Goal: Book appointment/travel/reservation

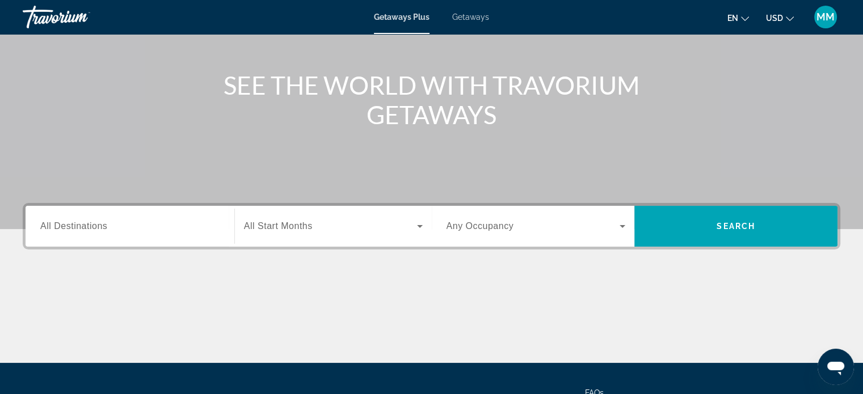
scroll to position [170, 0]
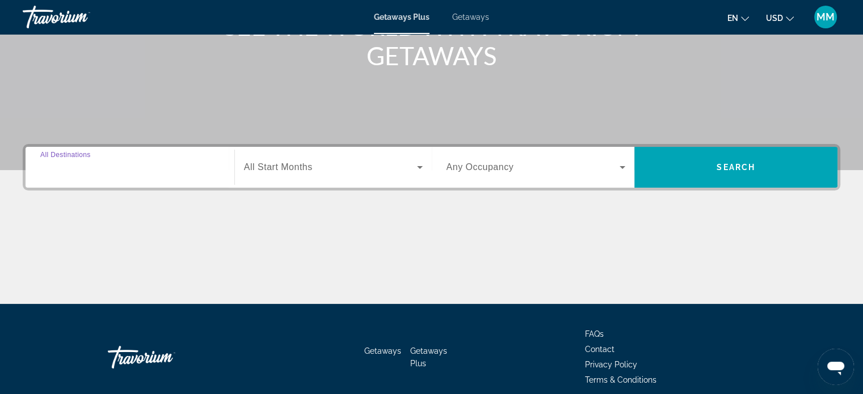
click at [118, 164] on input "Destination All Destinations" at bounding box center [129, 168] width 179 height 14
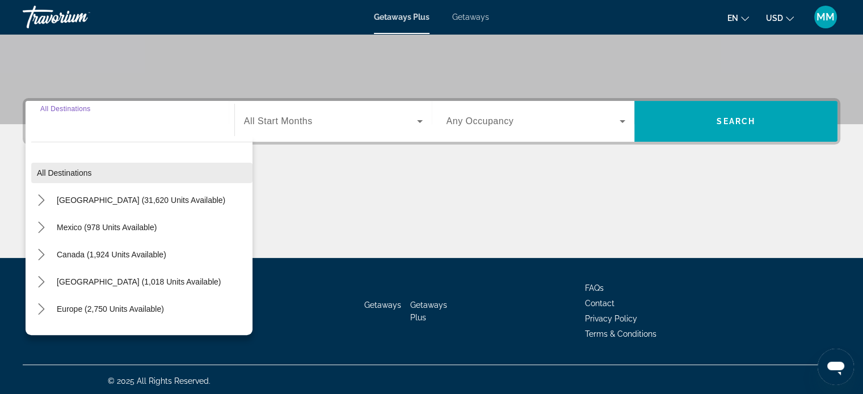
scroll to position [218, 0]
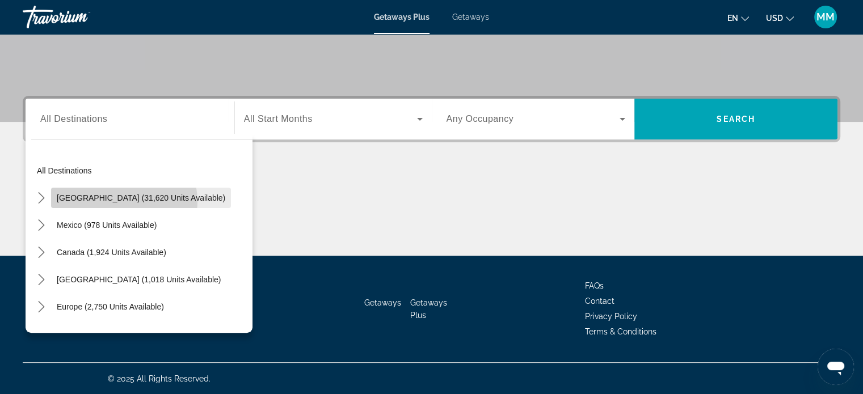
click at [117, 201] on span "[GEOGRAPHIC_DATA] (31,620 units available)" at bounding box center [141, 197] width 168 height 9
type input "**********"
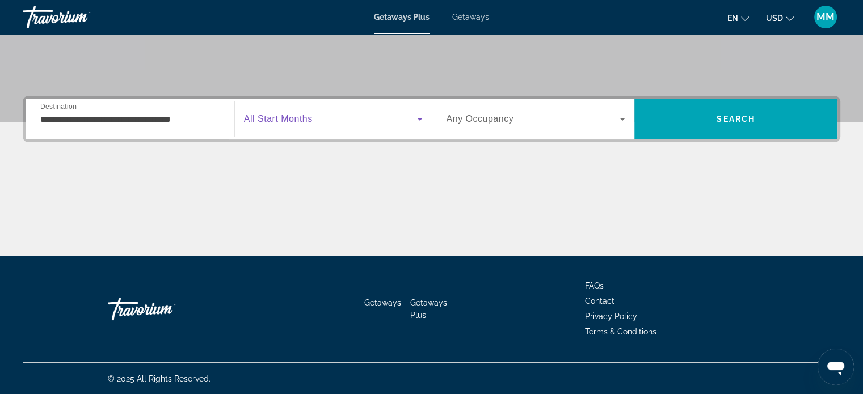
click at [356, 117] on span "Search widget" at bounding box center [330, 119] width 173 height 14
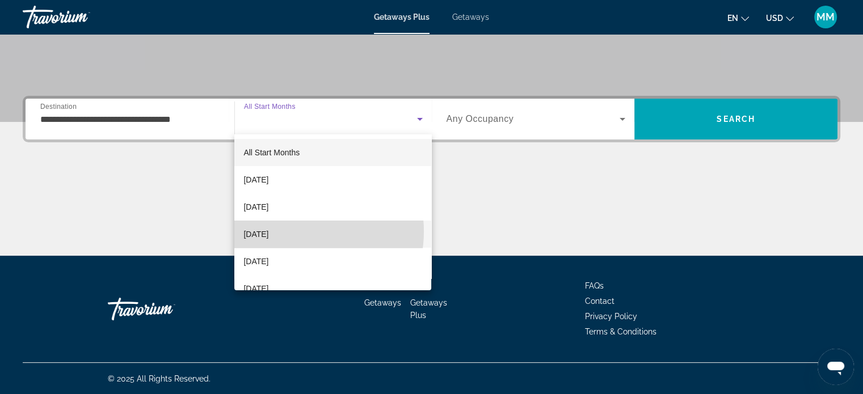
click at [268, 231] on span "[DATE]" at bounding box center [255, 234] width 25 height 14
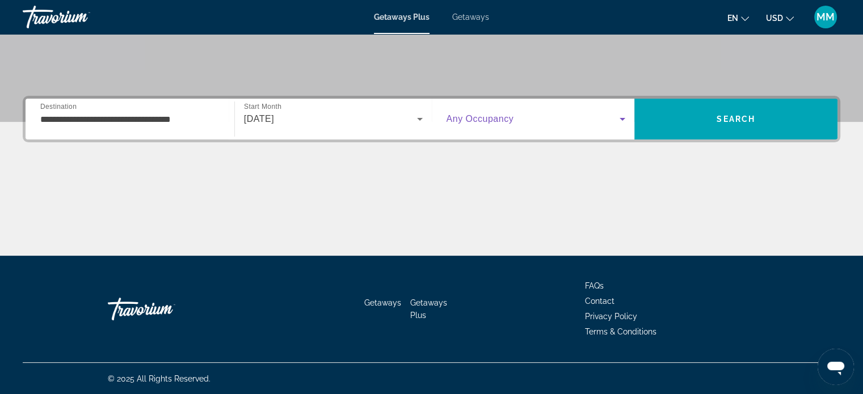
click at [530, 116] on span "Search widget" at bounding box center [533, 119] width 174 height 14
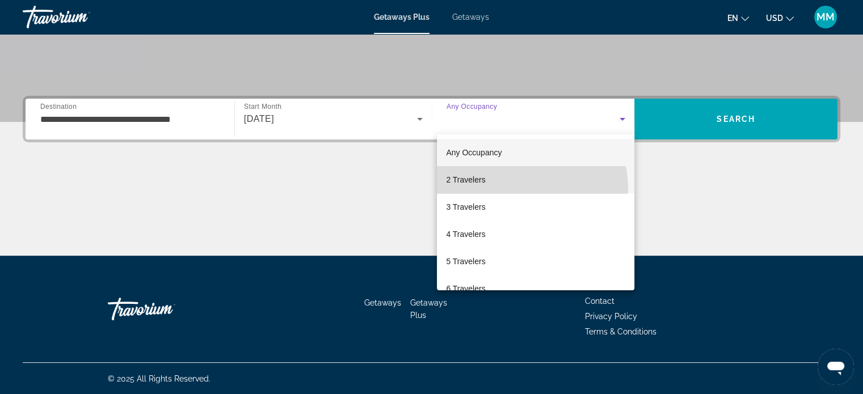
click at [488, 191] on mat-option "2 Travelers" at bounding box center [535, 179] width 197 height 27
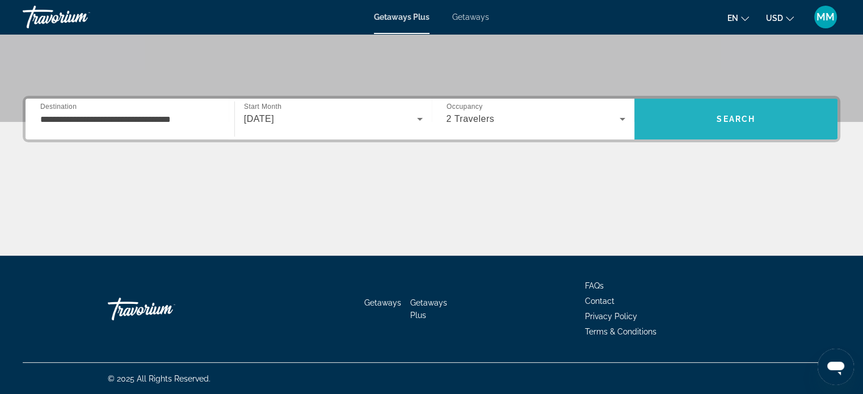
click at [764, 115] on span "Search" at bounding box center [735, 118] width 203 height 27
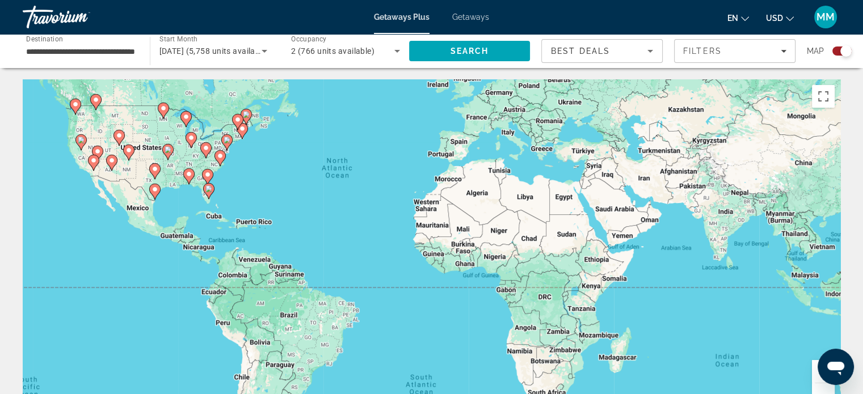
drag, startPoint x: 734, startPoint y: 208, endPoint x: 691, endPoint y: 163, distance: 62.2
click at [674, 145] on div "To activate drag with keyboard, press Alt + Enter. Once in keyboard drag state,…" at bounding box center [431, 249] width 817 height 340
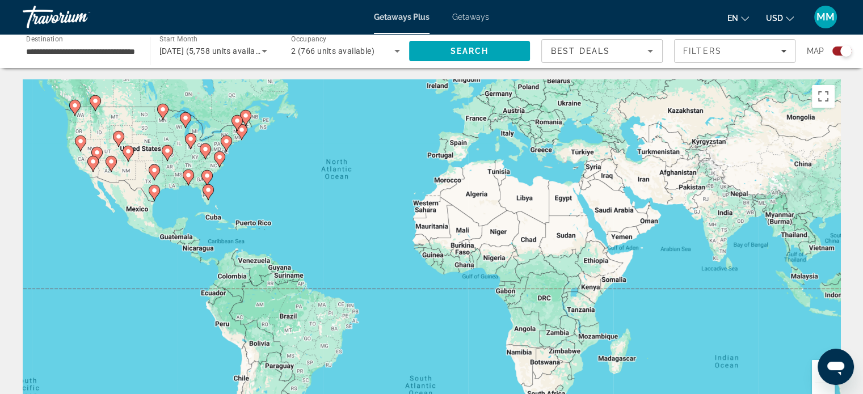
click at [818, 376] on button "Zoom in" at bounding box center [823, 371] width 23 height 23
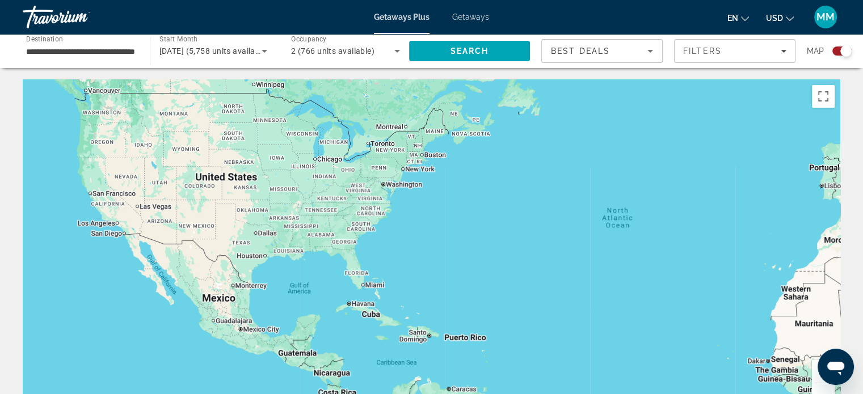
drag, startPoint x: 305, startPoint y: 244, endPoint x: 665, endPoint y: 366, distance: 380.0
click at [682, 374] on div "Main content" at bounding box center [431, 249] width 817 height 340
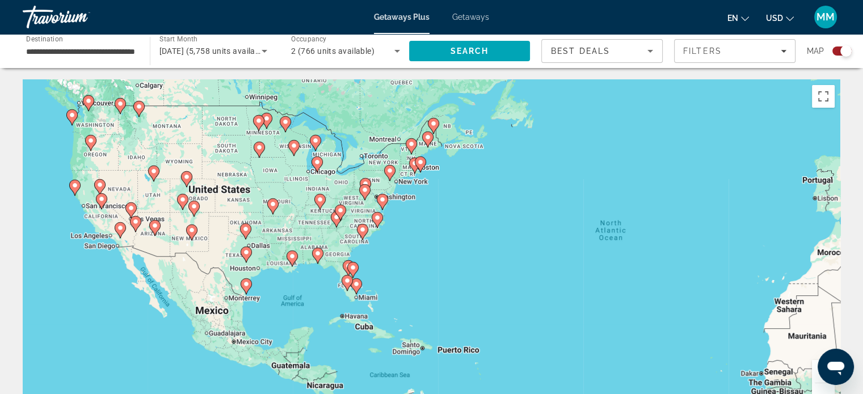
drag, startPoint x: 479, startPoint y: 276, endPoint x: 437, endPoint y: 320, distance: 60.6
click at [419, 326] on div "To activate drag with keyboard, press Alt + Enter. Once in keyboard drag state,…" at bounding box center [431, 249] width 817 height 340
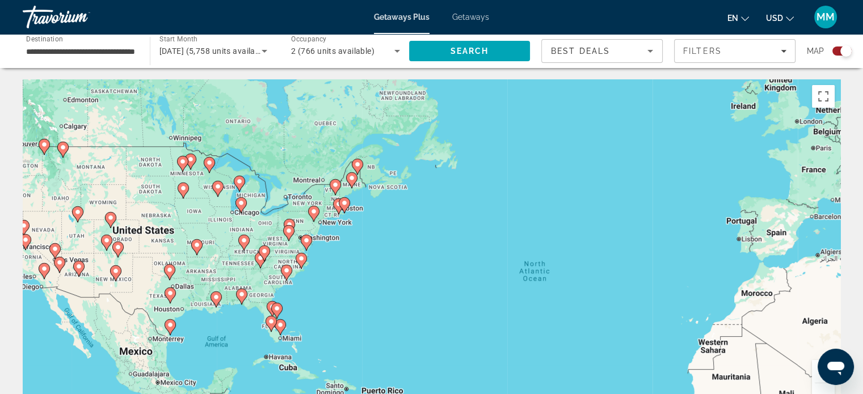
click at [817, 376] on button "Zoom in" at bounding box center [823, 371] width 23 height 23
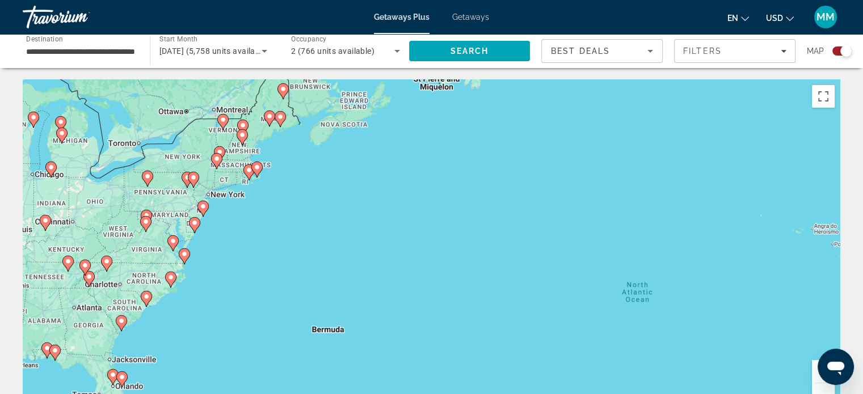
click at [817, 376] on button "Zoom in" at bounding box center [823, 371] width 23 height 23
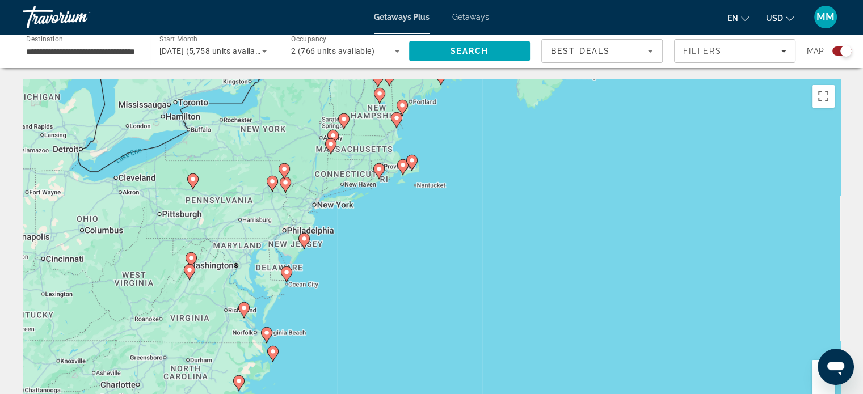
drag, startPoint x: 386, startPoint y: 260, endPoint x: 715, endPoint y: 325, distance: 335.2
click at [715, 325] on div "To activate drag with keyboard, press Alt + Enter. Once in keyboard drag state,…" at bounding box center [431, 249] width 817 height 340
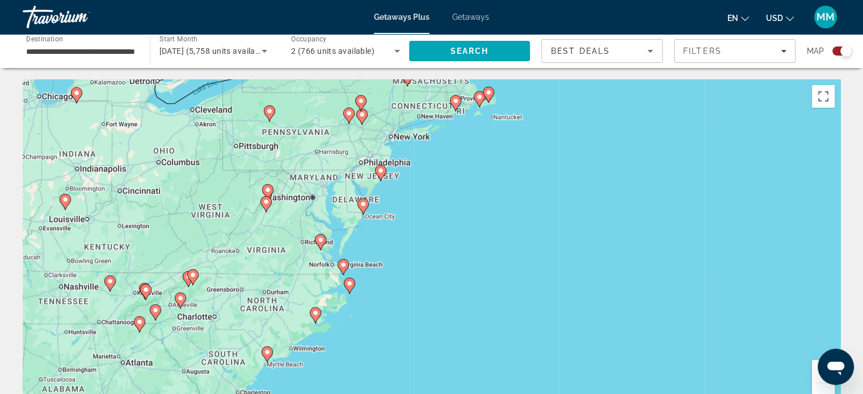
drag, startPoint x: 527, startPoint y: 217, endPoint x: 605, endPoint y: 154, distance: 100.4
click at [605, 149] on div "To activate drag with keyboard, press Alt + Enter. Once in keyboard drag state,…" at bounding box center [431, 249] width 817 height 340
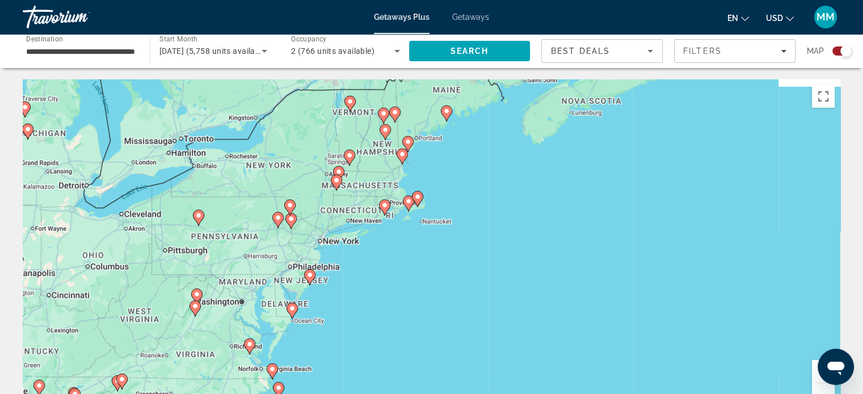
drag, startPoint x: 476, startPoint y: 223, endPoint x: 624, endPoint y: 298, distance: 166.4
click at [398, 337] on div "To activate drag with keyboard, press Alt + Enter. Once in keyboard drag state,…" at bounding box center [431, 249] width 817 height 340
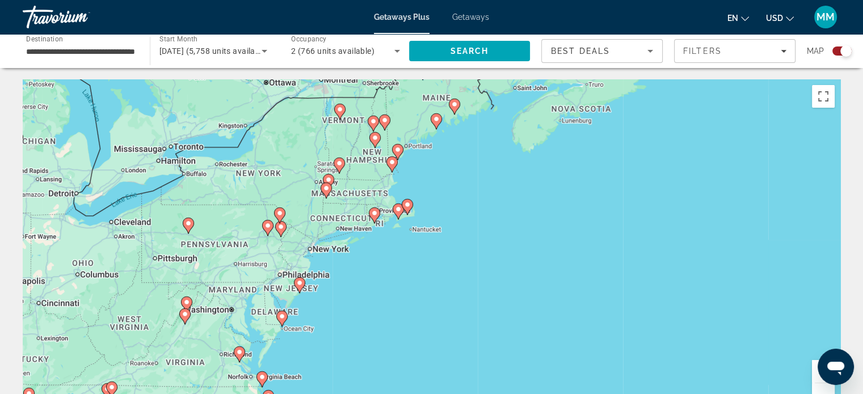
click at [816, 376] on button "Zoom in" at bounding box center [823, 371] width 23 height 23
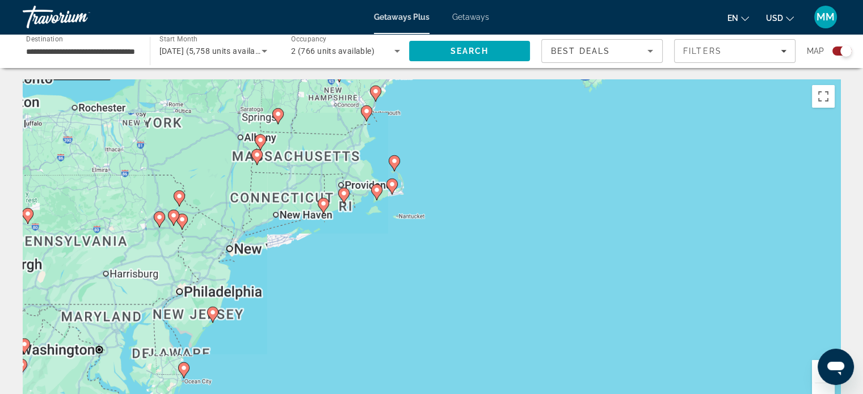
click at [816, 376] on button "Zoom in" at bounding box center [823, 371] width 23 height 23
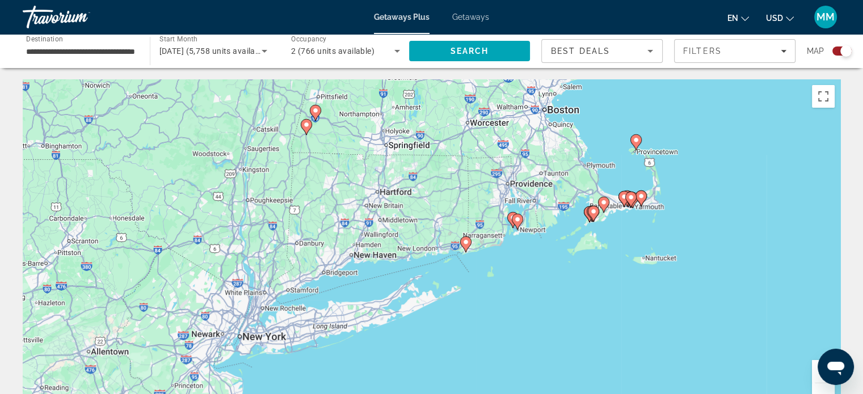
drag, startPoint x: 377, startPoint y: 210, endPoint x: 679, endPoint y: 299, distance: 315.0
click at [679, 299] on div "To activate drag with keyboard, press Alt + Enter. Once in keyboard drag state,…" at bounding box center [431, 249] width 817 height 340
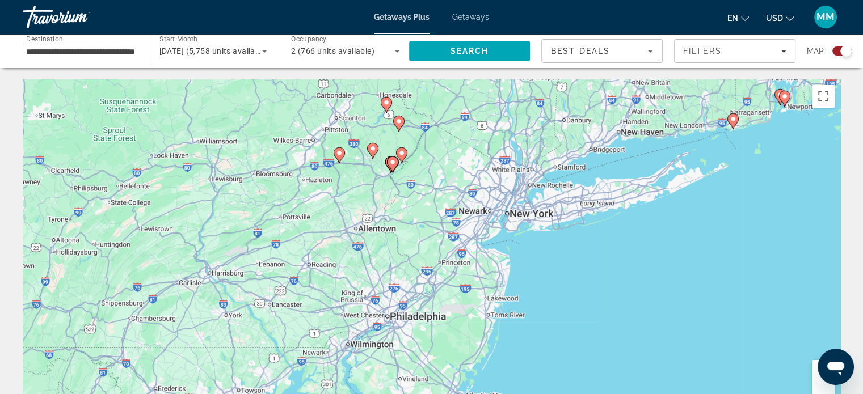
drag, startPoint x: 568, startPoint y: 269, endPoint x: 832, endPoint y: 136, distance: 296.0
click at [832, 136] on div "To activate drag with keyboard, press Alt + Enter. Once in keyboard drag state,…" at bounding box center [431, 249] width 817 height 340
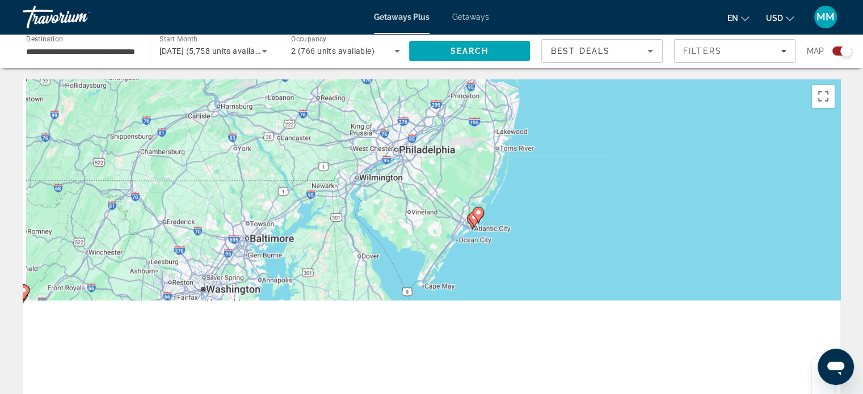
drag, startPoint x: 667, startPoint y: 242, endPoint x: 656, endPoint y: 20, distance: 221.4
click at [661, 0] on html "**********" at bounding box center [431, 197] width 863 height 394
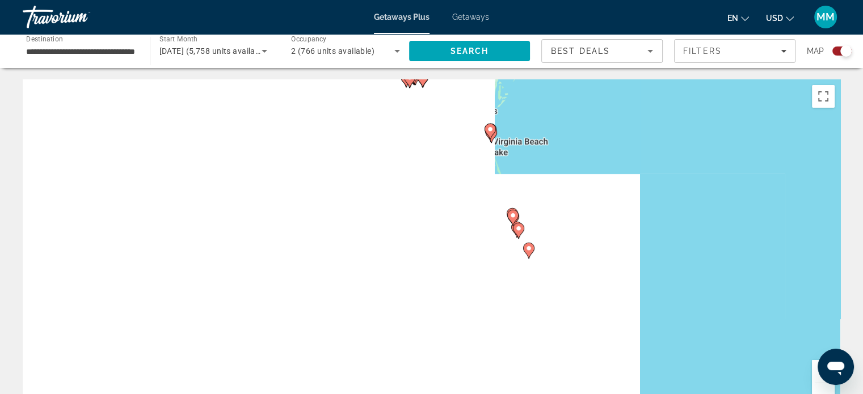
drag, startPoint x: 517, startPoint y: 192, endPoint x: 702, endPoint y: -25, distance: 284.9
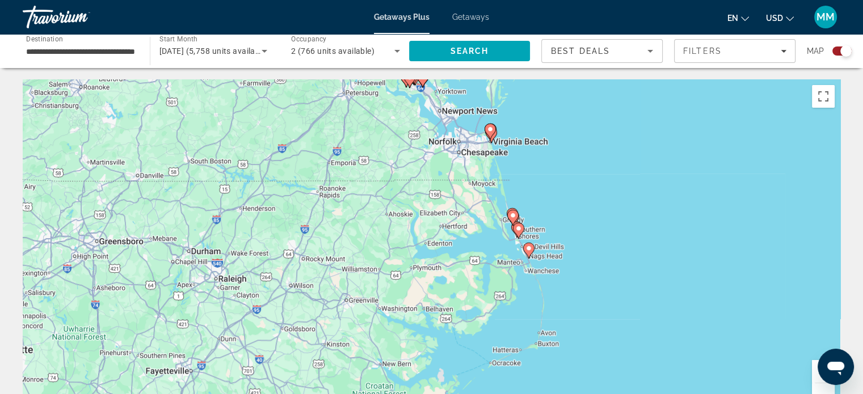
click at [702, 0] on html "**********" at bounding box center [431, 197] width 863 height 394
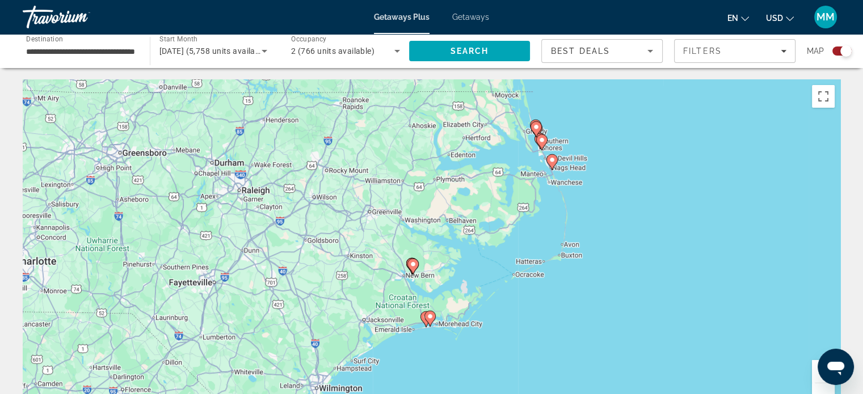
drag, startPoint x: 630, startPoint y: 177, endPoint x: 649, endPoint y: 105, distance: 74.4
click at [649, 105] on div "To activate drag with keyboard, press Alt + Enter. Once in keyboard drag state,…" at bounding box center [431, 249] width 817 height 340
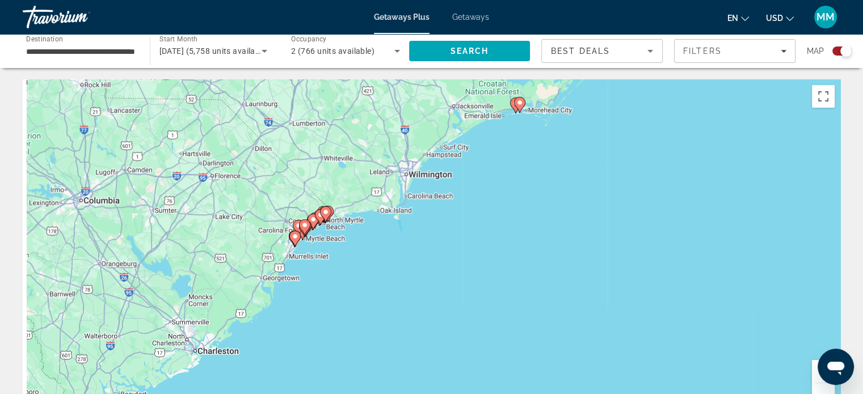
drag, startPoint x: 595, startPoint y: 207, endPoint x: 676, endPoint y: 16, distance: 207.6
click at [676, 15] on div "**********" at bounding box center [431, 197] width 863 height 394
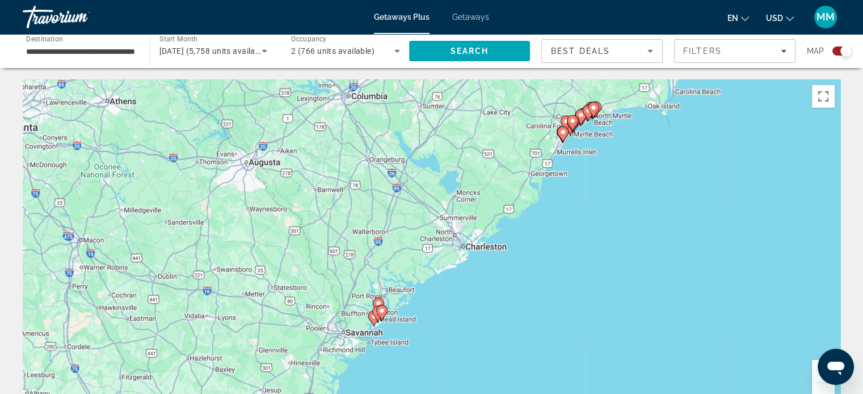
drag, startPoint x: 571, startPoint y: 166, endPoint x: 839, endPoint y: 60, distance: 289.0
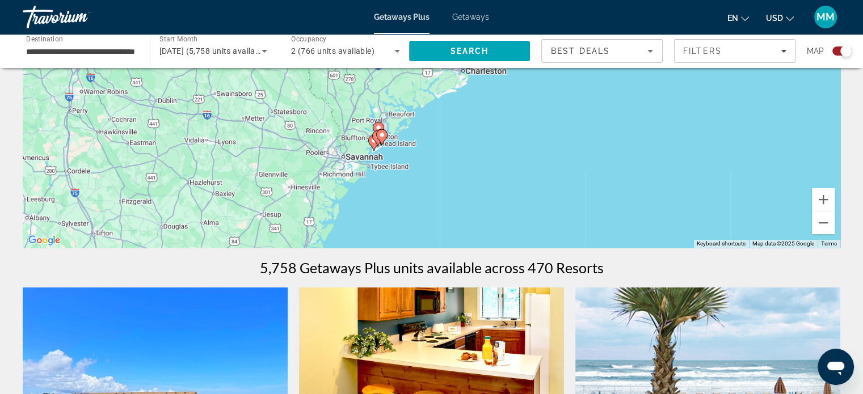
scroll to position [158, 0]
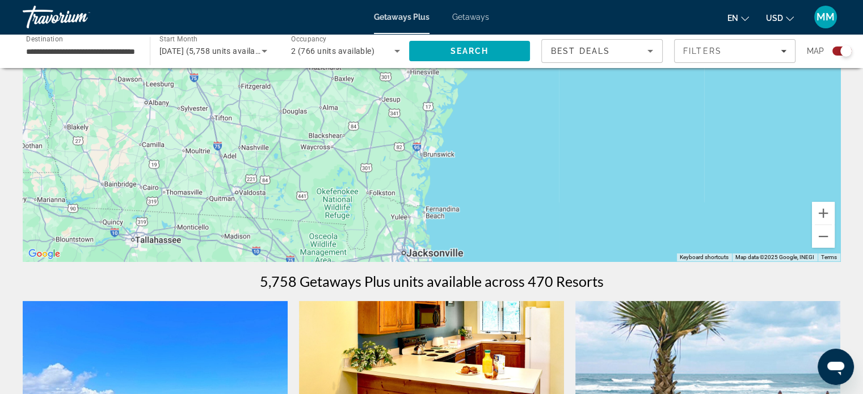
drag, startPoint x: 607, startPoint y: 153, endPoint x: 749, endPoint y: 56, distance: 171.3
click at [753, 0] on div "**********" at bounding box center [431, 39] width 863 height 394
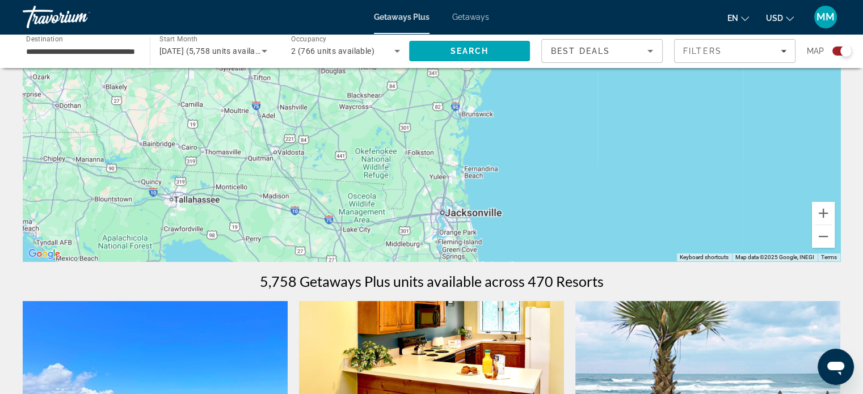
drag, startPoint x: 627, startPoint y: 180, endPoint x: 609, endPoint y: 61, distance: 120.5
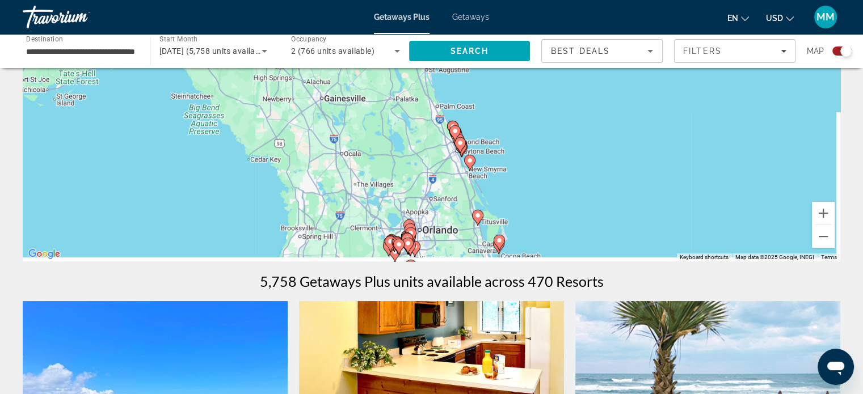
drag, startPoint x: 585, startPoint y: 131, endPoint x: 542, endPoint y: 52, distance: 90.3
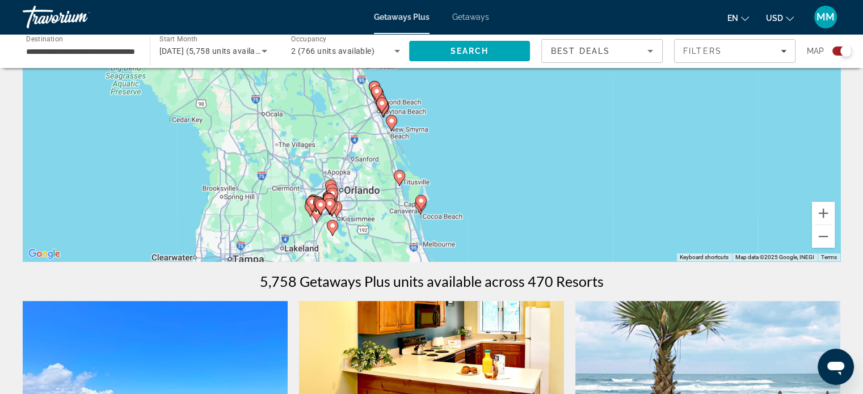
drag, startPoint x: 519, startPoint y: 158, endPoint x: 451, endPoint y: 172, distance: 68.8
click at [442, 160] on div "To activate drag with keyboard, press Alt + Enter. Once in keyboard drag state,…" at bounding box center [431, 91] width 817 height 340
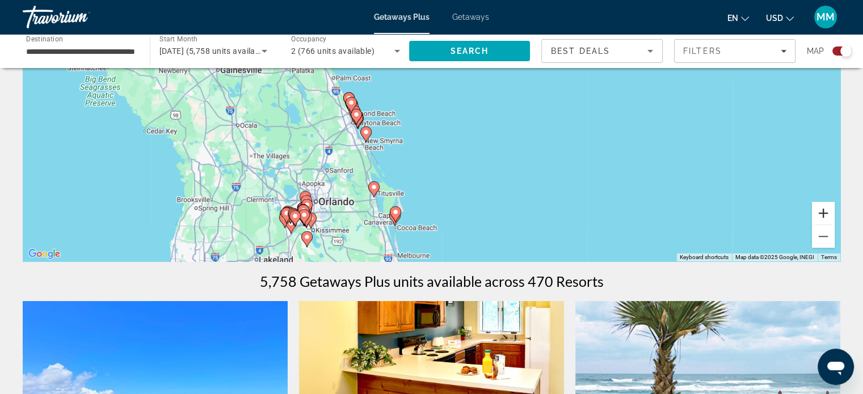
click at [827, 213] on button "Zoom in" at bounding box center [823, 213] width 23 height 23
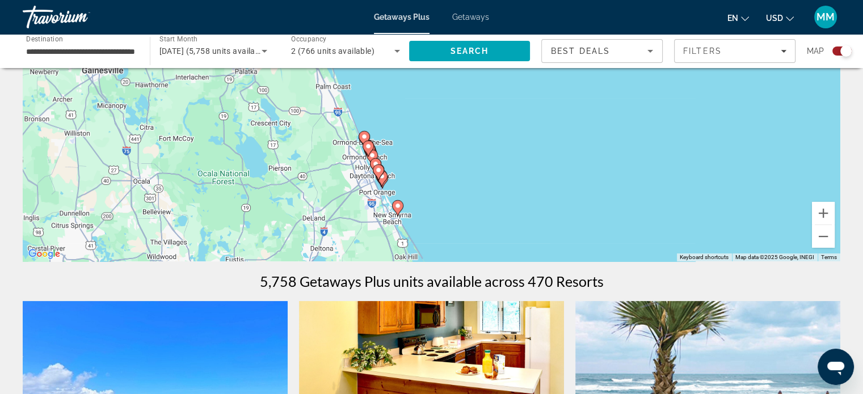
drag, startPoint x: 527, startPoint y: 164, endPoint x: 627, endPoint y: 185, distance: 102.0
click at [627, 185] on div "To activate drag with keyboard, press Alt + Enter. Once in keyboard drag state,…" at bounding box center [431, 91] width 817 height 340
click at [822, 210] on button "Zoom in" at bounding box center [823, 213] width 23 height 23
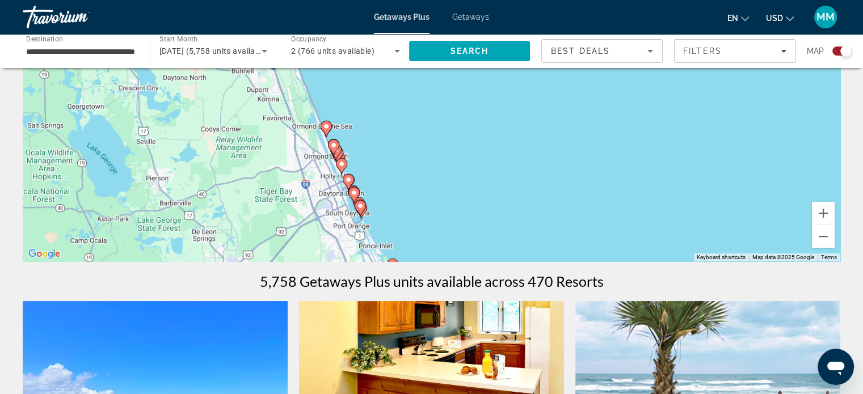
drag, startPoint x: 590, startPoint y: 166, endPoint x: 606, endPoint y: 130, distance: 38.9
click at [606, 130] on div "To activate drag with keyboard, press Alt + Enter. Once in keyboard drag state,…" at bounding box center [431, 91] width 817 height 340
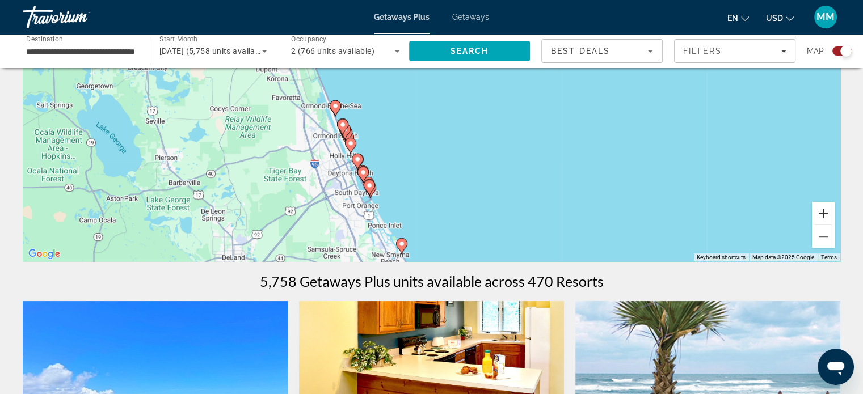
click at [825, 213] on button "Zoom in" at bounding box center [823, 213] width 23 height 23
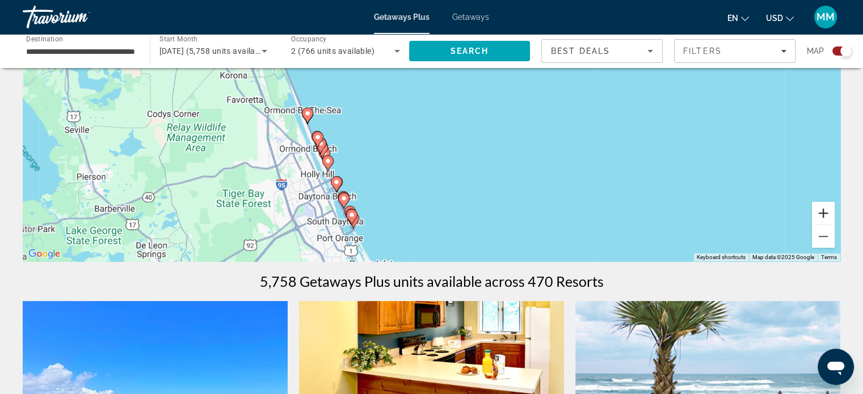
click at [825, 213] on button "Zoom in" at bounding box center [823, 213] width 23 height 23
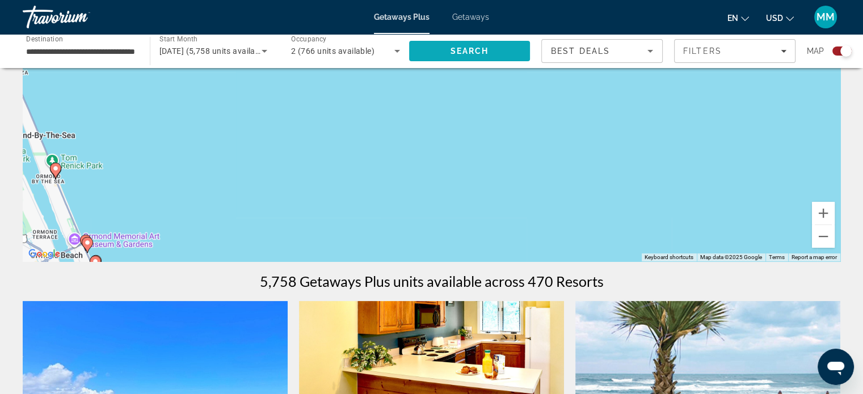
drag, startPoint x: 360, startPoint y: 150, endPoint x: 442, endPoint y: 39, distance: 138.6
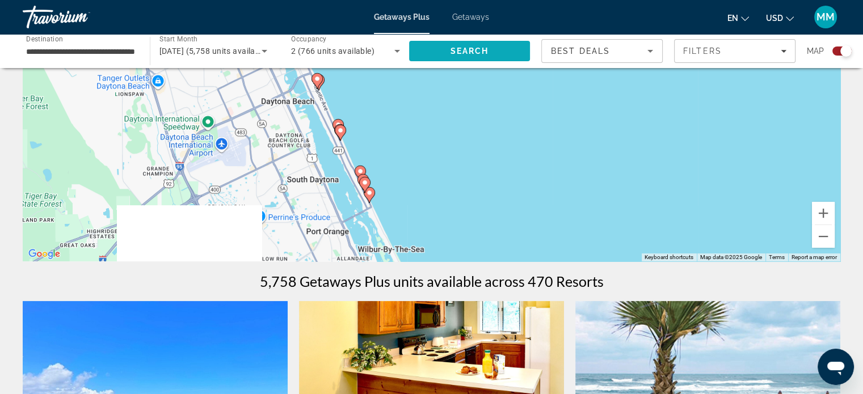
drag, startPoint x: 415, startPoint y: 155, endPoint x: 444, endPoint y: 45, distance: 113.8
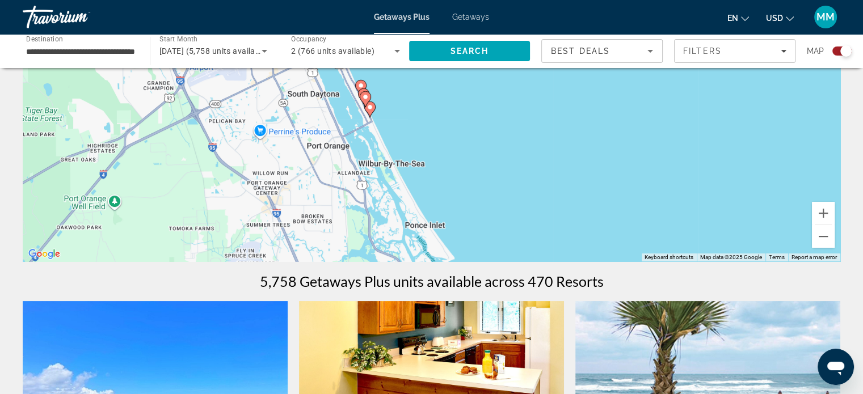
drag, startPoint x: 454, startPoint y: 151, endPoint x: 459, endPoint y: 98, distance: 54.1
click at [447, 74] on div "To activate drag with keyboard, press Alt + Enter. Once in keyboard drag state,…" at bounding box center [431, 91] width 817 height 340
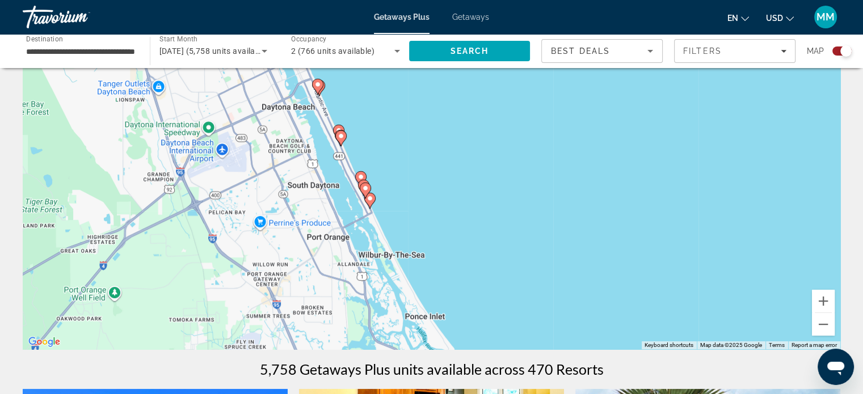
scroll to position [84, 0]
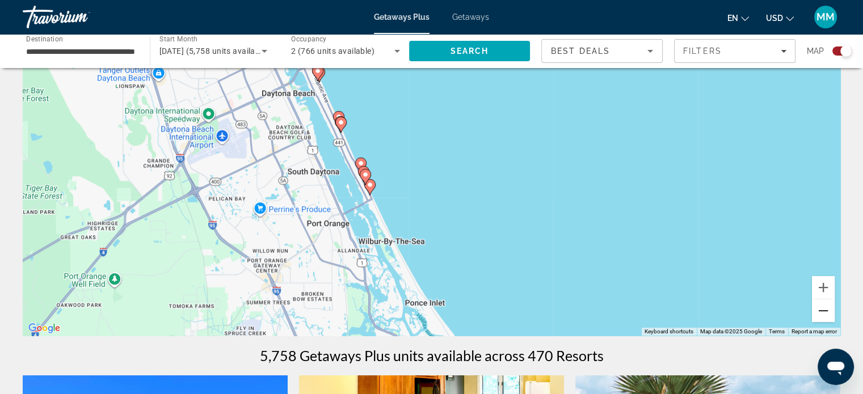
click at [825, 315] on button "Zoom out" at bounding box center [823, 310] width 23 height 23
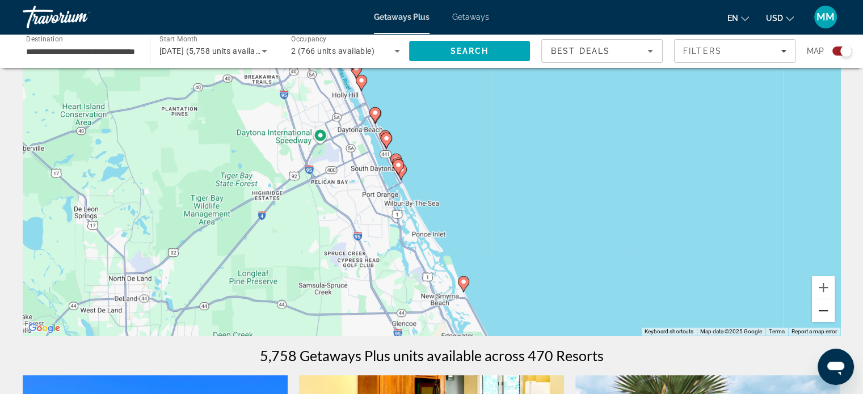
click at [825, 315] on button "Zoom out" at bounding box center [823, 310] width 23 height 23
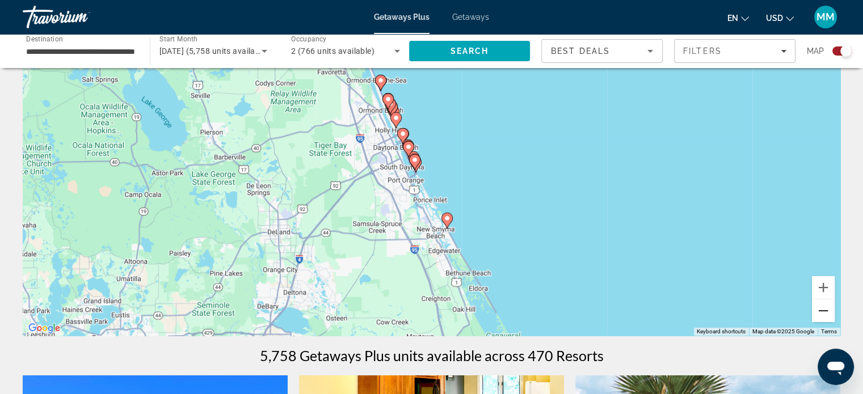
click at [825, 315] on button "Zoom out" at bounding box center [823, 310] width 23 height 23
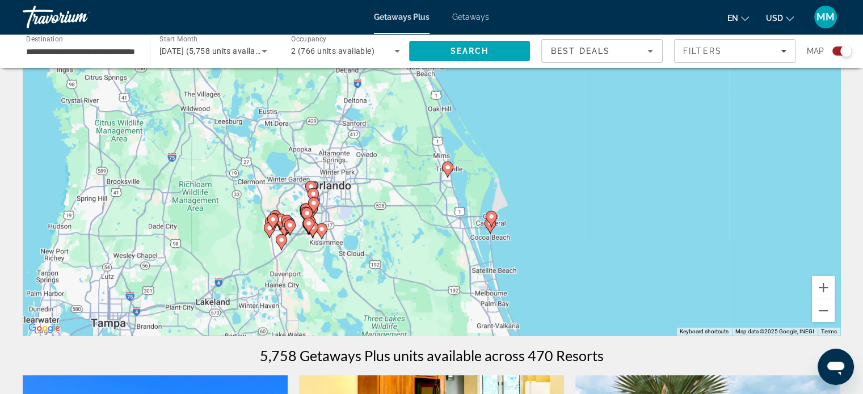
drag, startPoint x: 620, startPoint y: 161, endPoint x: 609, endPoint y: 99, distance: 62.3
click at [609, 99] on div "To activate drag with keyboard, press Alt + Enter. Once in keyboard drag state,…" at bounding box center [431, 165] width 817 height 340
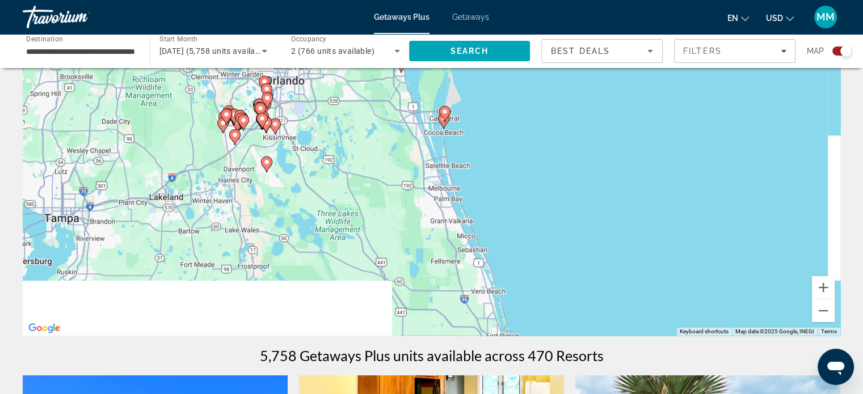
drag, startPoint x: 617, startPoint y: 215, endPoint x: 563, endPoint y: 97, distance: 129.7
click at [563, 97] on div "To activate drag with keyboard, press Alt + Enter. Once in keyboard drag state,…" at bounding box center [431, 165] width 817 height 340
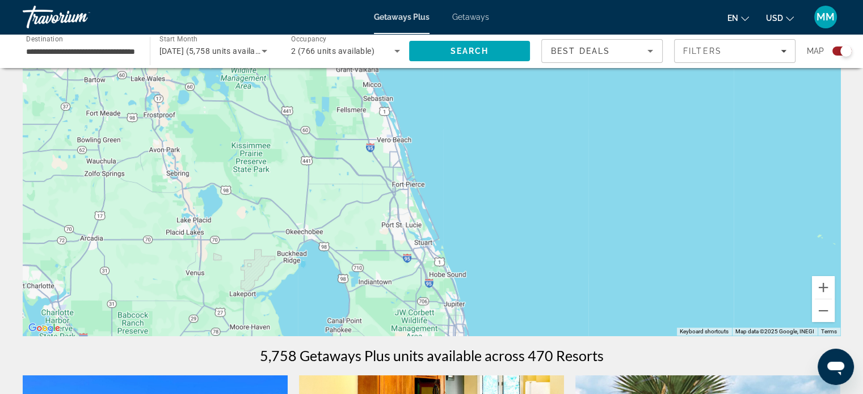
drag, startPoint x: 605, startPoint y: 227, endPoint x: 514, endPoint y: 82, distance: 171.2
click at [514, 82] on div "To activate drag with keyboard, press Alt + Enter. Once in keyboard drag state,…" at bounding box center [431, 165] width 817 height 340
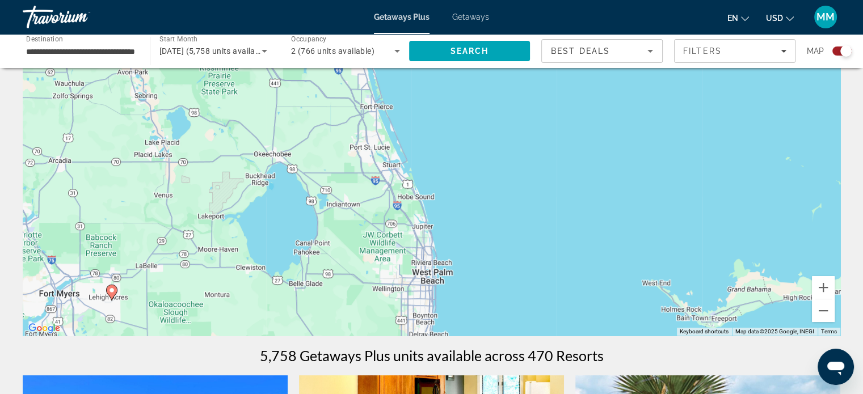
drag, startPoint x: 601, startPoint y: 225, endPoint x: 575, endPoint y: 159, distance: 70.6
click at [569, 147] on div "To activate drag with keyboard, press Alt + Enter. Once in keyboard drag state,…" at bounding box center [431, 165] width 817 height 340
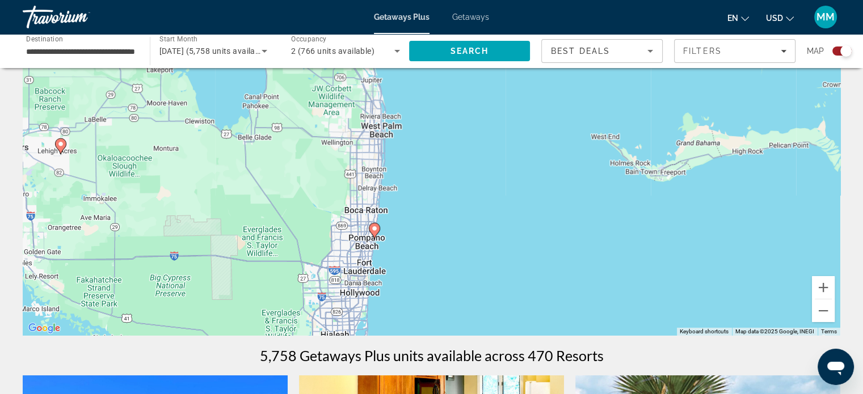
drag, startPoint x: 609, startPoint y: 233, endPoint x: 549, endPoint y: 62, distance: 180.8
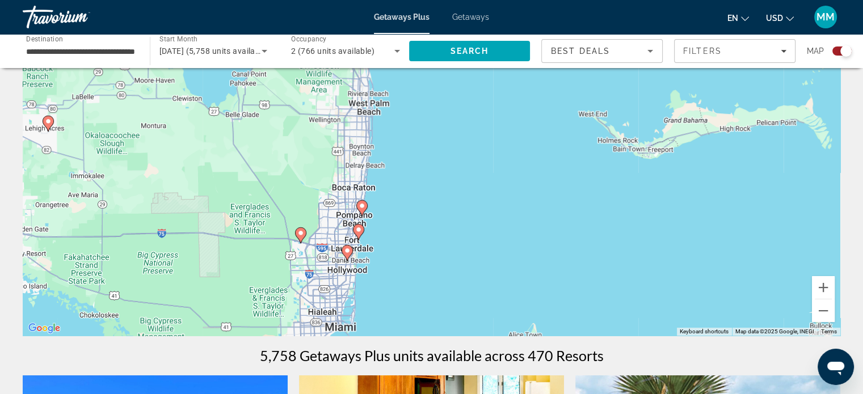
drag, startPoint x: 514, startPoint y: 192, endPoint x: 532, endPoint y: 179, distance: 22.0
click at [506, 158] on div "To activate drag with keyboard, press Alt + Enter. Once in keyboard drag state,…" at bounding box center [431, 165] width 817 height 340
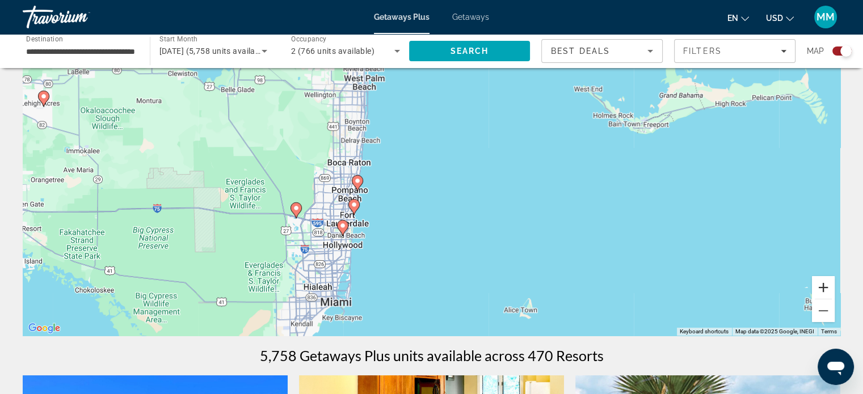
click at [827, 284] on button "Zoom in" at bounding box center [823, 287] width 23 height 23
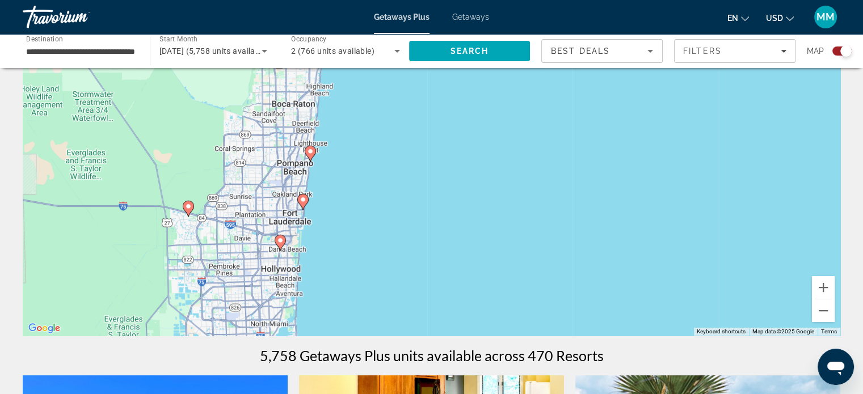
drag, startPoint x: 690, startPoint y: 216, endPoint x: 715, endPoint y: 181, distance: 42.7
click at [715, 180] on div "To activate drag with keyboard, press Alt + Enter. Once in keyboard drag state,…" at bounding box center [431, 165] width 817 height 340
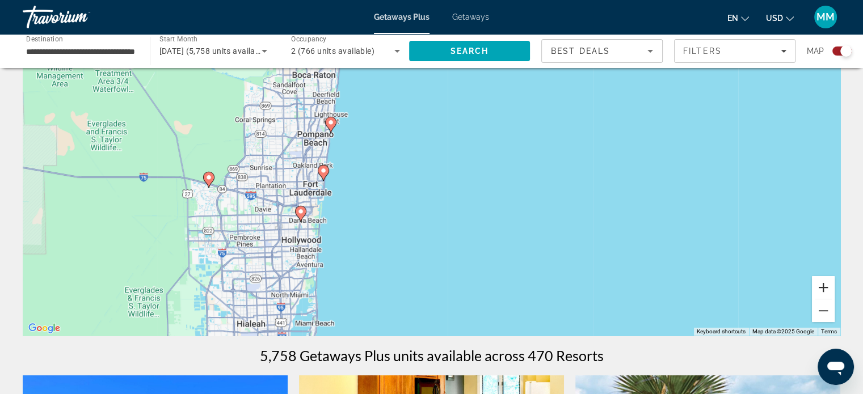
click at [829, 282] on button "Zoom in" at bounding box center [823, 287] width 23 height 23
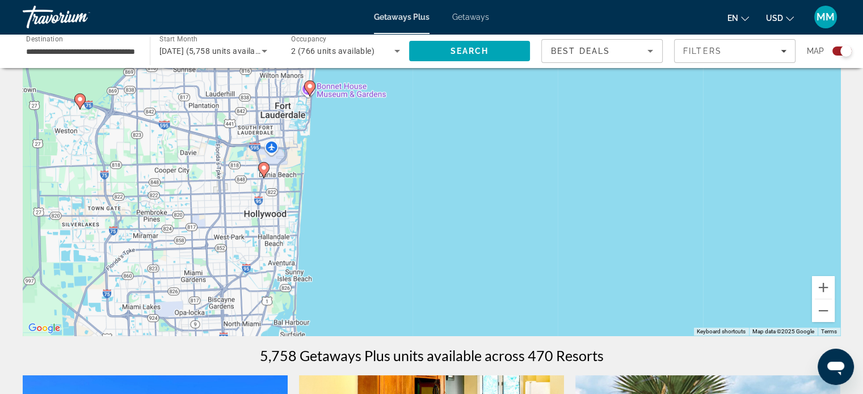
drag, startPoint x: 594, startPoint y: 220, endPoint x: 694, endPoint y: 120, distance: 140.8
click at [693, 120] on div "To activate drag with keyboard, press Alt + Enter. Once in keyboard drag state,…" at bounding box center [431, 165] width 817 height 340
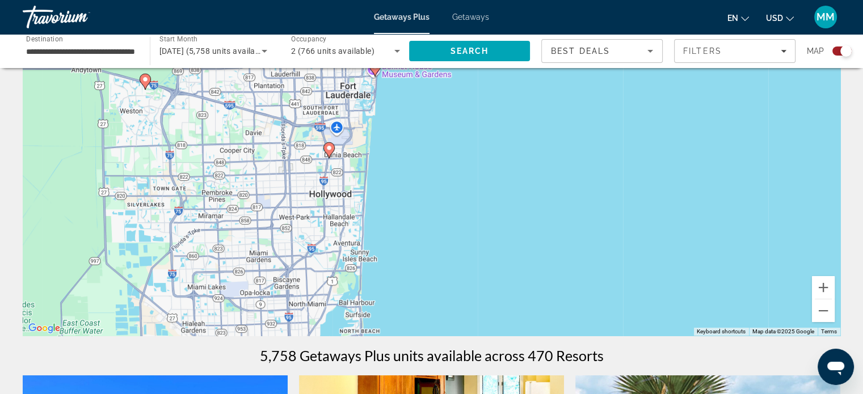
drag, startPoint x: 660, startPoint y: 146, endPoint x: 723, endPoint y: 133, distance: 63.7
click at [723, 133] on div "To activate drag with keyboard, press Alt + Enter. Once in keyboard drag state,…" at bounding box center [431, 165] width 817 height 340
click at [326, 151] on icon "Main content" at bounding box center [328, 150] width 10 height 15
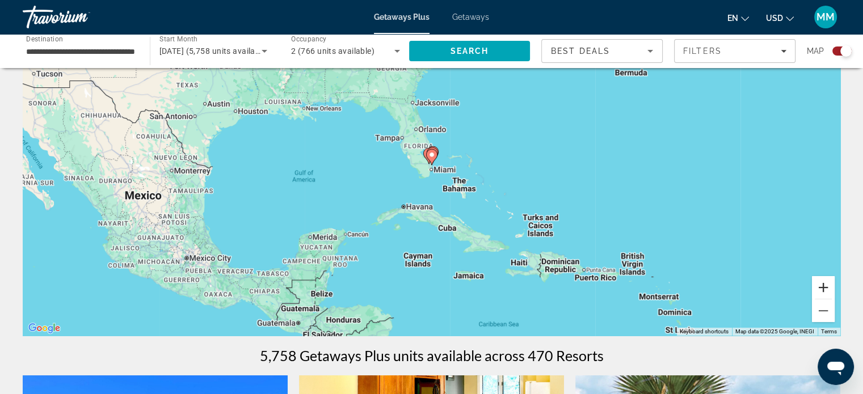
click at [827, 285] on button "Zoom in" at bounding box center [823, 287] width 23 height 23
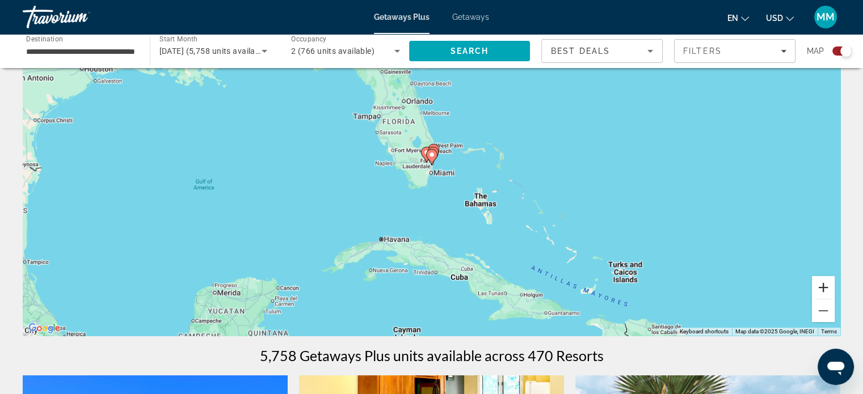
click at [827, 285] on button "Zoom in" at bounding box center [823, 287] width 23 height 23
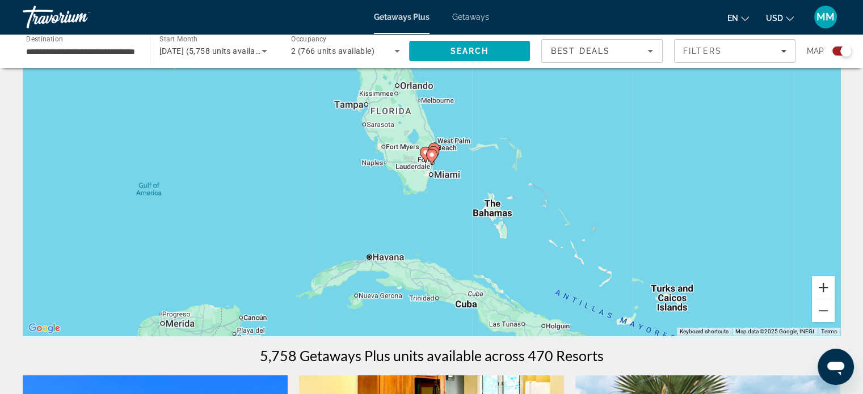
click at [827, 285] on button "Zoom in" at bounding box center [823, 287] width 23 height 23
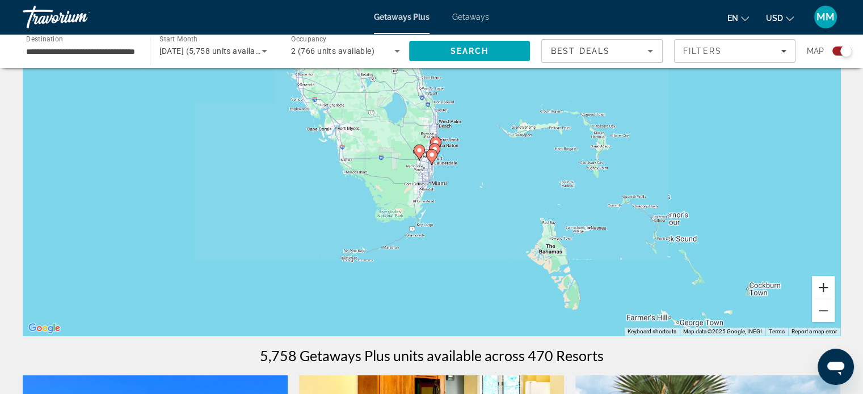
click at [827, 285] on button "Zoom in" at bounding box center [823, 287] width 23 height 23
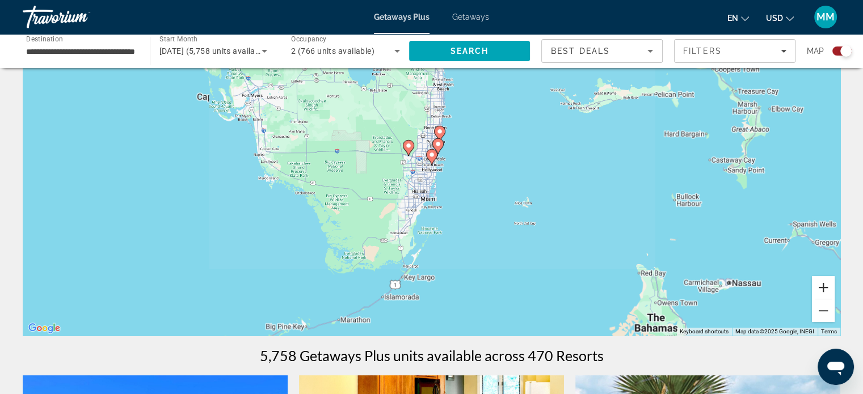
click at [827, 285] on button "Zoom in" at bounding box center [823, 287] width 23 height 23
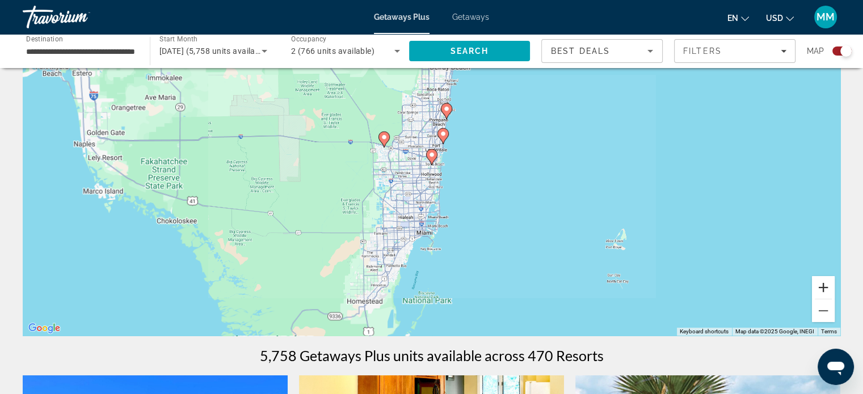
click at [827, 285] on button "Zoom in" at bounding box center [823, 287] width 23 height 23
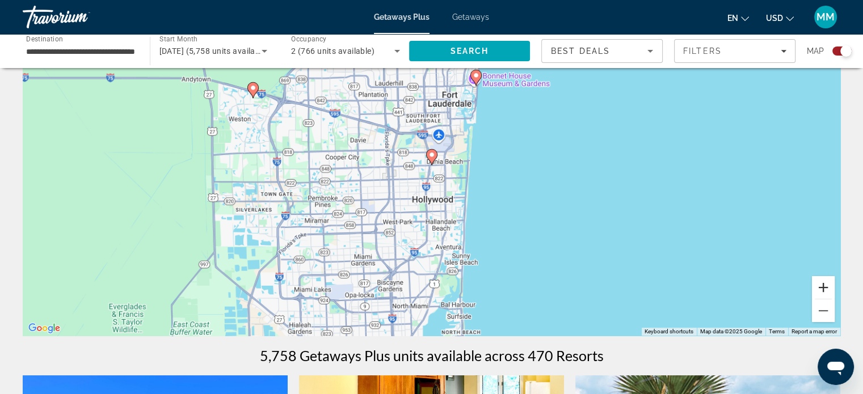
click at [827, 285] on button "Zoom in" at bounding box center [823, 287] width 23 height 23
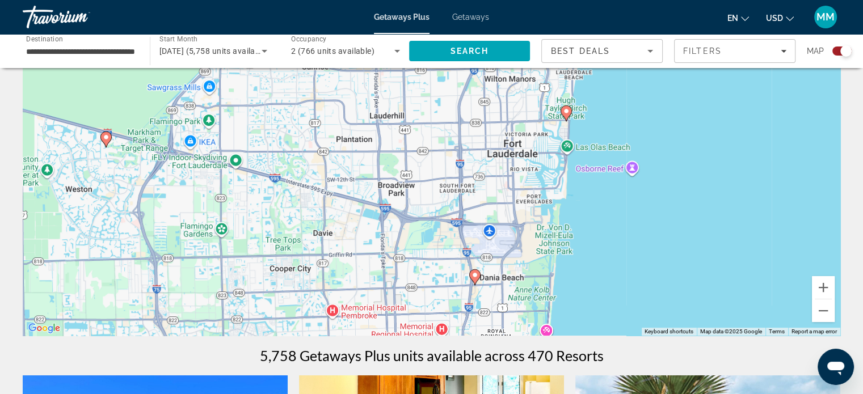
drag, startPoint x: 603, startPoint y: 124, endPoint x: 649, endPoint y: 252, distance: 135.4
click at [649, 252] on div "To activate drag with keyboard, press Alt + Enter. Once in keyboard drag state,…" at bounding box center [431, 165] width 817 height 340
click at [567, 118] on icon "Main content" at bounding box center [565, 113] width 10 height 15
type input "**********"
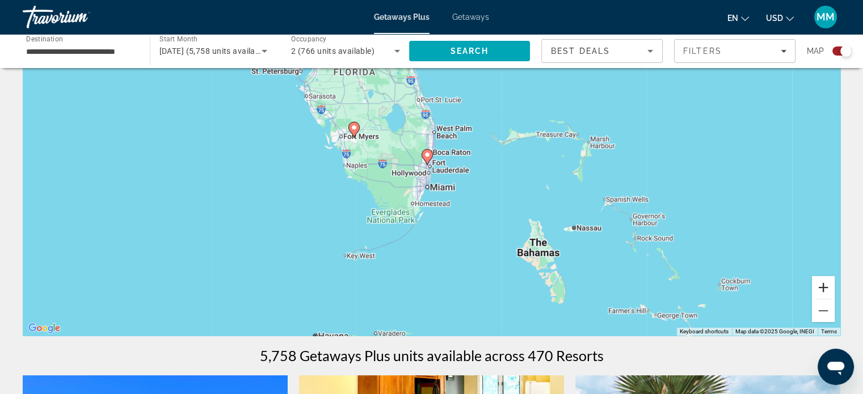
click at [825, 289] on button "Zoom in" at bounding box center [823, 287] width 23 height 23
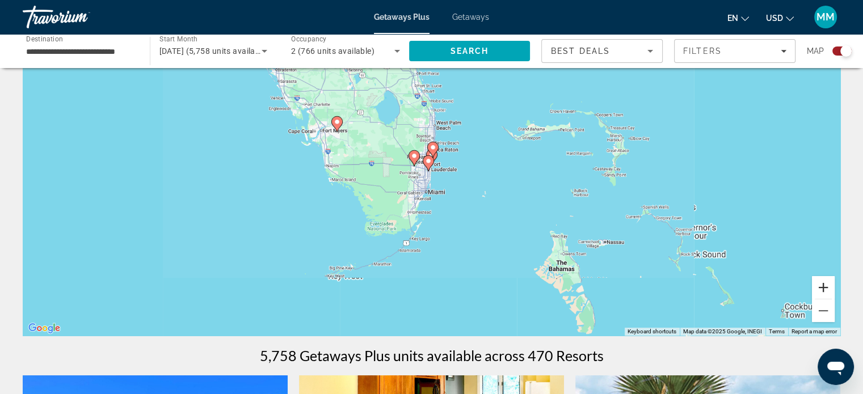
click at [825, 289] on button "Zoom in" at bounding box center [823, 287] width 23 height 23
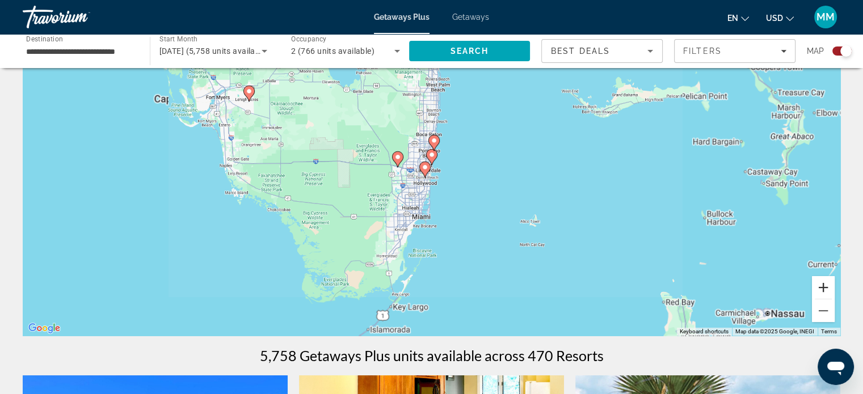
click at [825, 289] on button "Zoom in" at bounding box center [823, 287] width 23 height 23
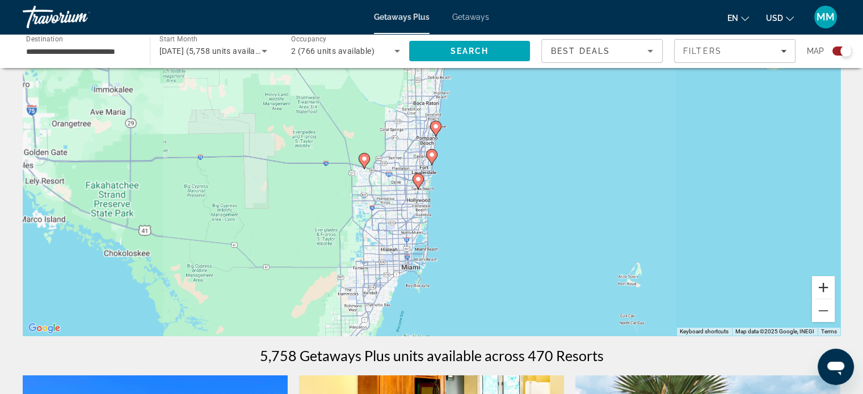
click at [825, 289] on button "Zoom in" at bounding box center [823, 287] width 23 height 23
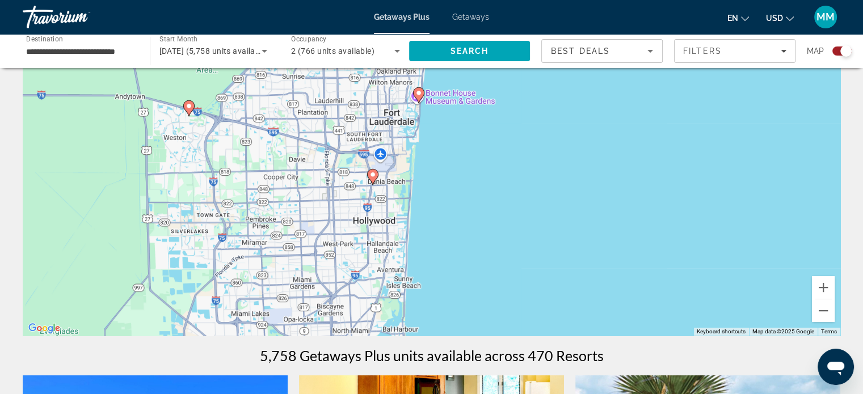
drag, startPoint x: 601, startPoint y: 215, endPoint x: 598, endPoint y: 185, distance: 30.2
click at [598, 185] on div "To activate drag with keyboard, press Alt + Enter. Once in keyboard drag state,…" at bounding box center [431, 165] width 817 height 340
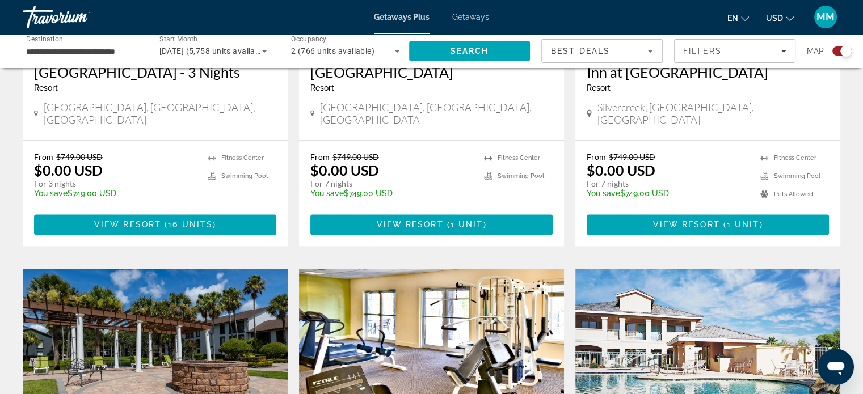
scroll to position [1305, 0]
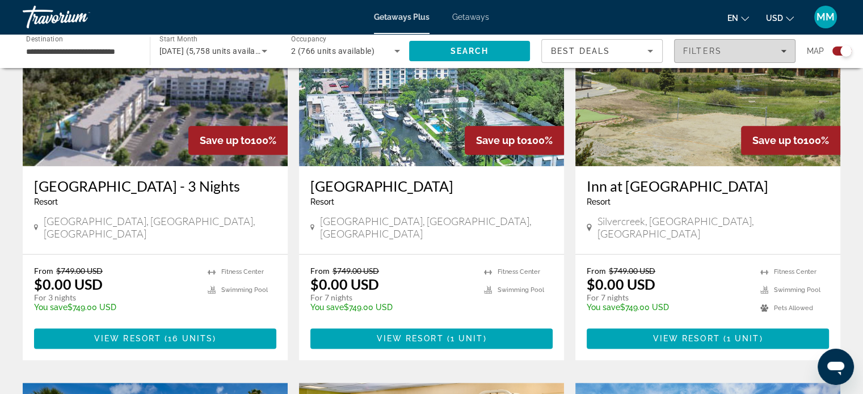
click at [772, 49] on div "Filters" at bounding box center [734, 51] width 103 height 9
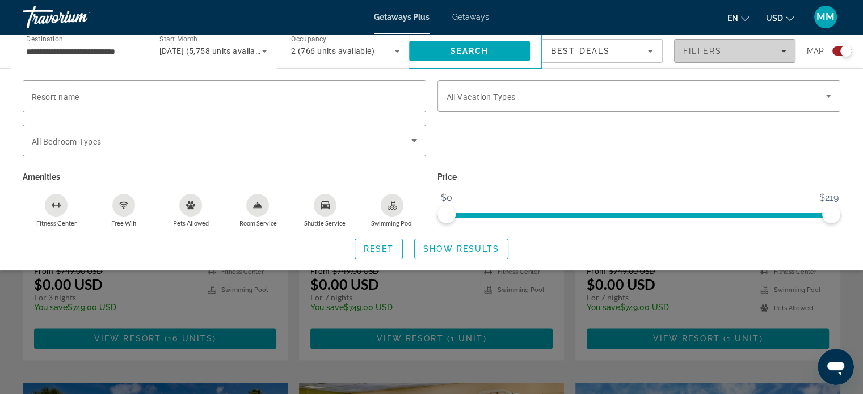
click at [764, 56] on span "Filters" at bounding box center [734, 50] width 120 height 27
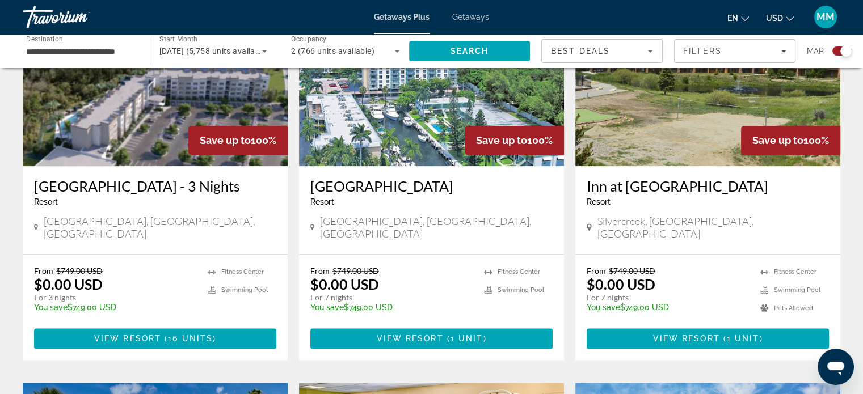
click at [652, 49] on icon "Sort by" at bounding box center [650, 51] width 14 height 14
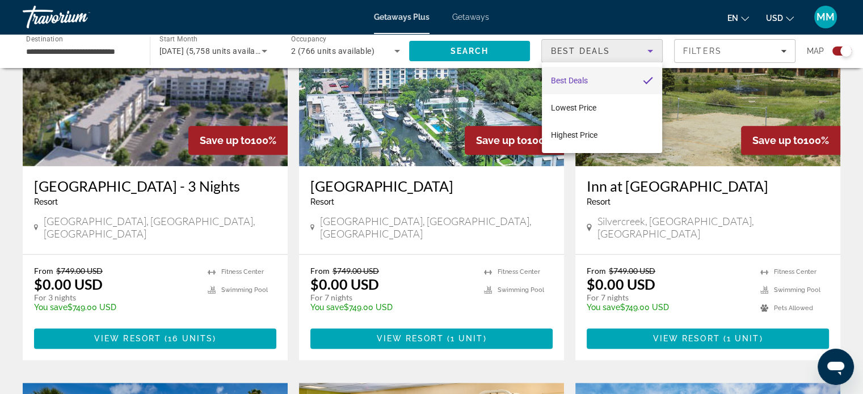
click at [757, 45] on div at bounding box center [431, 197] width 863 height 394
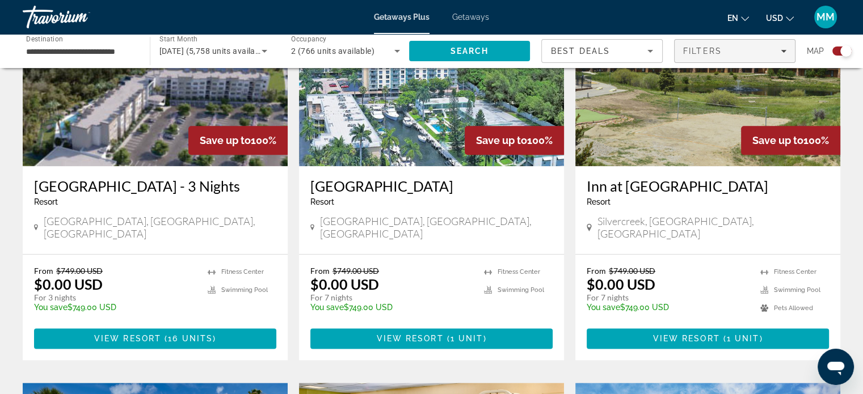
click at [789, 51] on span "Filters" at bounding box center [734, 50] width 120 height 27
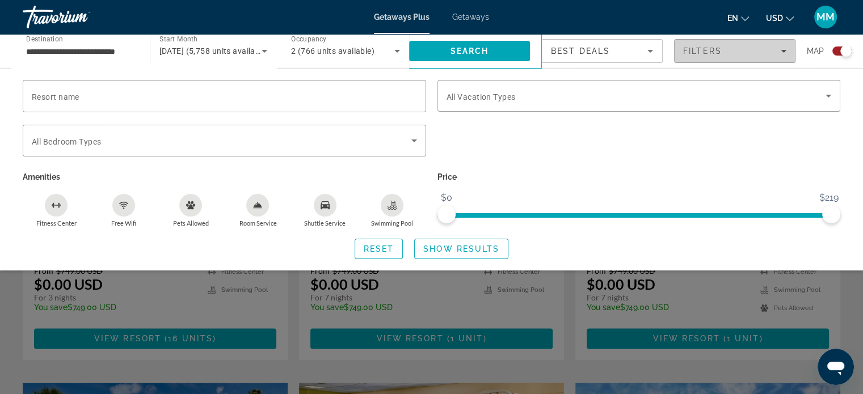
click at [787, 52] on span "Filters" at bounding box center [734, 50] width 120 height 27
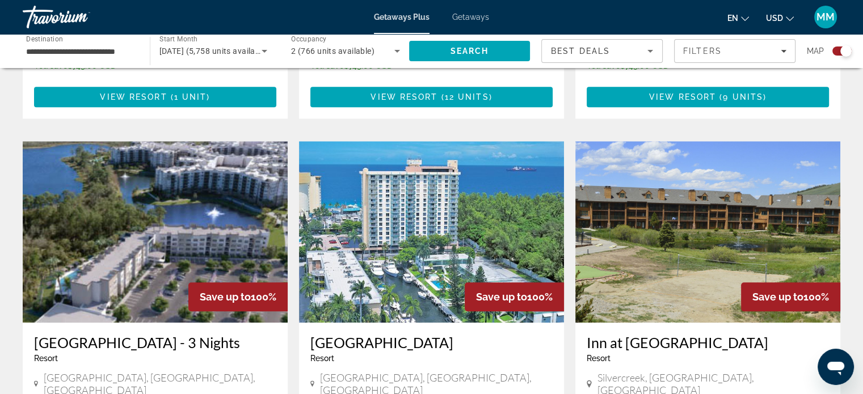
scroll to position [1135, 0]
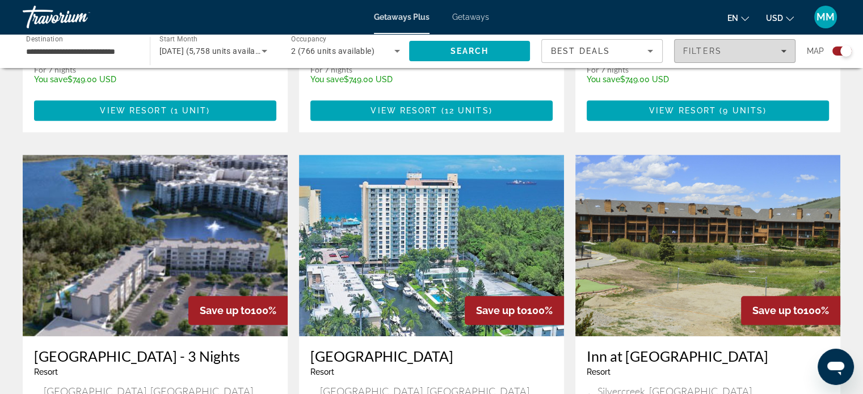
click at [748, 45] on span "Filters" at bounding box center [734, 50] width 120 height 27
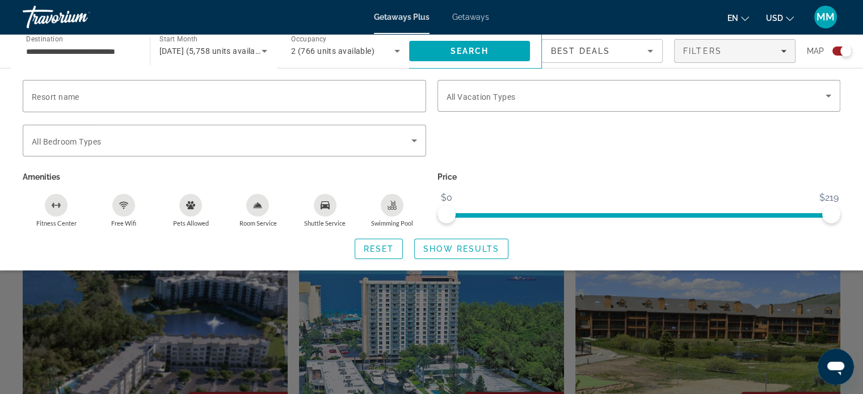
scroll to position [1021, 0]
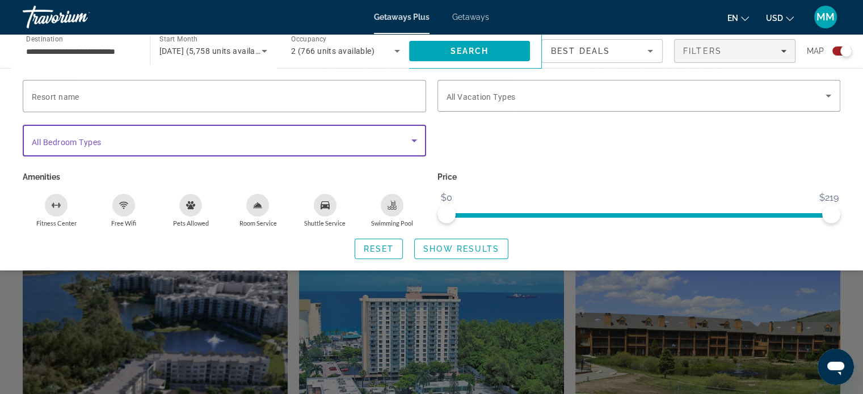
click at [402, 145] on span "Search widget" at bounding box center [221, 141] width 379 height 14
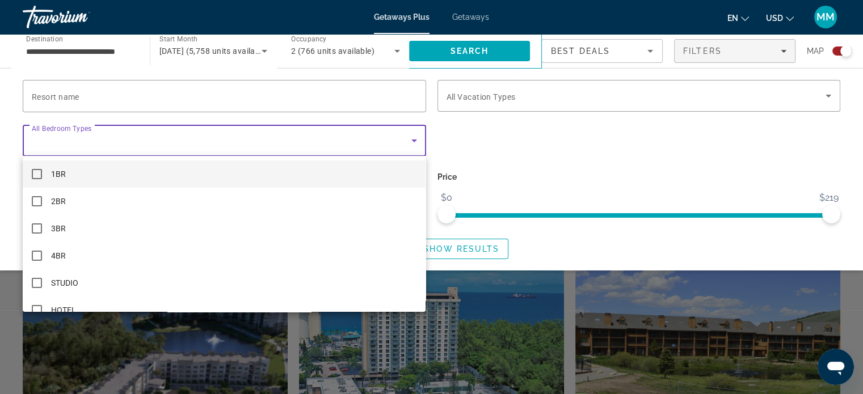
click at [402, 145] on div at bounding box center [431, 197] width 863 height 394
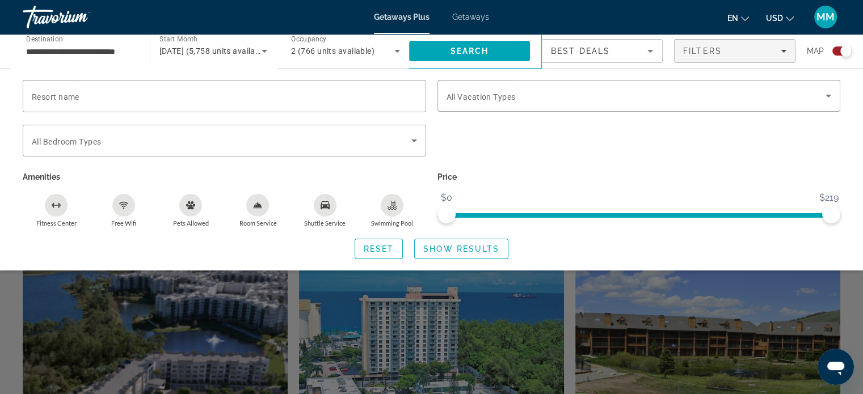
scroll to position [1366, 0]
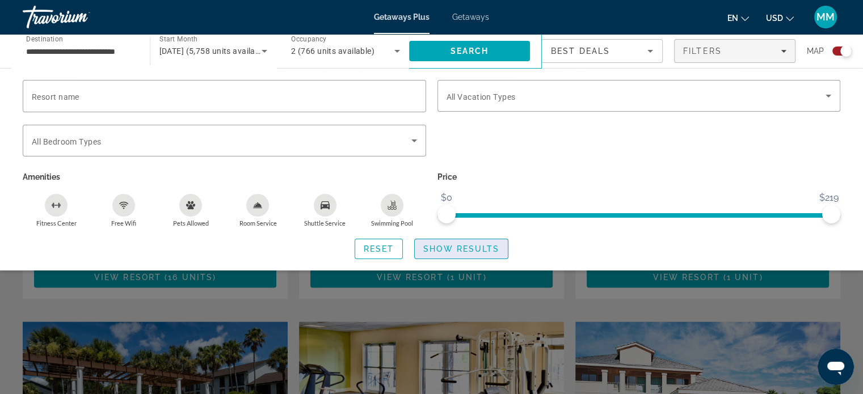
click at [481, 257] on span "Search widget" at bounding box center [461, 248] width 93 height 27
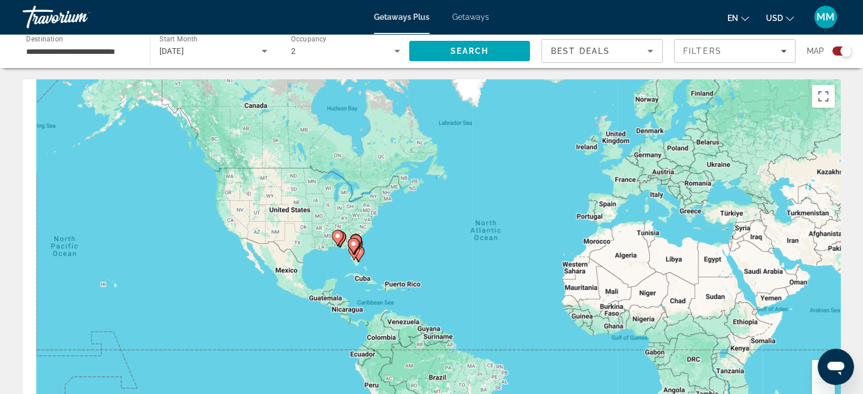
drag, startPoint x: 343, startPoint y: 309, endPoint x: 433, endPoint y: 308, distance: 90.8
click at [433, 308] on div "To activate drag with keyboard, press Alt + Enter. Once in keyboard drag state,…" at bounding box center [431, 249] width 817 height 340
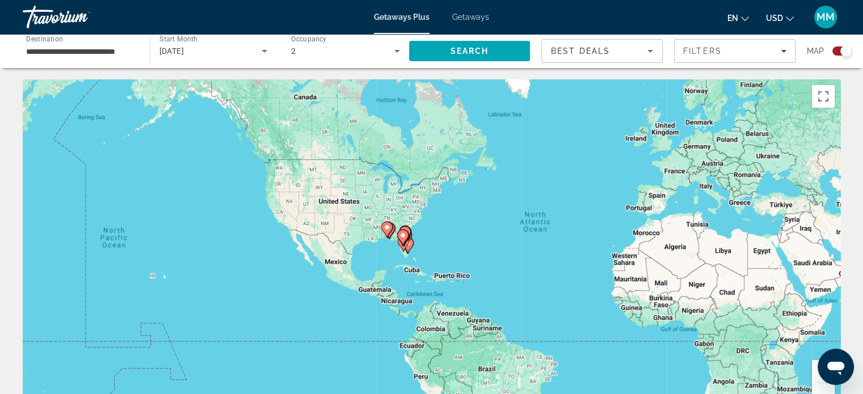
drag, startPoint x: 648, startPoint y: 257, endPoint x: 703, endPoint y: 244, distance: 56.4
click at [712, 243] on div "To activate drag with keyboard, press Alt + Enter. Once in keyboard drag state,…" at bounding box center [431, 249] width 817 height 340
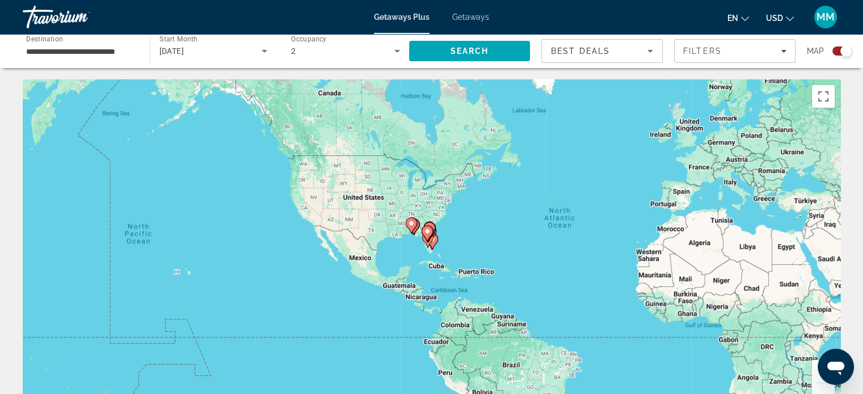
click at [835, 52] on div "Search widget" at bounding box center [841, 51] width 19 height 9
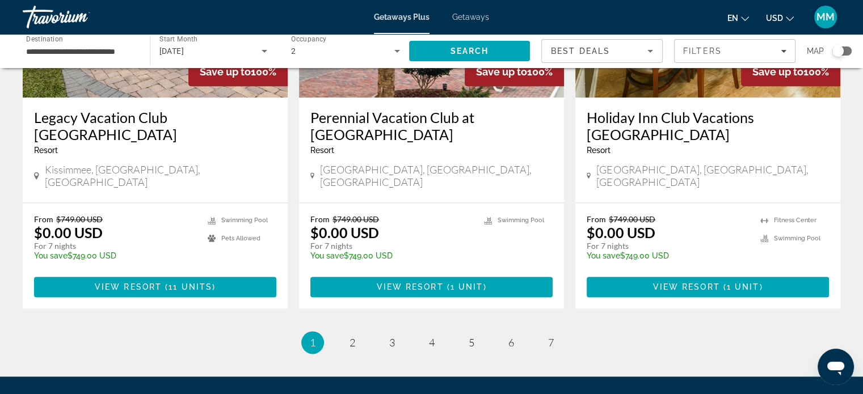
scroll to position [1490, 0]
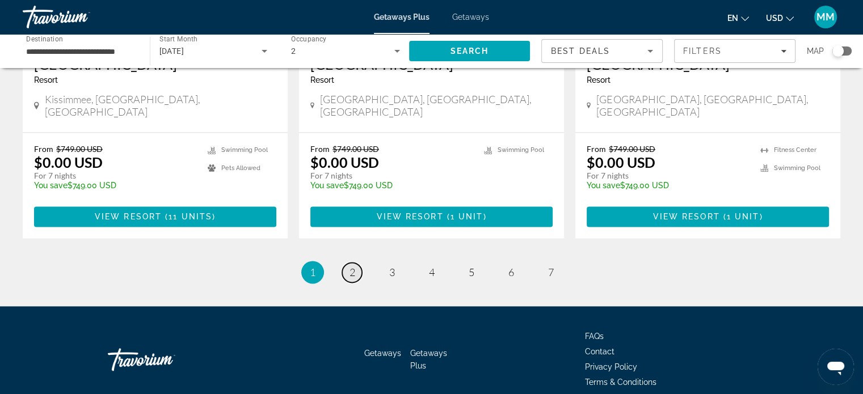
click at [349, 266] on span "2" at bounding box center [352, 272] width 6 height 12
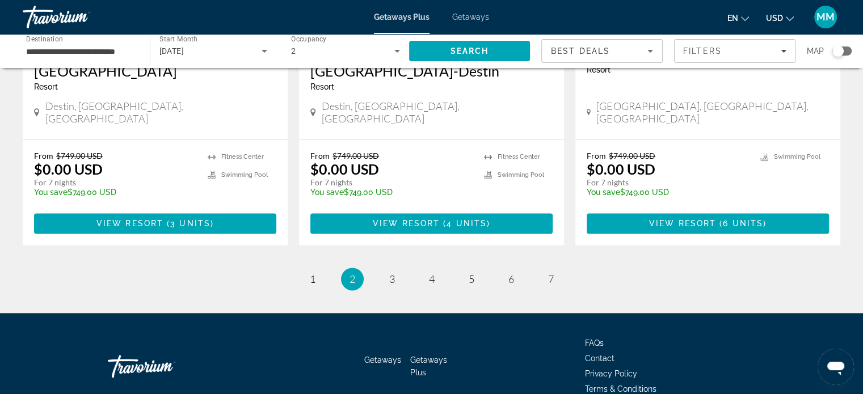
scroll to position [1490, 0]
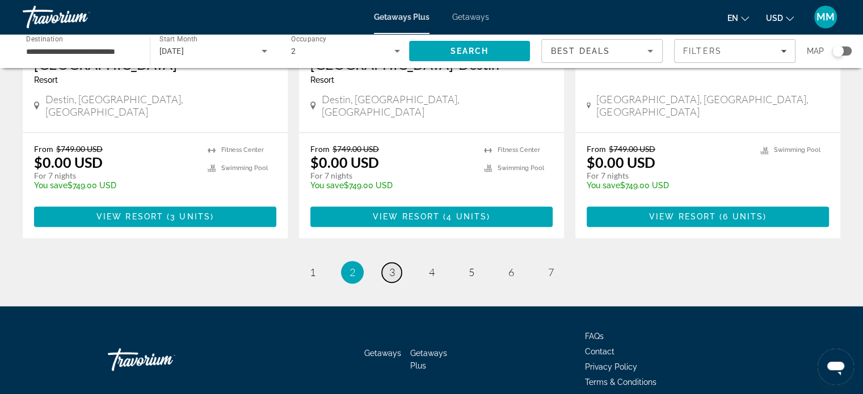
click at [382, 263] on link "page 3" at bounding box center [392, 273] width 20 height 20
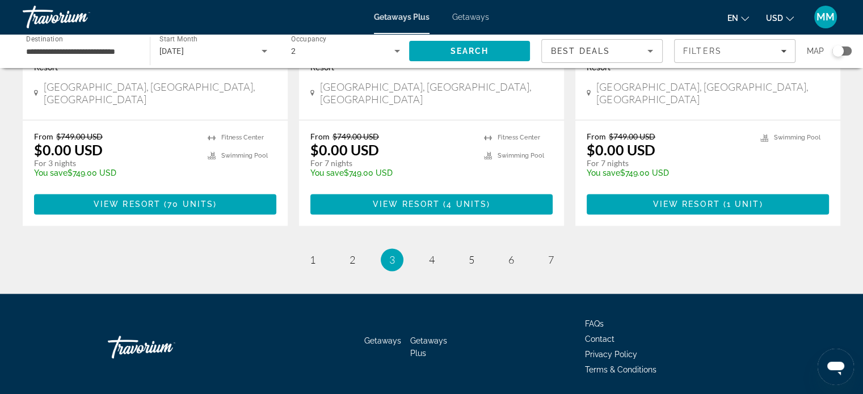
scroll to position [1524, 0]
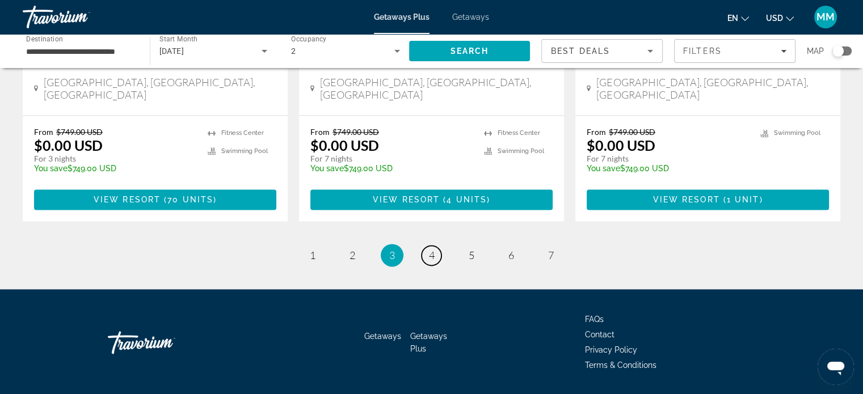
click at [433, 249] on span "4" at bounding box center [432, 255] width 6 height 12
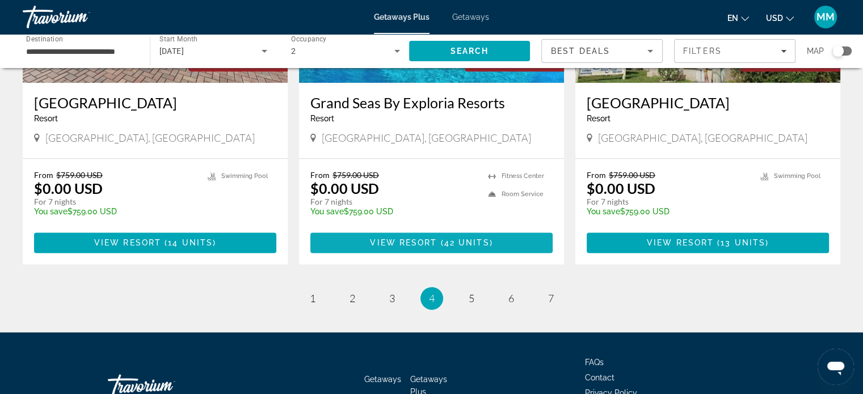
scroll to position [1456, 0]
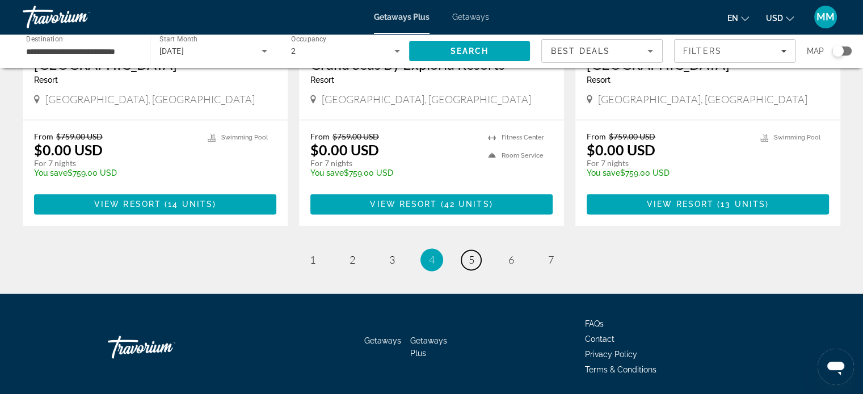
click at [467, 250] on link "page 5" at bounding box center [471, 260] width 20 height 20
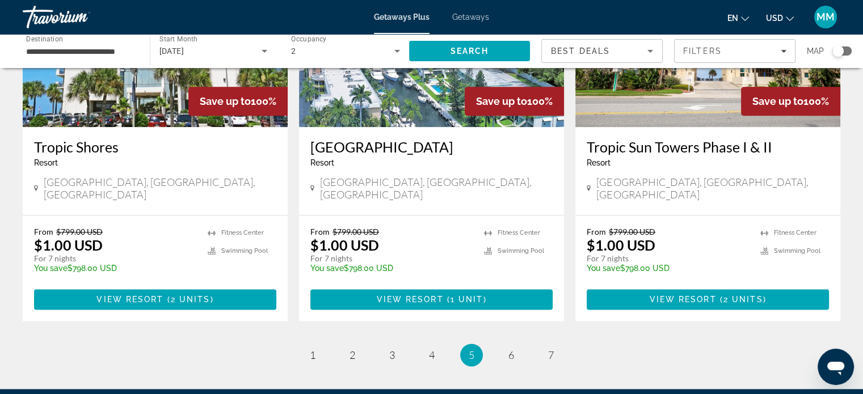
scroll to position [1418, 0]
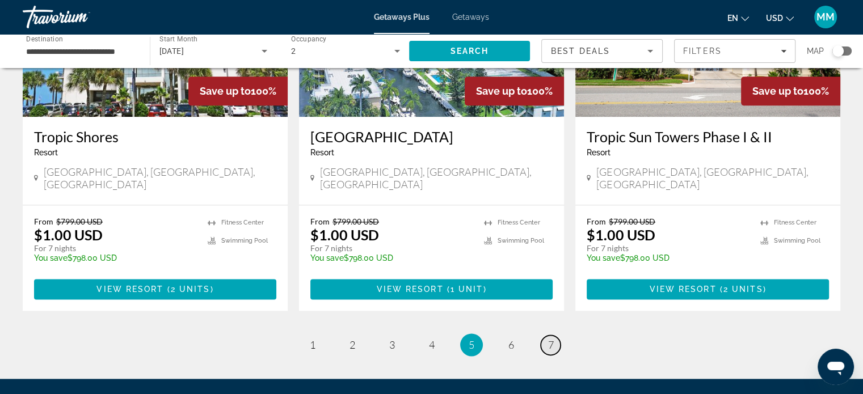
click at [547, 335] on link "page 7" at bounding box center [550, 345] width 20 height 20
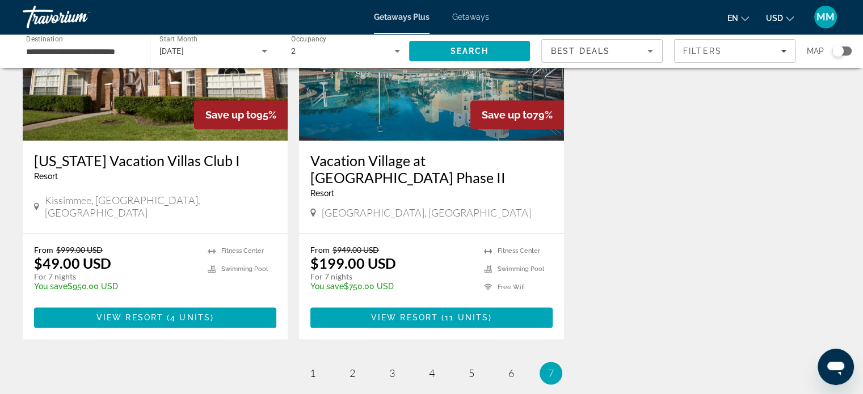
scroll to position [1490, 0]
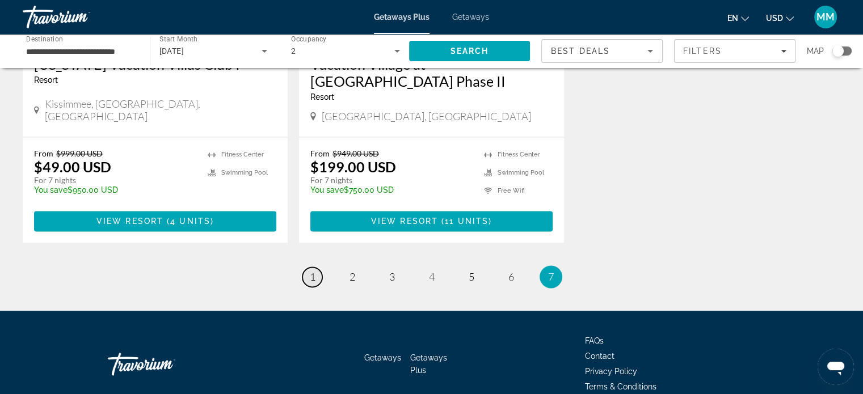
click at [316, 267] on link "page 1" at bounding box center [312, 277] width 20 height 20
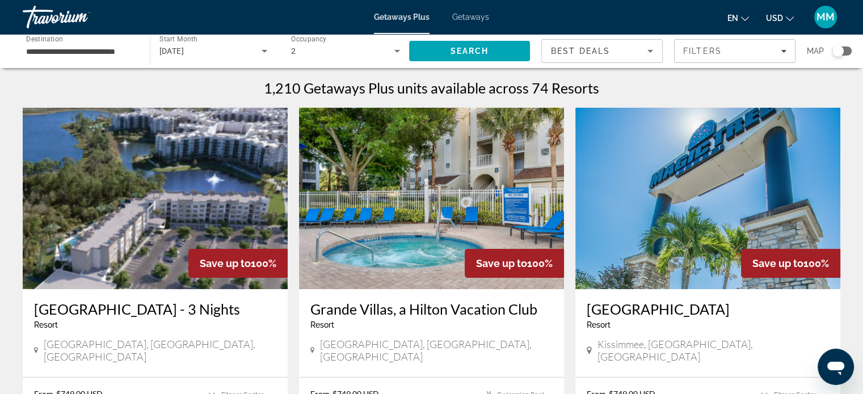
scroll to position [57, 0]
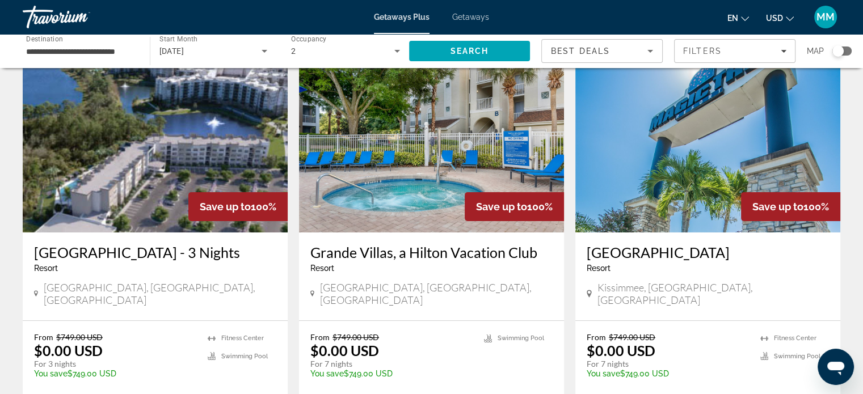
click at [261, 44] on icon "Search widget" at bounding box center [264, 51] width 14 height 14
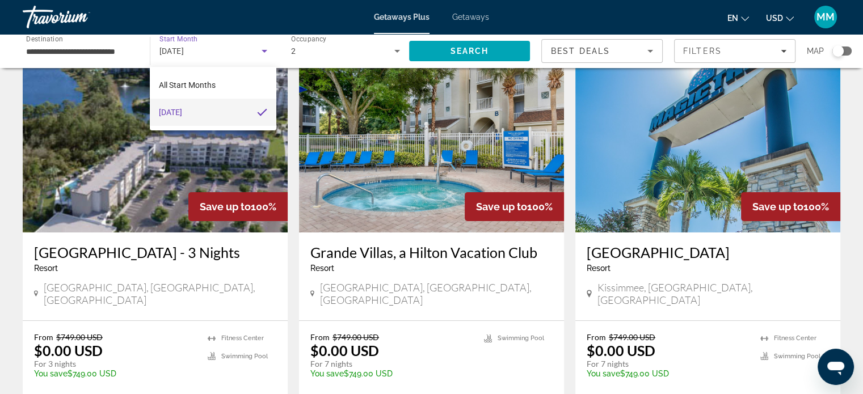
click at [238, 51] on div at bounding box center [431, 197] width 863 height 394
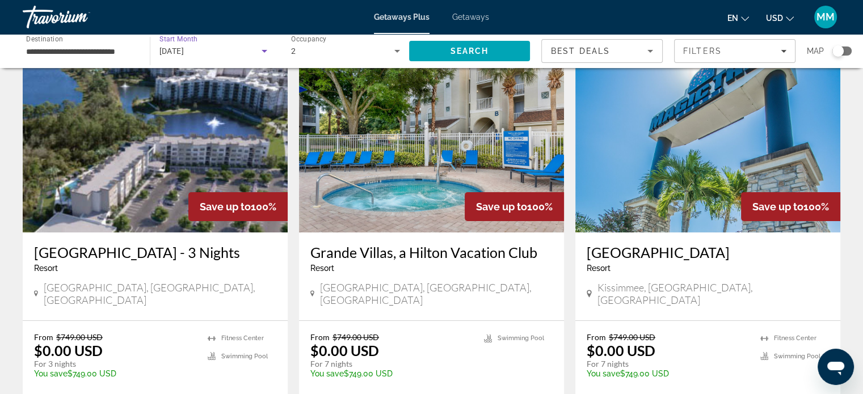
click at [184, 47] on span "[DATE]" at bounding box center [171, 51] width 25 height 9
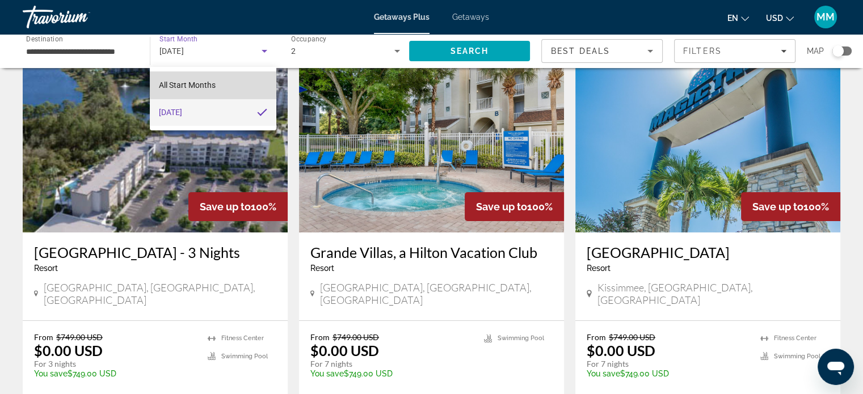
click at [225, 84] on mat-option "All Start Months" at bounding box center [213, 84] width 126 height 27
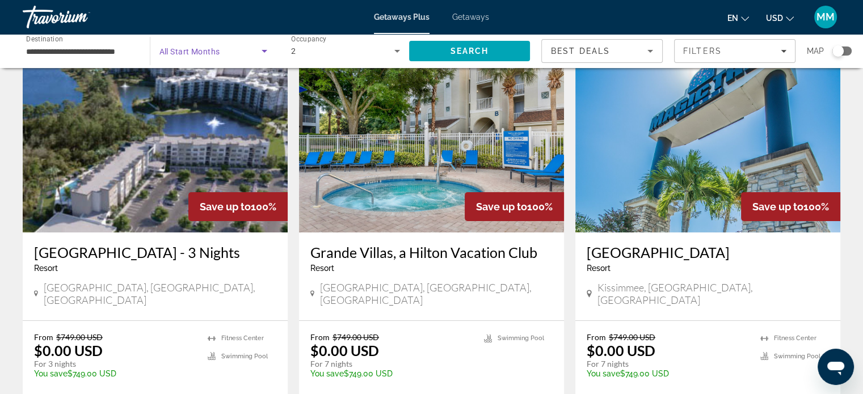
click at [259, 47] on icon "Search widget" at bounding box center [264, 51] width 14 height 14
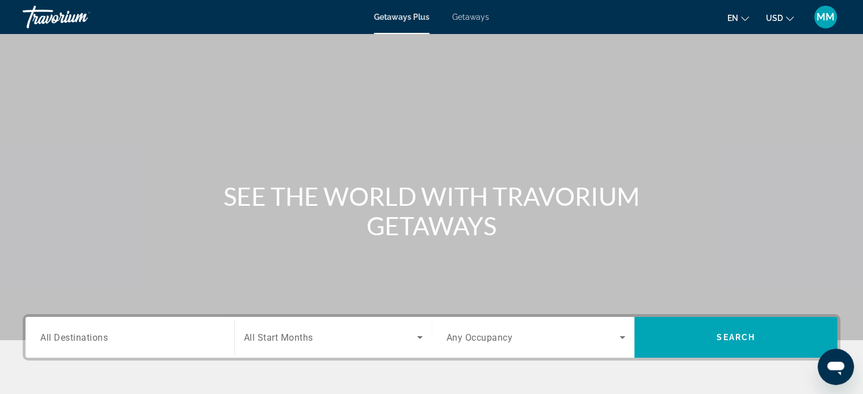
click at [310, 336] on span "All Start Months" at bounding box center [278, 337] width 69 height 11
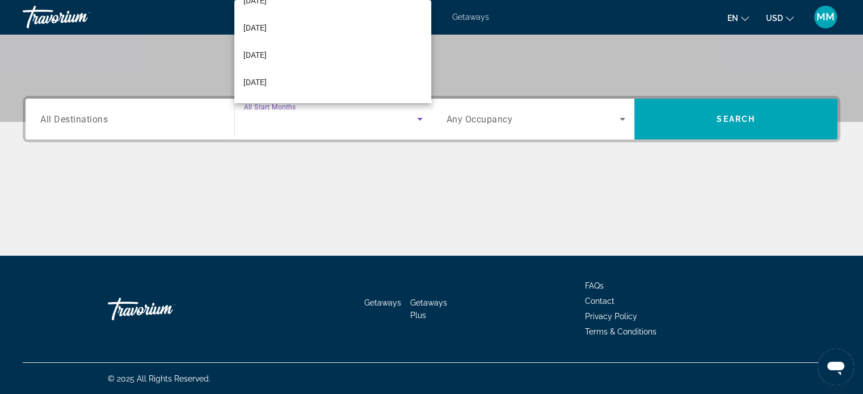
scroll to position [113, 0]
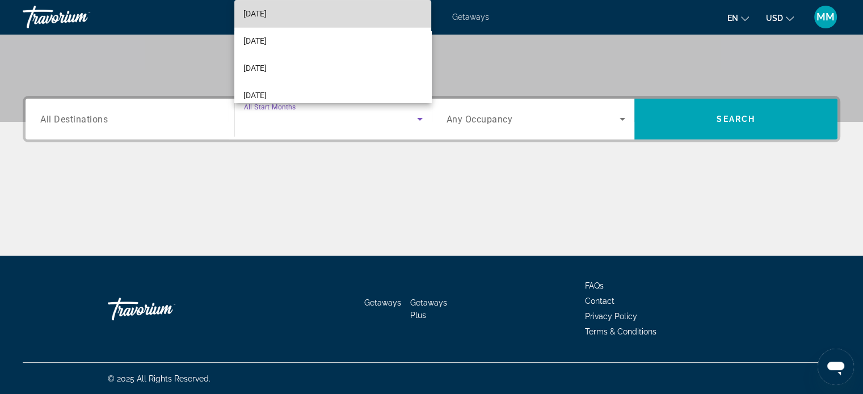
click at [352, 20] on mat-option "[DATE]" at bounding box center [332, 13] width 197 height 27
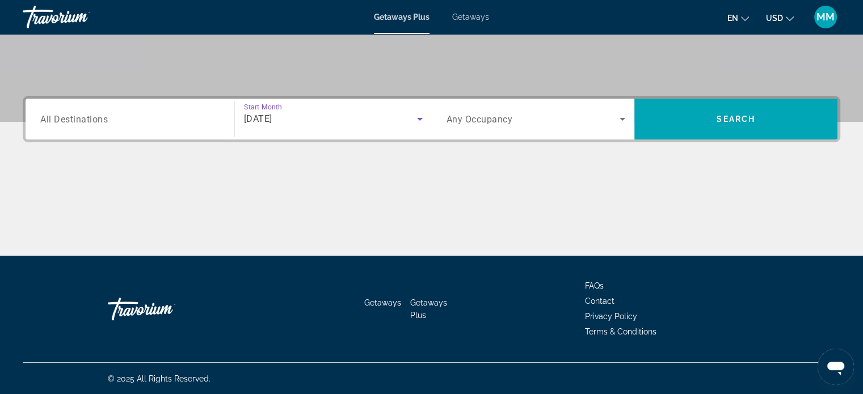
click at [493, 129] on div "Search widget" at bounding box center [535, 119] width 179 height 32
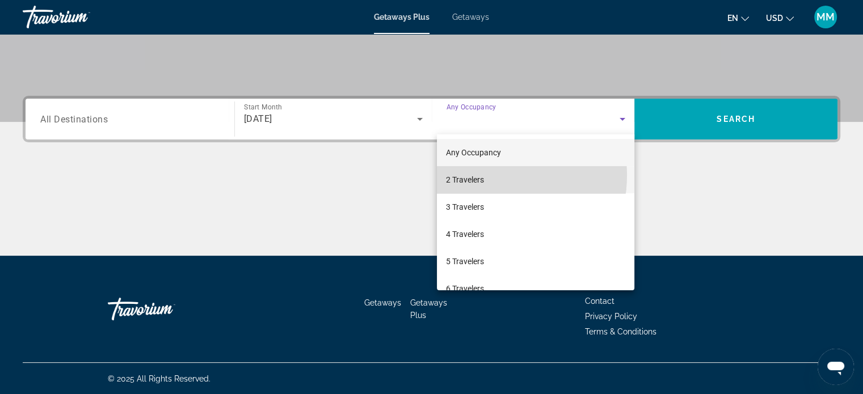
click at [477, 175] on span "2 Travelers" at bounding box center [465, 180] width 38 height 14
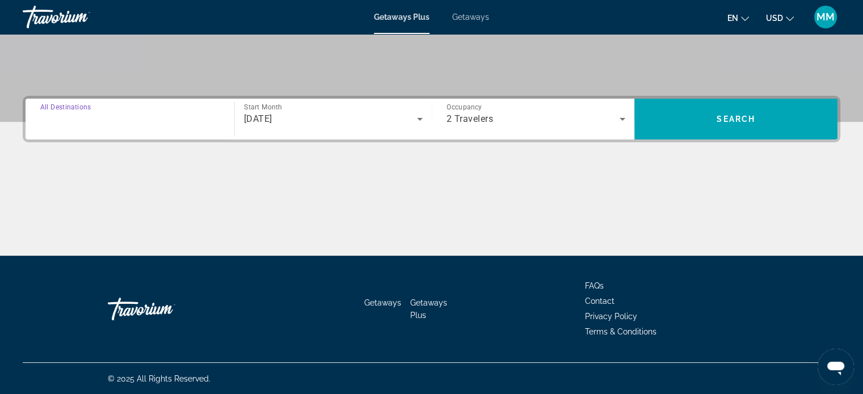
click at [108, 113] on input "Destination All Destinations" at bounding box center [129, 120] width 179 height 14
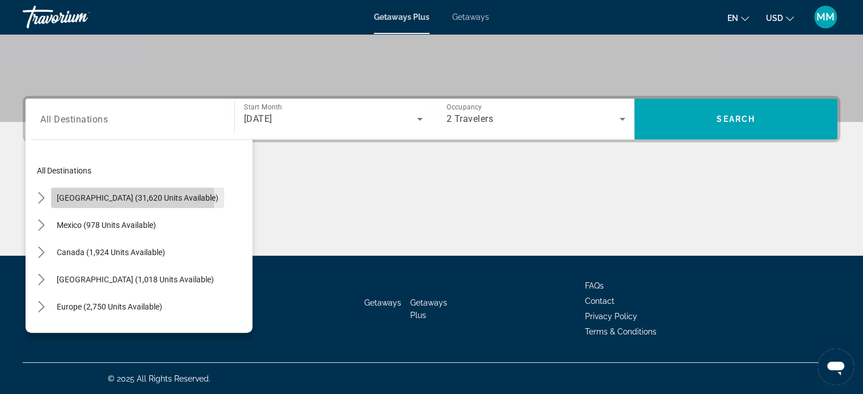
click at [132, 199] on span "[GEOGRAPHIC_DATA] (31,620 units available)" at bounding box center [138, 197] width 162 height 9
type input "**********"
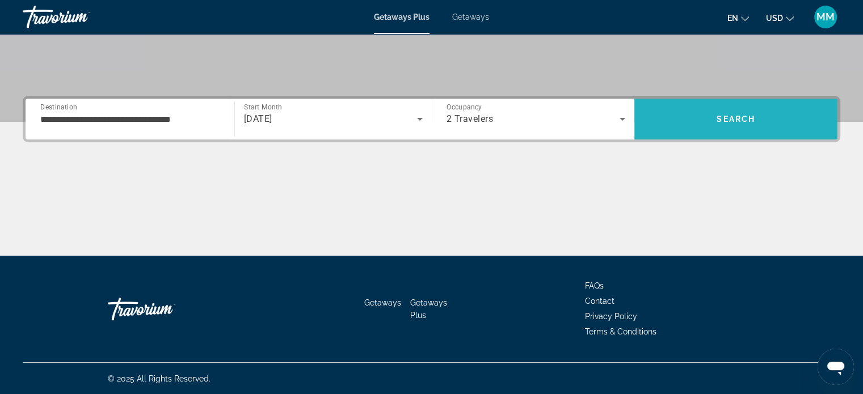
click at [712, 131] on span "Search" at bounding box center [735, 118] width 203 height 27
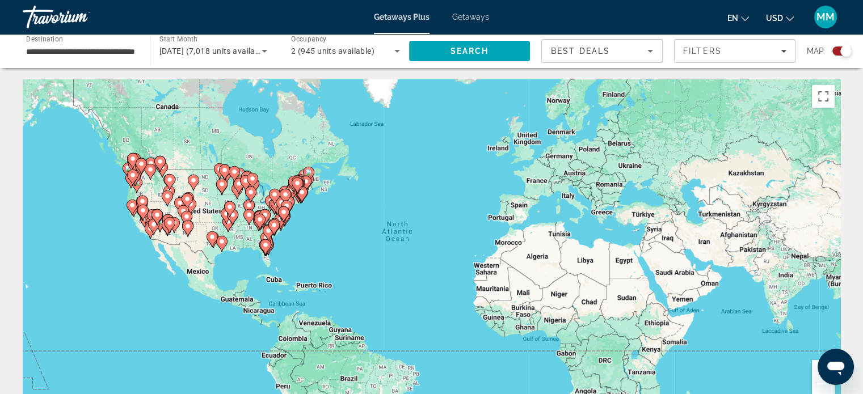
scroll to position [3, 0]
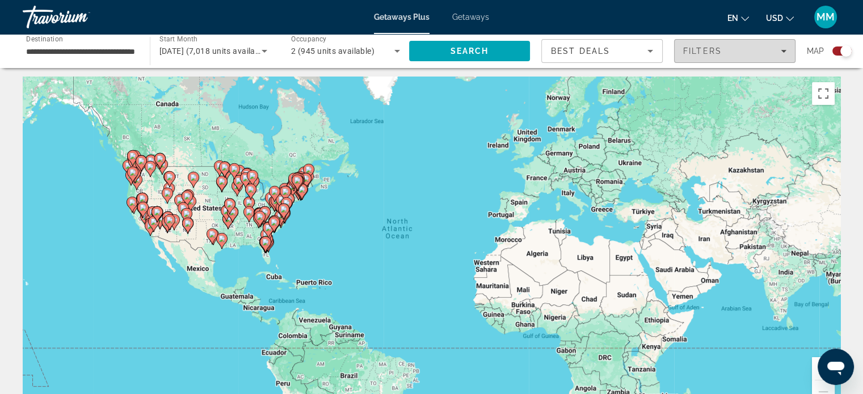
click at [774, 52] on div "Filters" at bounding box center [734, 51] width 103 height 9
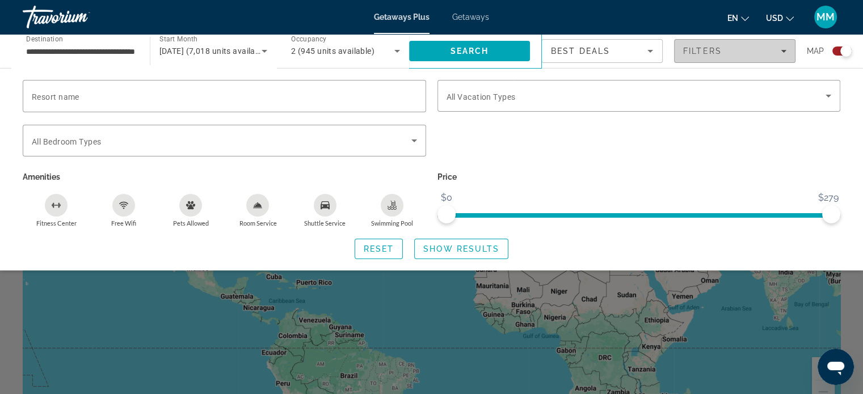
click at [774, 52] on div "Filters" at bounding box center [734, 51] width 103 height 9
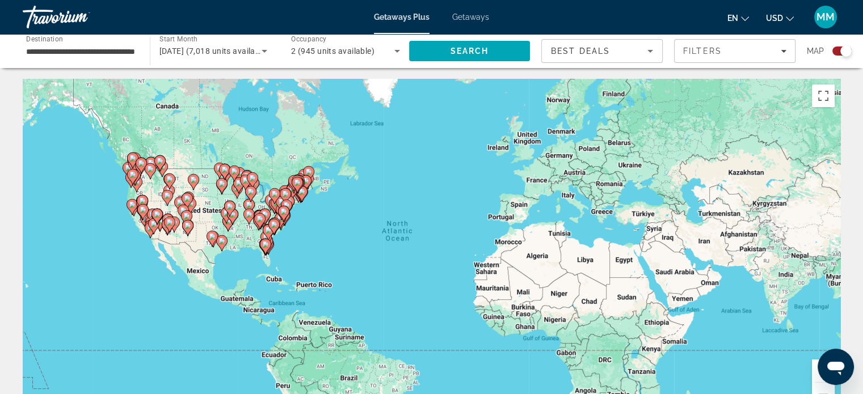
scroll to position [0, 0]
click at [266, 251] on icon "Main content" at bounding box center [265, 247] width 10 height 15
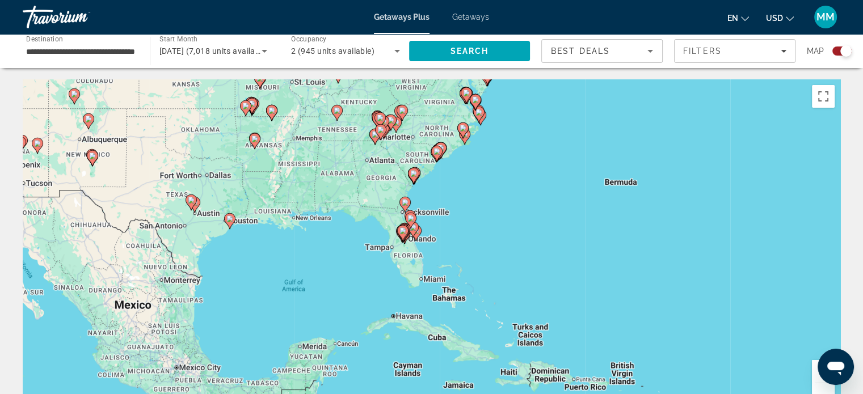
drag, startPoint x: 358, startPoint y: 282, endPoint x: 320, endPoint y: 272, distance: 39.5
click at [306, 267] on div "To activate drag with keyboard, press Alt + Enter. Once in keyboard drag state,…" at bounding box center [431, 249] width 817 height 340
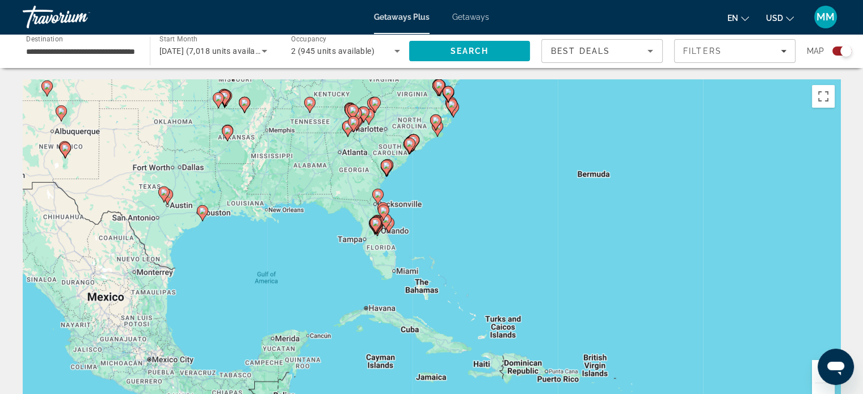
click at [375, 239] on div "To activate drag with keyboard, press Alt + Enter. Once in keyboard drag state,…" at bounding box center [431, 249] width 817 height 340
click at [378, 234] on gmp-advanced-marker "Main content" at bounding box center [376, 227] width 11 height 17
type input "**********"
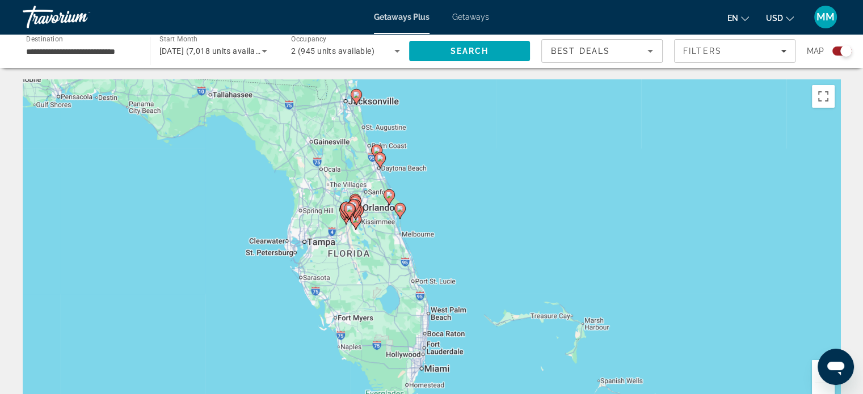
drag, startPoint x: 347, startPoint y: 229, endPoint x: 365, endPoint y: 263, distance: 38.8
click at [306, 219] on div "To activate drag with keyboard, press Alt + Enter. Once in keyboard drag state,…" at bounding box center [431, 249] width 817 height 340
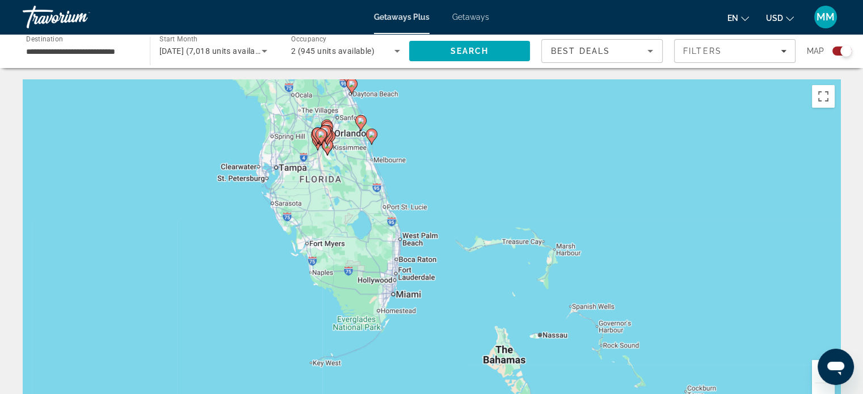
drag, startPoint x: 374, startPoint y: 284, endPoint x: 373, endPoint y: 260, distance: 23.8
click at [349, 217] on div "To activate drag with keyboard, press Alt + Enter. Once in keyboard drag state,…" at bounding box center [431, 249] width 817 height 340
click at [390, 257] on div "To activate drag with keyboard, press Alt + Enter. Once in keyboard drag state,…" at bounding box center [431, 249] width 817 height 340
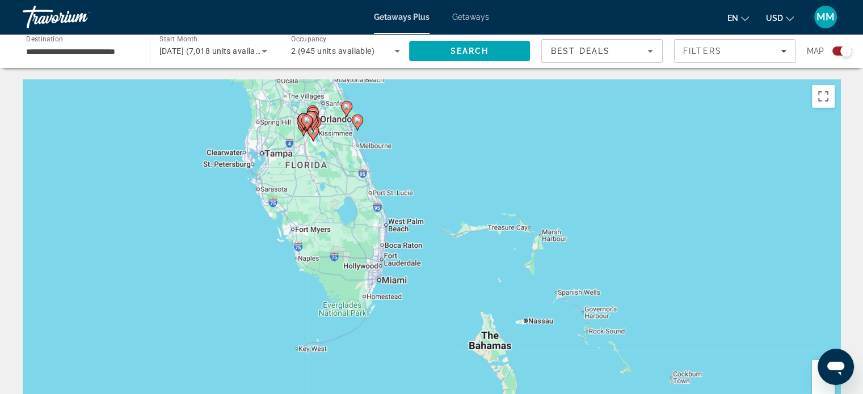
drag, startPoint x: 381, startPoint y: 285, endPoint x: 366, endPoint y: 269, distance: 22.1
click at [366, 269] on div "To activate drag with keyboard, press Alt + Enter. Once in keyboard drag state,…" at bounding box center [431, 249] width 817 height 340
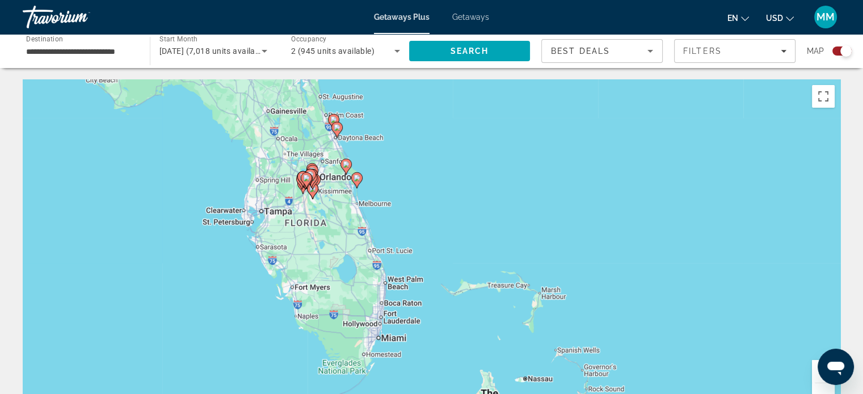
drag, startPoint x: 369, startPoint y: 318, endPoint x: 362, endPoint y: 341, distance: 24.4
click at [362, 341] on div "To activate drag with keyboard, press Alt + Enter. Once in keyboard drag state,…" at bounding box center [431, 249] width 817 height 340
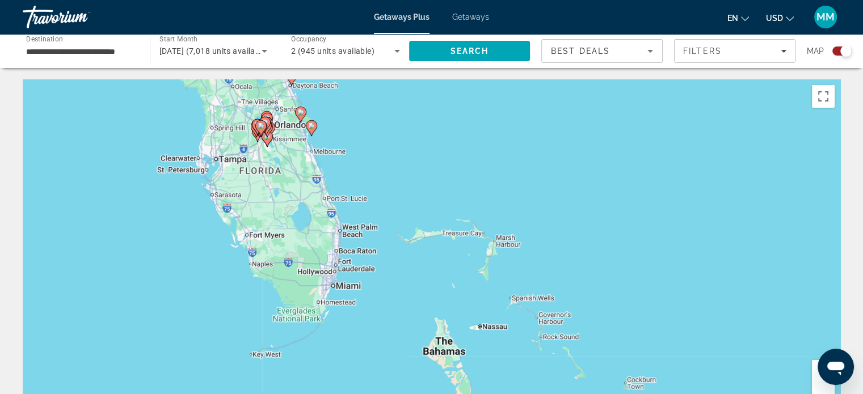
drag, startPoint x: 365, startPoint y: 323, endPoint x: 331, endPoint y: 290, distance: 47.3
click at [320, 277] on div "To activate drag with keyboard, press Alt + Enter. Once in keyboard drag state,…" at bounding box center [431, 249] width 817 height 340
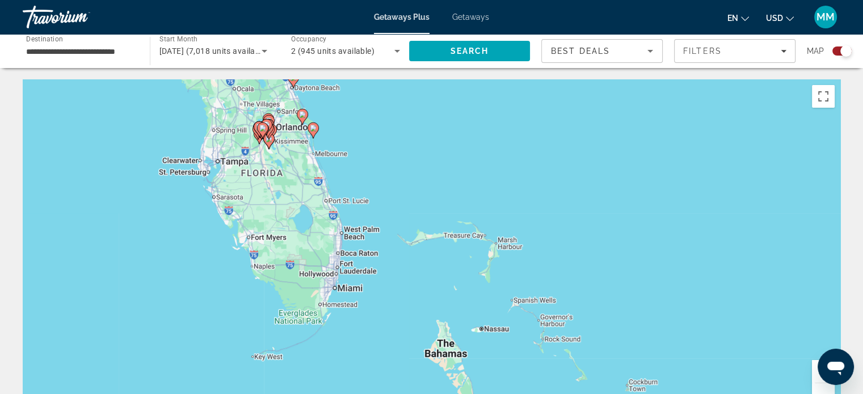
click at [338, 274] on div "To activate drag with keyboard, press Alt + Enter. Once in keyboard drag state,…" at bounding box center [431, 249] width 817 height 340
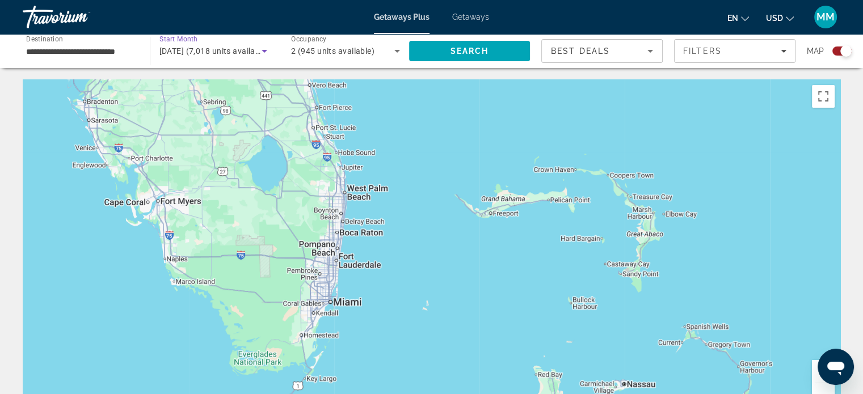
click at [221, 56] on span "[DATE] (7,018 units available)" at bounding box center [214, 51] width 110 height 9
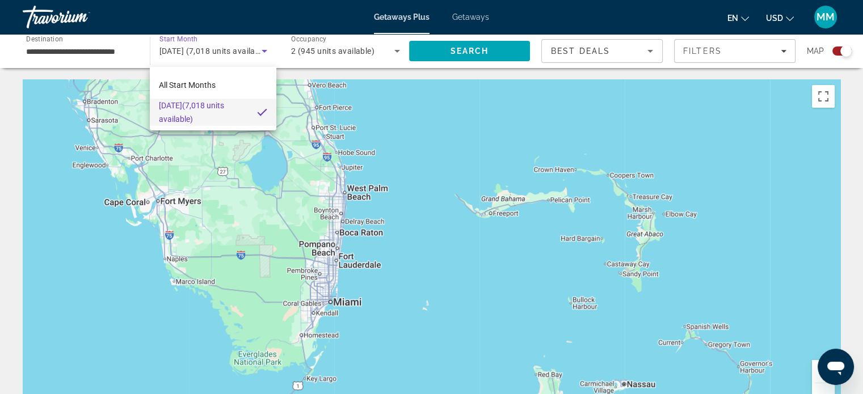
click at [200, 49] on div at bounding box center [431, 197] width 863 height 394
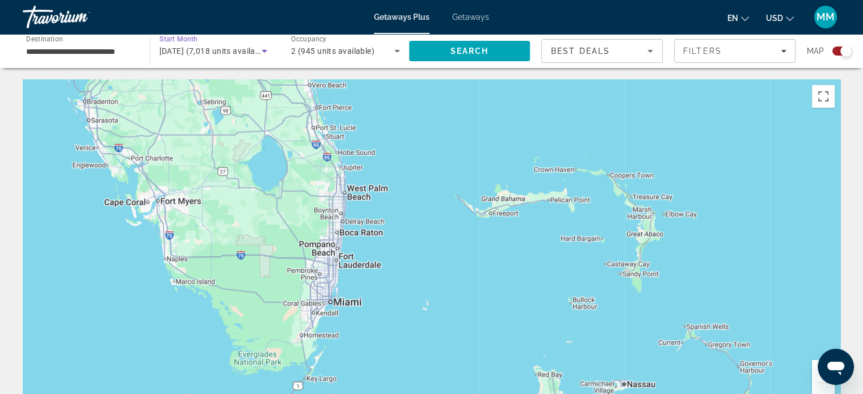
click at [243, 53] on span "[DATE] (7,018 units available)" at bounding box center [214, 51] width 110 height 9
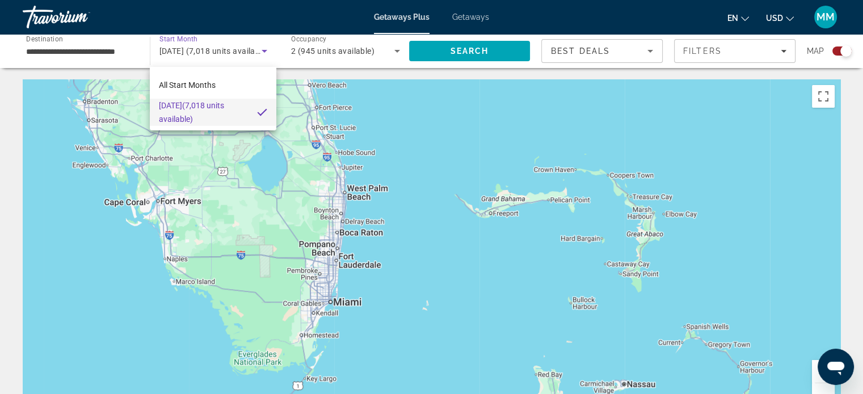
click at [113, 44] on div at bounding box center [431, 197] width 863 height 394
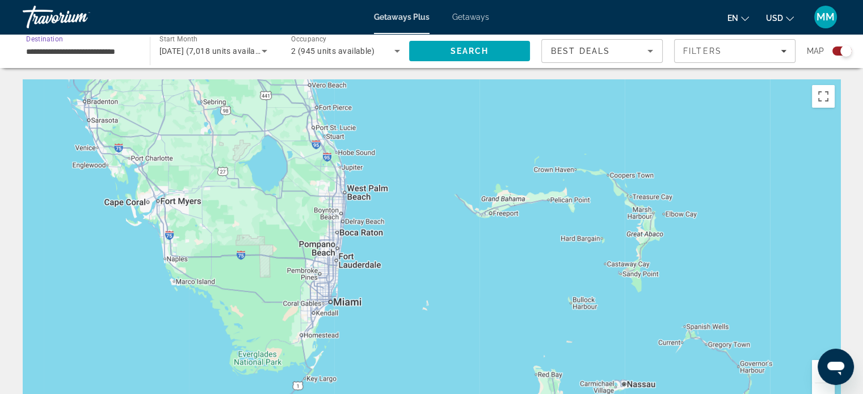
click at [110, 49] on input "**********" at bounding box center [80, 52] width 109 height 14
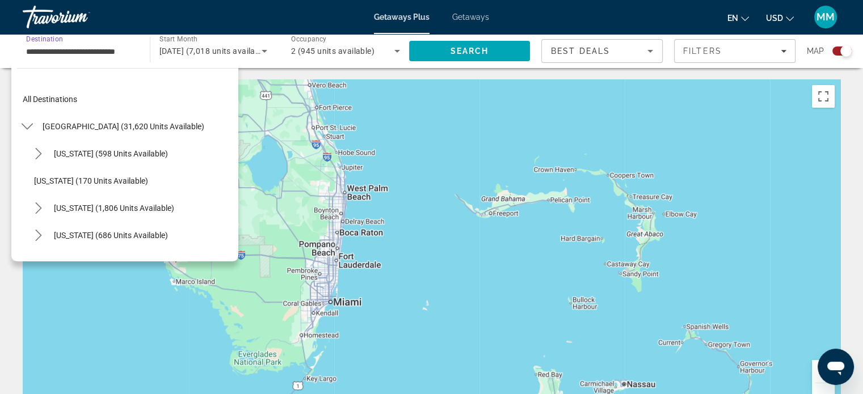
scroll to position [122, 0]
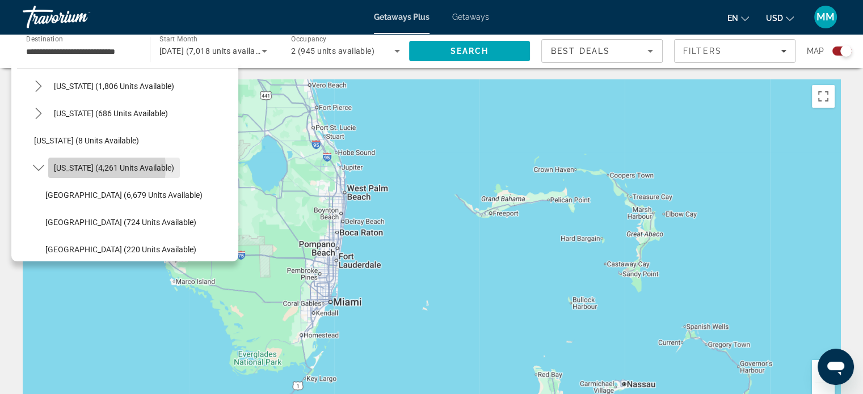
click at [85, 167] on span "[US_STATE] (4,261 units available)" at bounding box center [114, 167] width 120 height 9
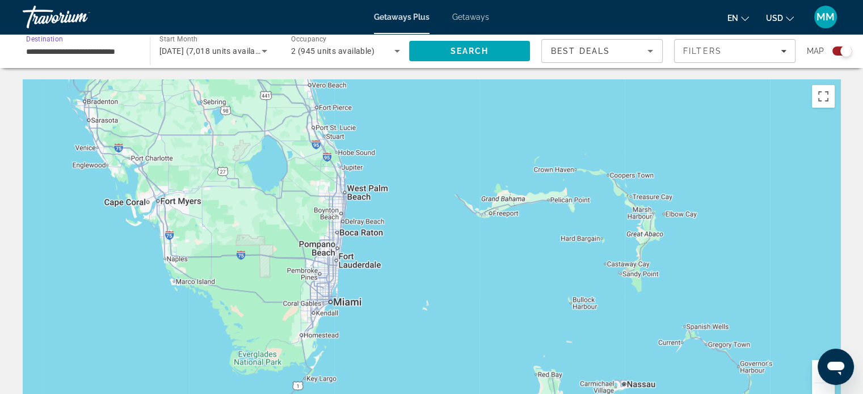
click at [380, 43] on div "2 (945 units available)" at bounding box center [345, 51] width 109 height 32
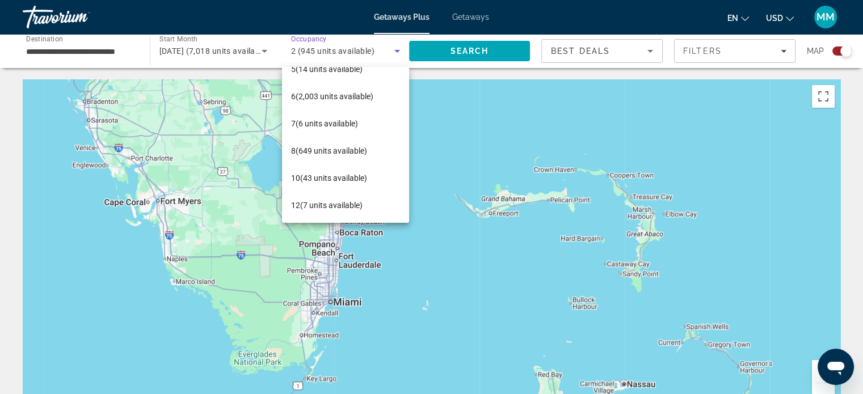
scroll to position [0, 0]
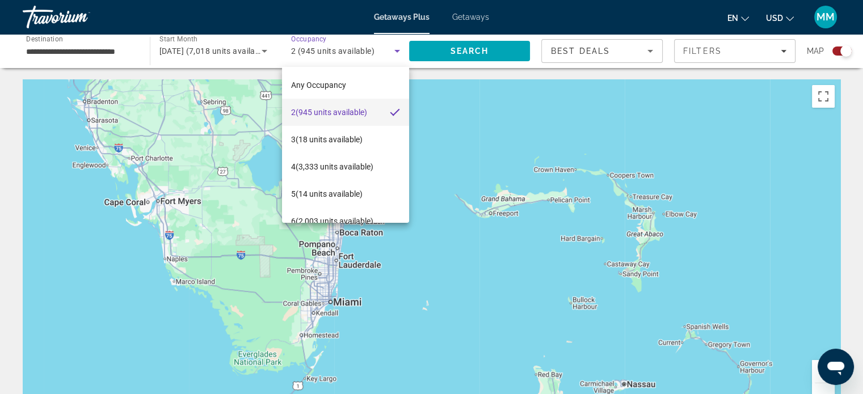
click at [398, 52] on div at bounding box center [431, 197] width 863 height 394
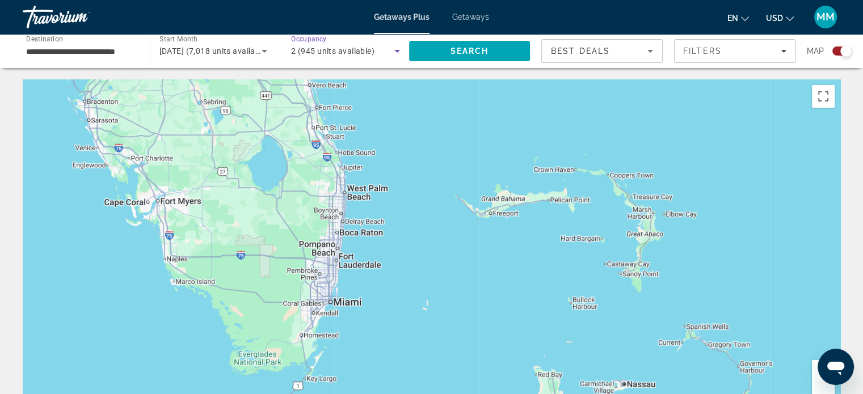
click at [350, 52] on span "2 (945 units available)" at bounding box center [332, 51] width 83 height 9
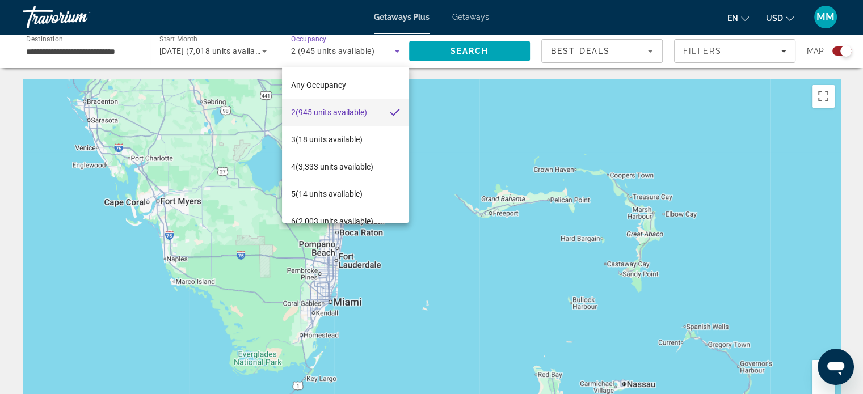
click at [335, 276] on div at bounding box center [431, 197] width 863 height 394
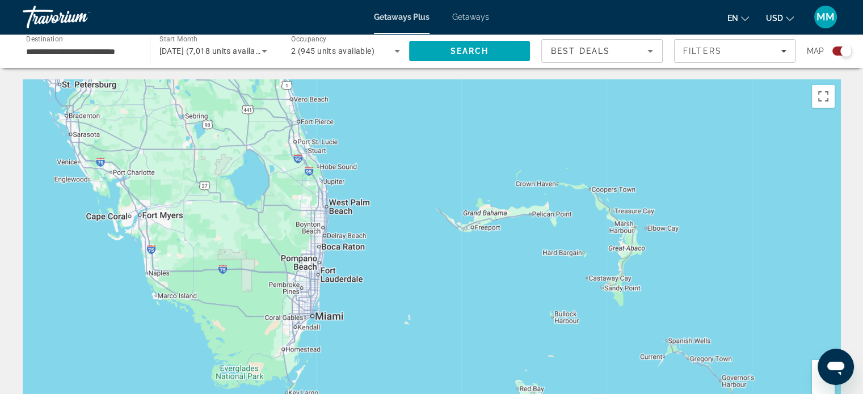
drag, startPoint x: 315, startPoint y: 260, endPoint x: 295, endPoint y: 275, distance: 25.5
click at [295, 275] on div "To activate drag with keyboard, press Alt + Enter. Once in keyboard drag state,…" at bounding box center [431, 249] width 817 height 340
click at [216, 45] on div "[DATE] (7,018 units available)" at bounding box center [210, 51] width 103 height 14
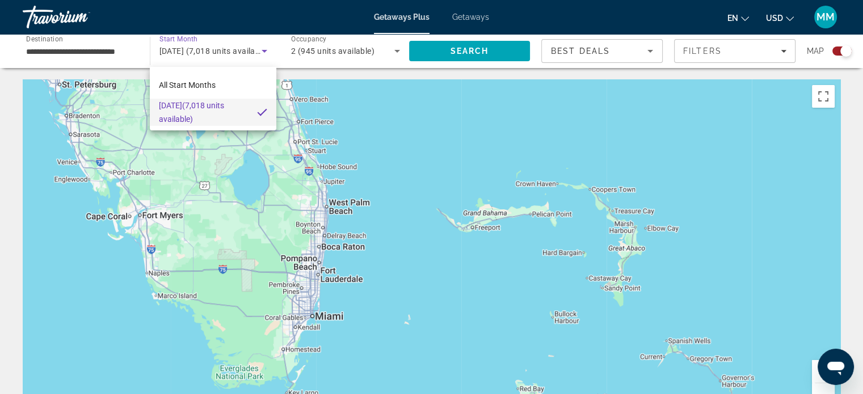
click at [121, 45] on div at bounding box center [431, 197] width 863 height 394
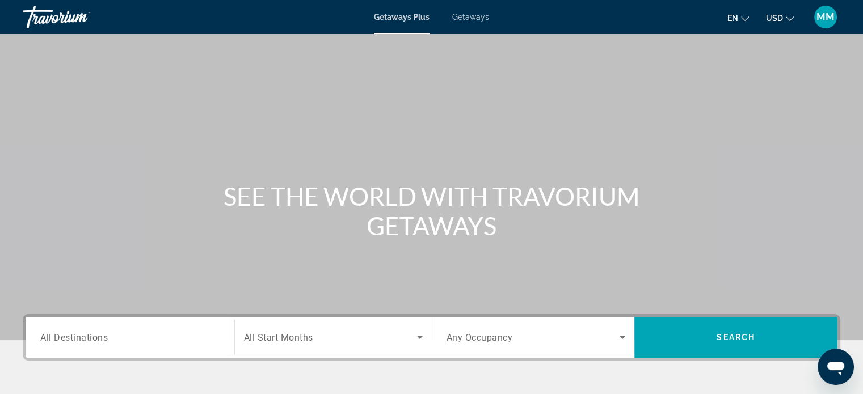
click at [330, 344] on div "Search widget" at bounding box center [333, 338] width 179 height 32
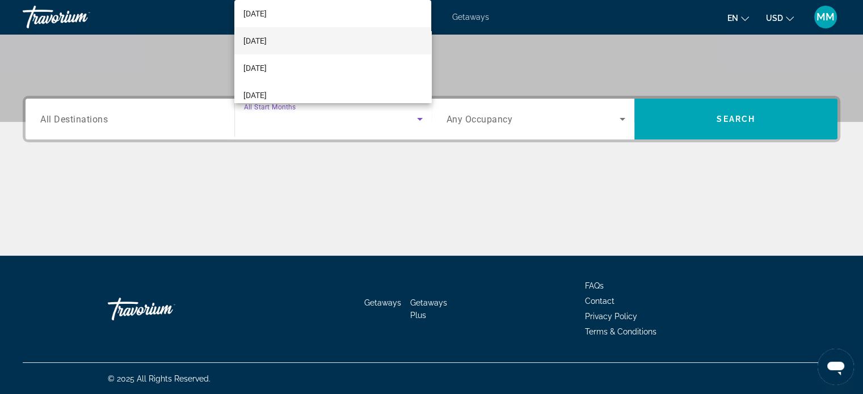
scroll to position [170, 0]
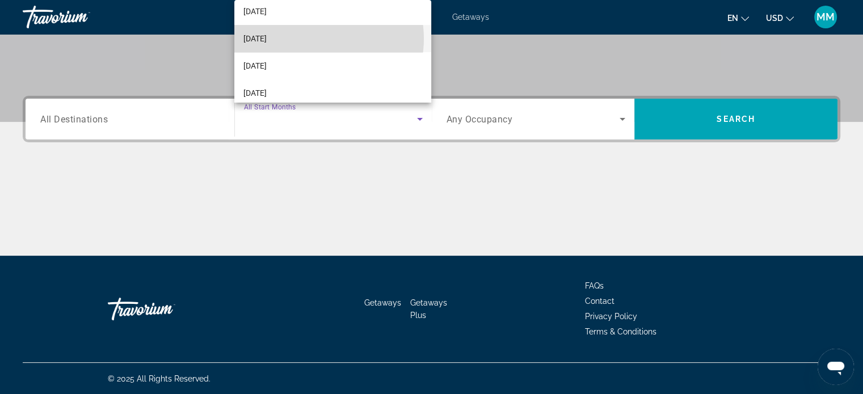
click at [312, 39] on mat-option "[DATE]" at bounding box center [332, 38] width 197 height 27
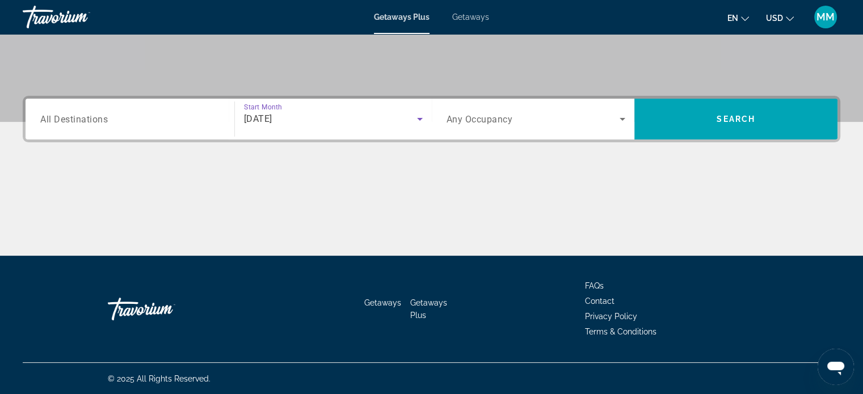
click at [158, 105] on div "Search widget" at bounding box center [129, 119] width 179 height 32
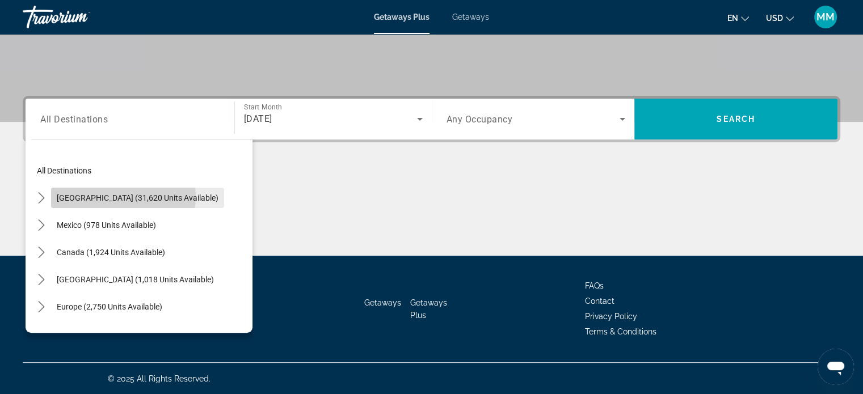
drag, startPoint x: 116, startPoint y: 196, endPoint x: 353, endPoint y: 113, distance: 251.1
click at [118, 196] on span "[GEOGRAPHIC_DATA] (31,620 units available)" at bounding box center [138, 197] width 162 height 9
type input "**********"
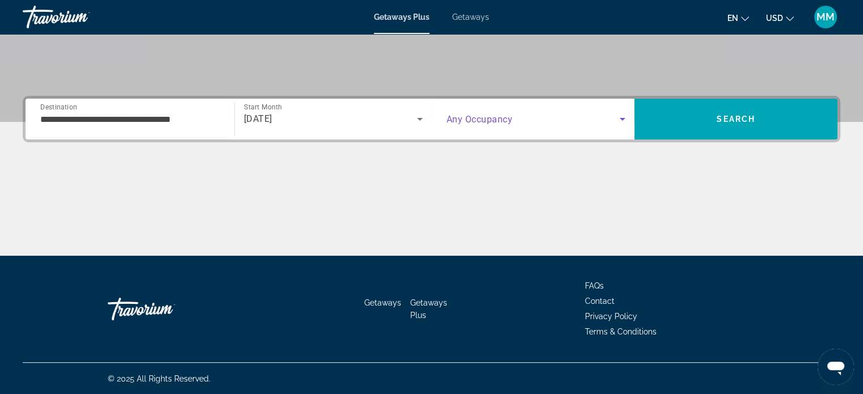
click at [549, 124] on span "Search widget" at bounding box center [533, 119] width 174 height 14
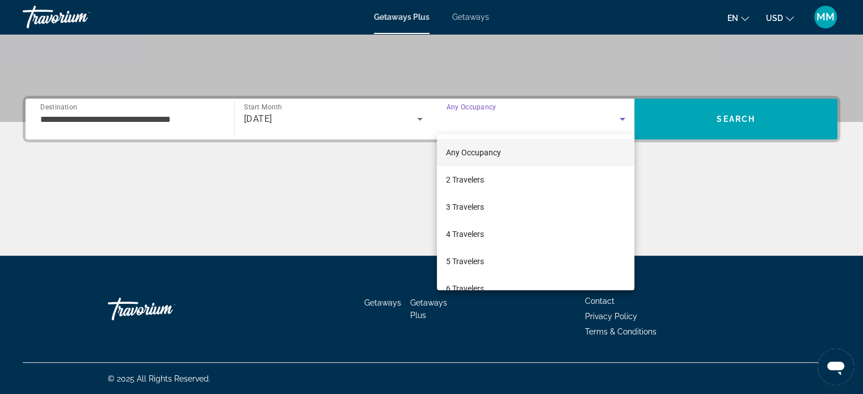
drag, startPoint x: 485, startPoint y: 176, endPoint x: 594, endPoint y: 126, distance: 119.8
click at [496, 170] on mat-option "2 Travelers" at bounding box center [535, 179] width 197 height 27
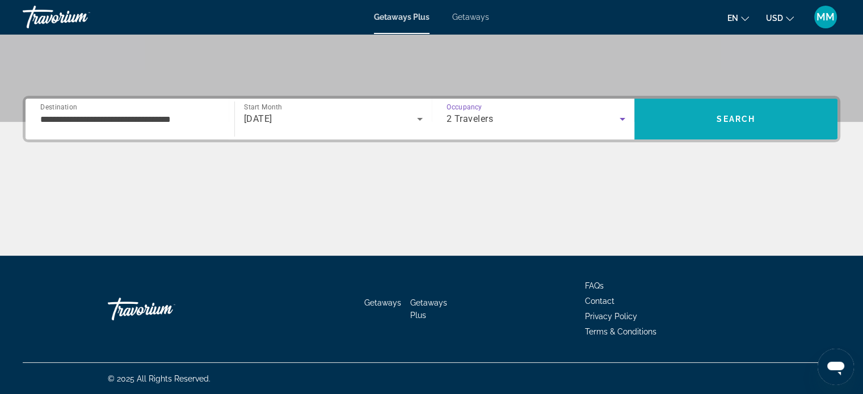
click at [742, 116] on span "Search" at bounding box center [735, 119] width 39 height 9
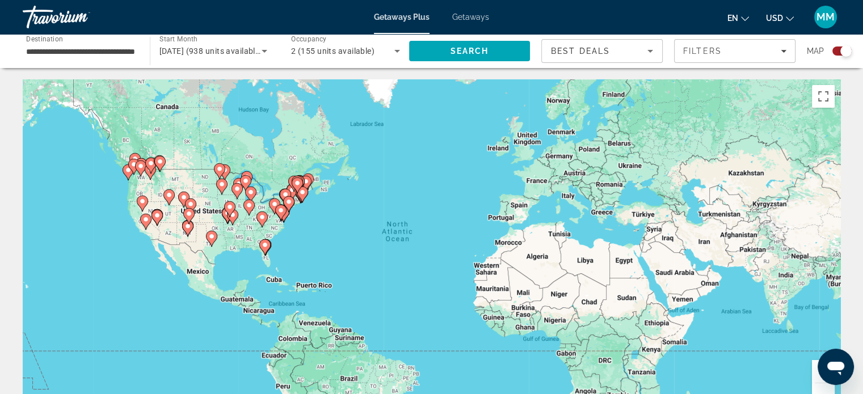
click at [264, 257] on div "To activate drag with keyboard, press Alt + Enter. Once in keyboard drag state,…" at bounding box center [431, 249] width 817 height 340
click at [265, 250] on icon "Main content" at bounding box center [264, 247] width 10 height 15
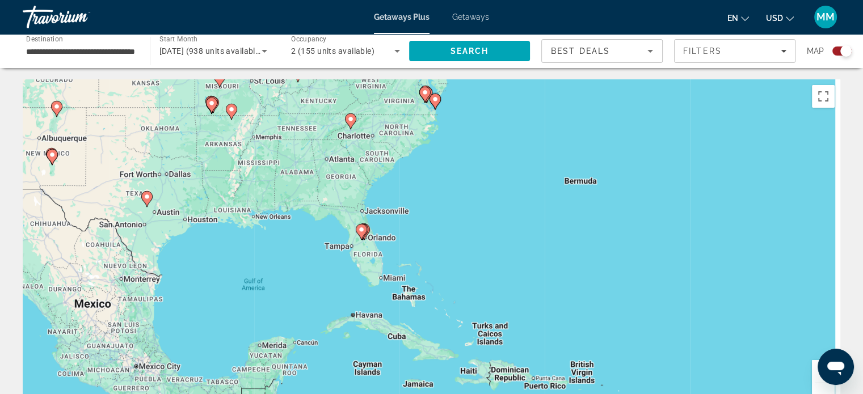
drag, startPoint x: 336, startPoint y: 237, endPoint x: 293, endPoint y: 242, distance: 42.8
click at [272, 230] on div "To activate drag with keyboard, press Alt + Enter. Once in keyboard drag state,…" at bounding box center [431, 249] width 817 height 340
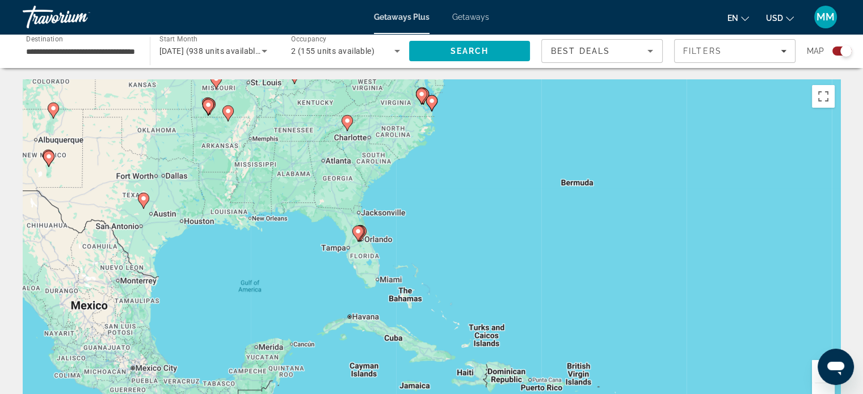
click at [360, 236] on icon "Main content" at bounding box center [357, 233] width 10 height 15
type input "**********"
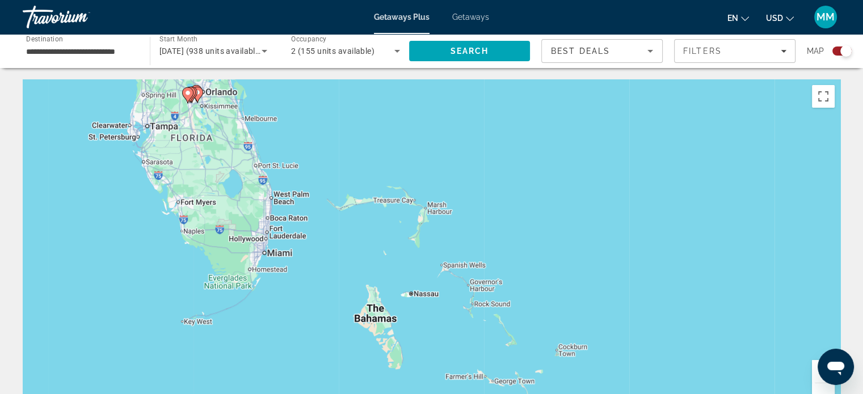
drag, startPoint x: 351, startPoint y: 234, endPoint x: 394, endPoint y: 149, distance: 95.4
click at [402, 121] on div "To activate drag with keyboard, press Alt + Enter. Once in keyboard drag state,…" at bounding box center [431, 249] width 817 height 340
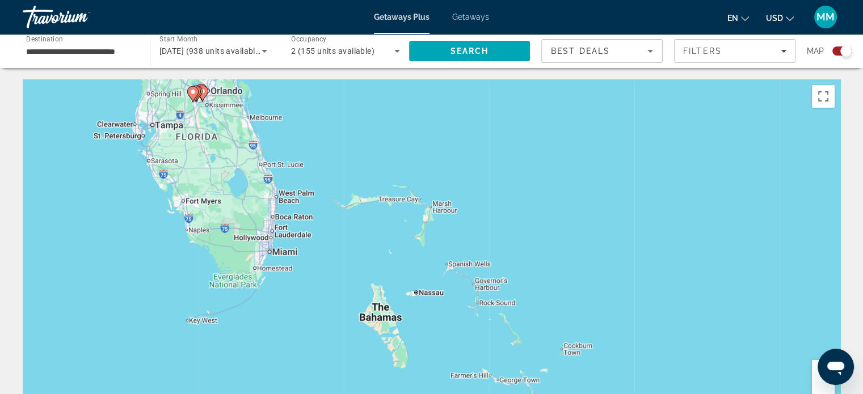
click at [273, 218] on div "To activate drag with keyboard, press Alt + Enter. Once in keyboard drag state,…" at bounding box center [431, 249] width 817 height 340
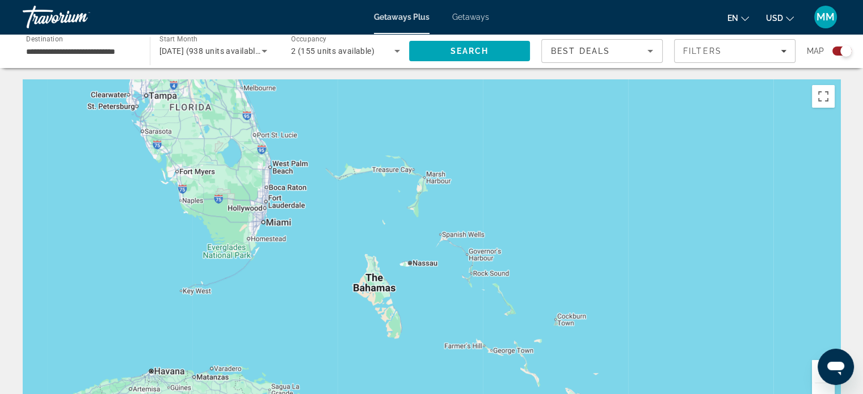
drag, startPoint x: 247, startPoint y: 231, endPoint x: 252, endPoint y: 207, distance: 24.9
click at [243, 207] on div "To activate drag with keyboard, press Alt + Enter. Once in keyboard drag state,…" at bounding box center [431, 249] width 817 height 340
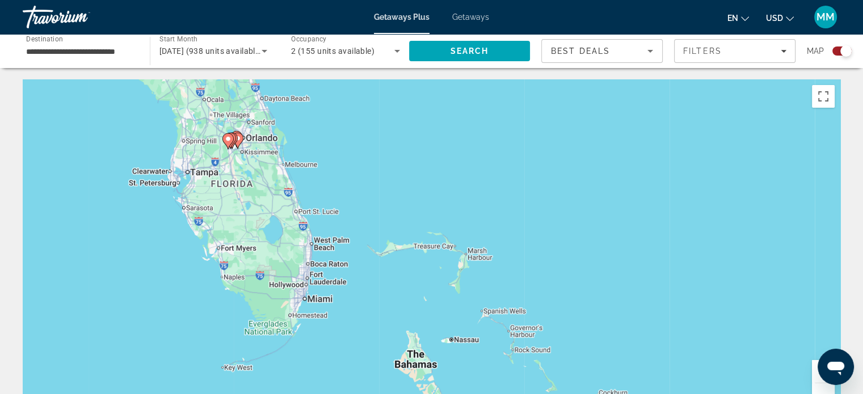
drag, startPoint x: 281, startPoint y: 223, endPoint x: 322, endPoint y: 299, distance: 86.3
click at [322, 299] on div "To activate drag with keyboard, press Alt + Enter. Once in keyboard drag state,…" at bounding box center [431, 249] width 817 height 340
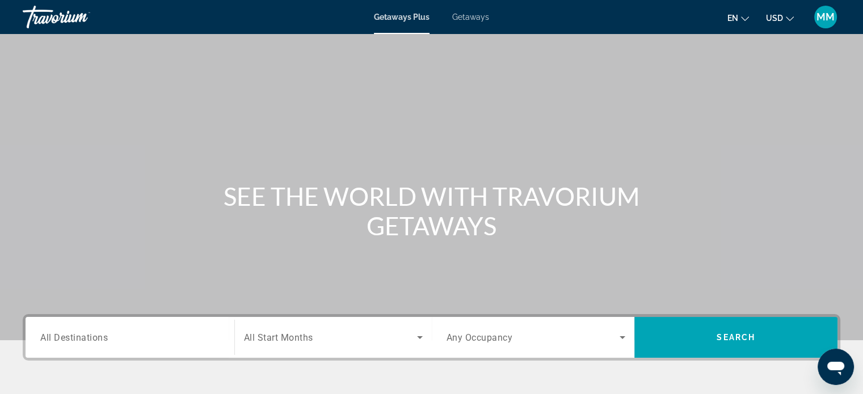
click at [299, 331] on span "Search widget" at bounding box center [330, 338] width 173 height 14
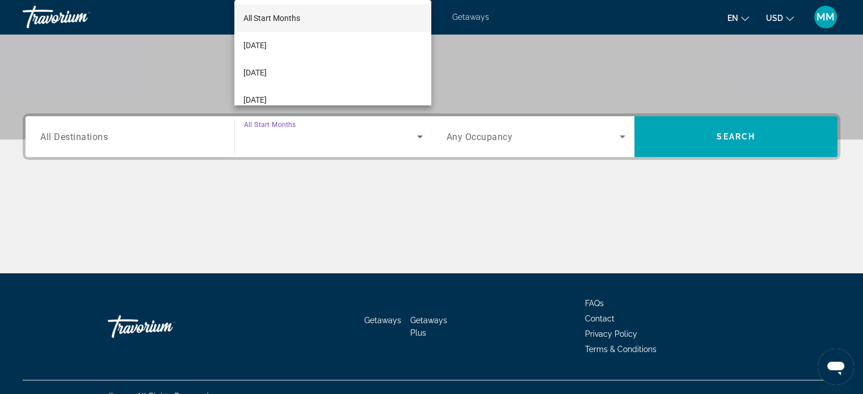
scroll to position [218, 0]
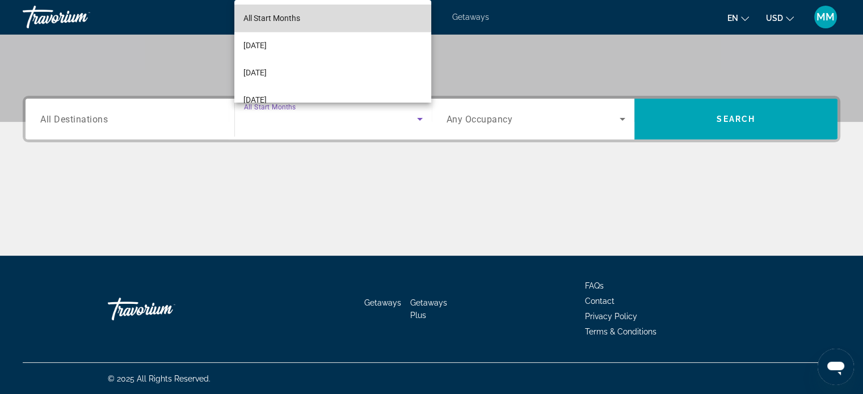
click at [345, 22] on mat-option "All Start Months" at bounding box center [332, 18] width 197 height 27
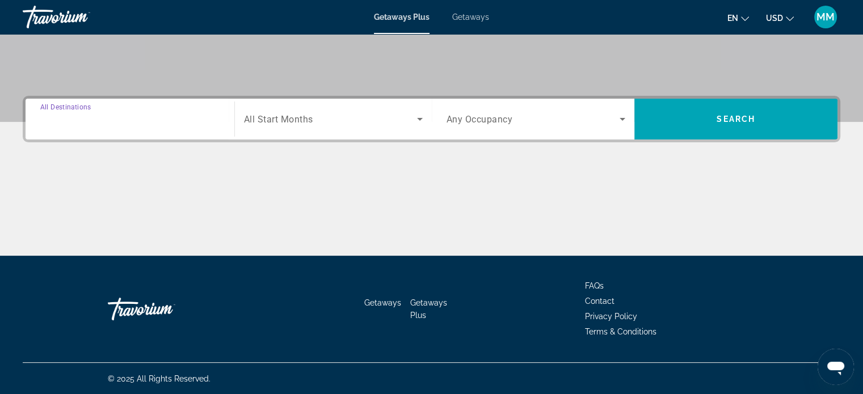
click at [159, 120] on input "Destination All Destinations" at bounding box center [129, 120] width 179 height 14
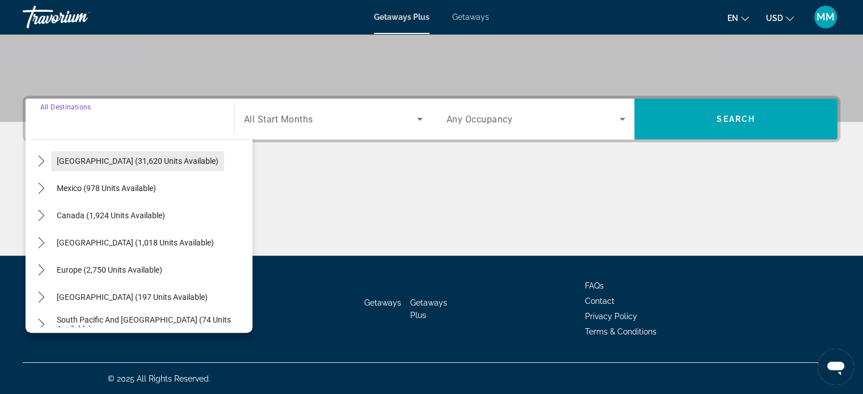
scroll to position [57, 0]
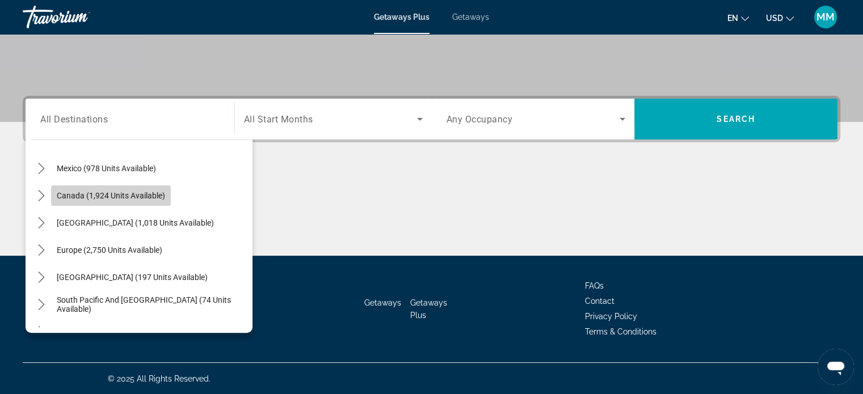
click at [160, 197] on span "Canada (1,924 units available)" at bounding box center [111, 195] width 108 height 9
type input "**********"
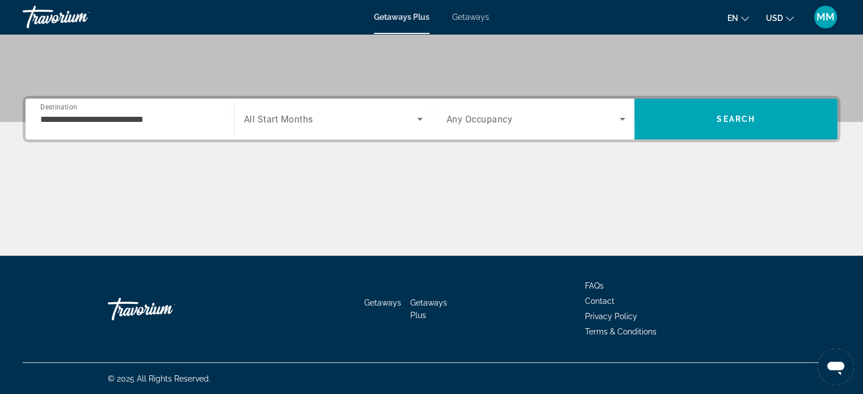
click at [302, 123] on span "All Start Months" at bounding box center [278, 119] width 69 height 11
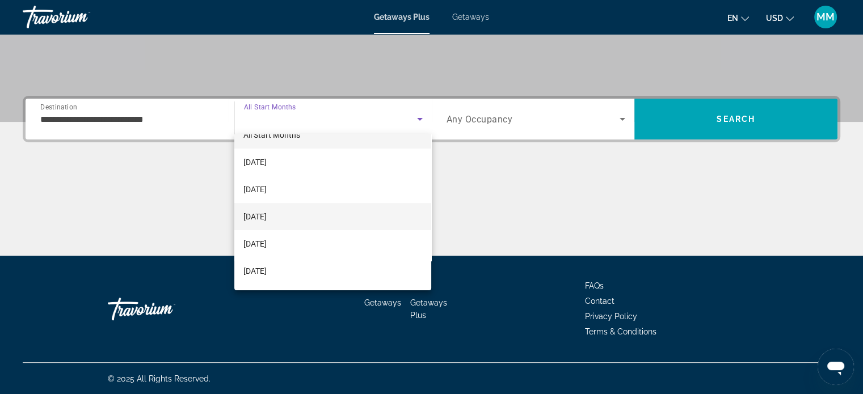
scroll to position [0, 0]
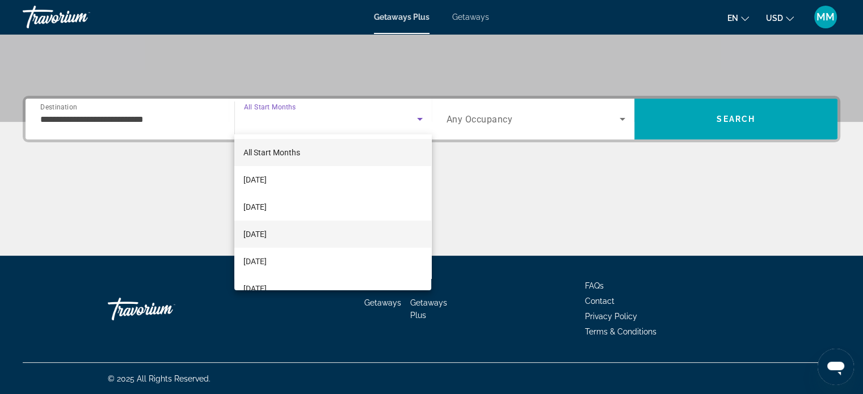
click at [302, 226] on mat-option "[DATE]" at bounding box center [332, 234] width 197 height 27
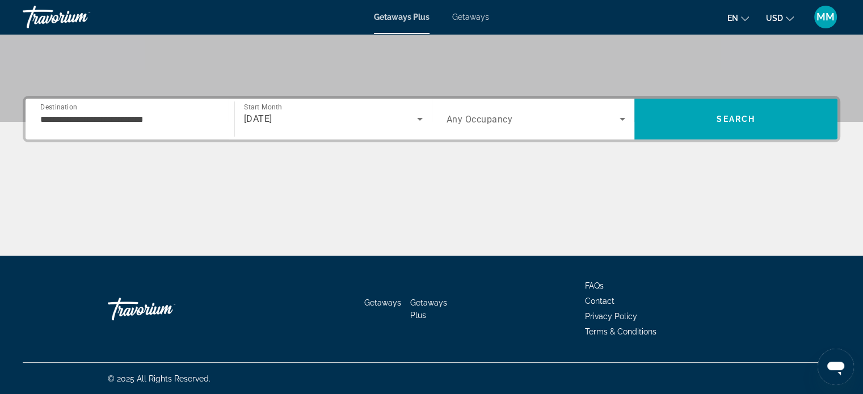
click at [540, 125] on div "Search widget" at bounding box center [535, 119] width 179 height 32
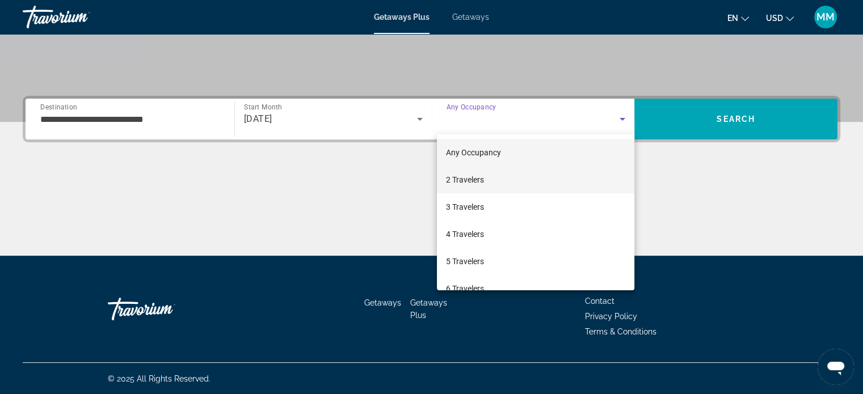
click at [504, 179] on mat-option "2 Travelers" at bounding box center [535, 179] width 197 height 27
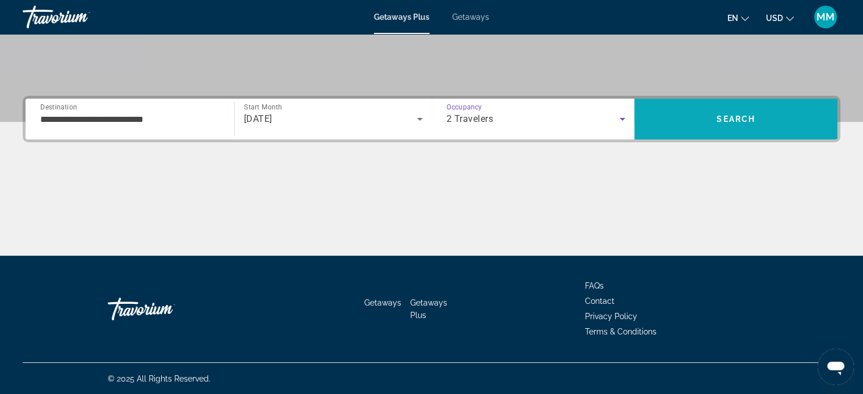
click at [763, 118] on span "Search" at bounding box center [735, 118] width 203 height 27
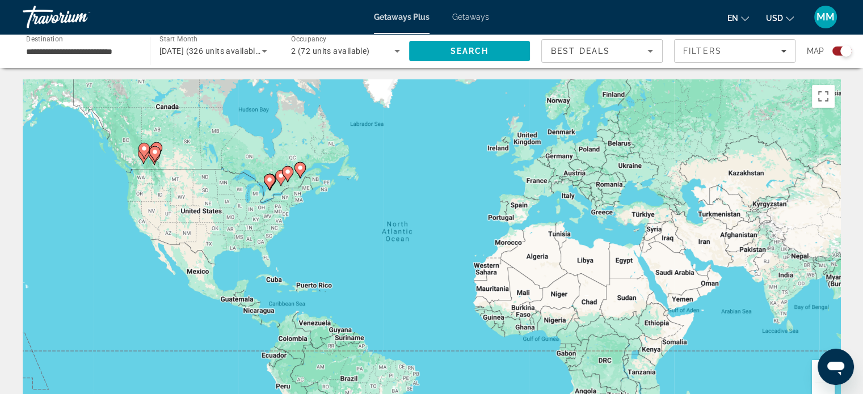
click at [143, 152] on icon "Main content" at bounding box center [143, 150] width 10 height 15
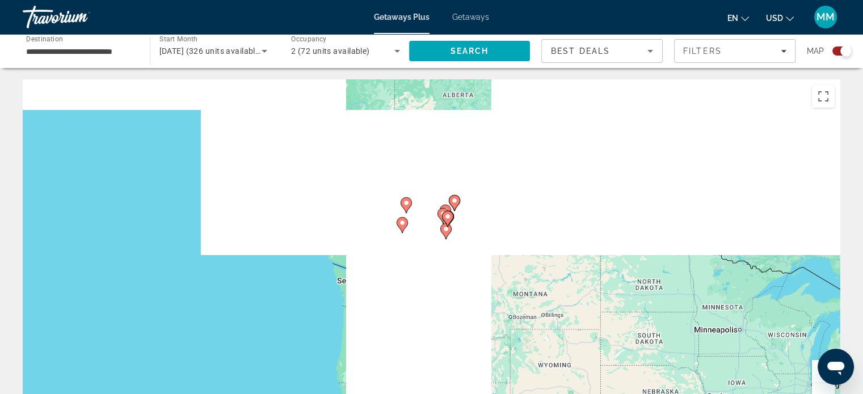
drag, startPoint x: 391, startPoint y: 251, endPoint x: 366, endPoint y: 215, distance: 44.4
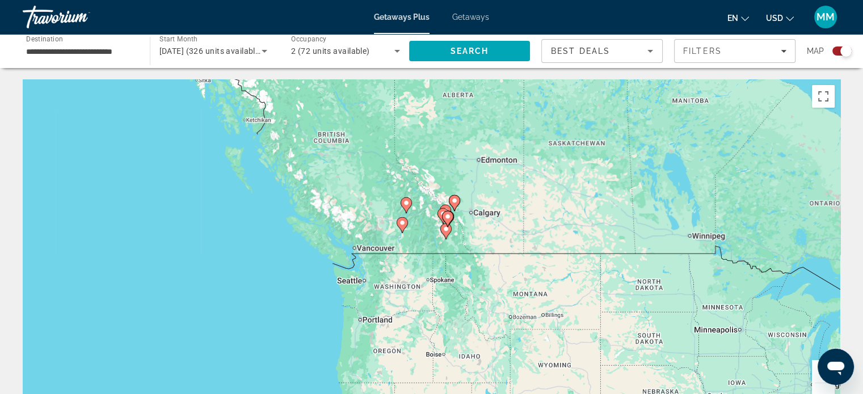
click at [365, 215] on div "To activate drag with keyboard, press Alt + Enter. Once in keyboard drag state,…" at bounding box center [431, 249] width 817 height 340
click at [404, 226] on image "Main content" at bounding box center [402, 222] width 7 height 7
type input "**********"
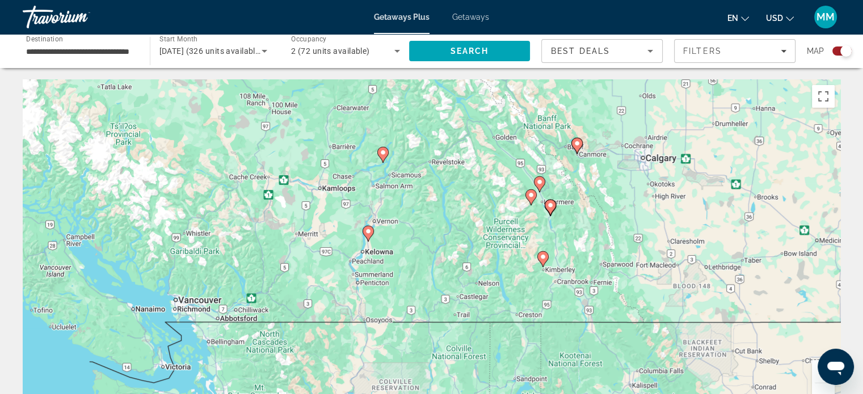
drag, startPoint x: 402, startPoint y: 268, endPoint x: 336, endPoint y: 259, distance: 66.3
click at [336, 259] on div "To activate drag with keyboard, press Alt + Enter. Once in keyboard drag state,…" at bounding box center [431, 249] width 817 height 340
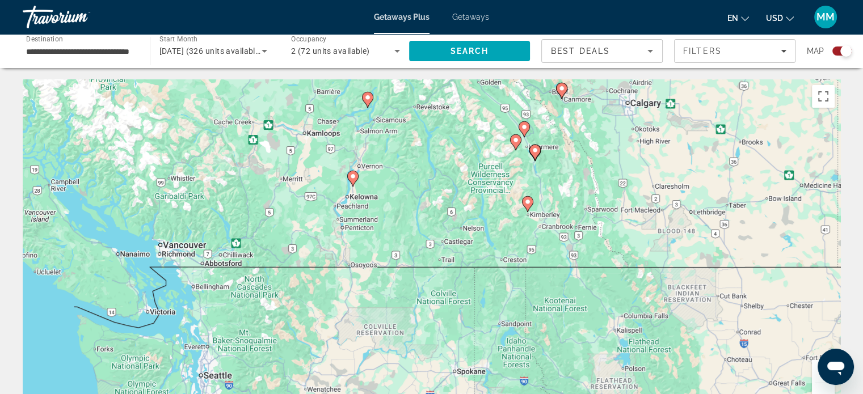
drag, startPoint x: 326, startPoint y: 255, endPoint x: 309, endPoint y: 201, distance: 56.9
click at [309, 201] on div "To activate drag with keyboard, press Alt + Enter. Once in keyboard drag state,…" at bounding box center [431, 249] width 817 height 340
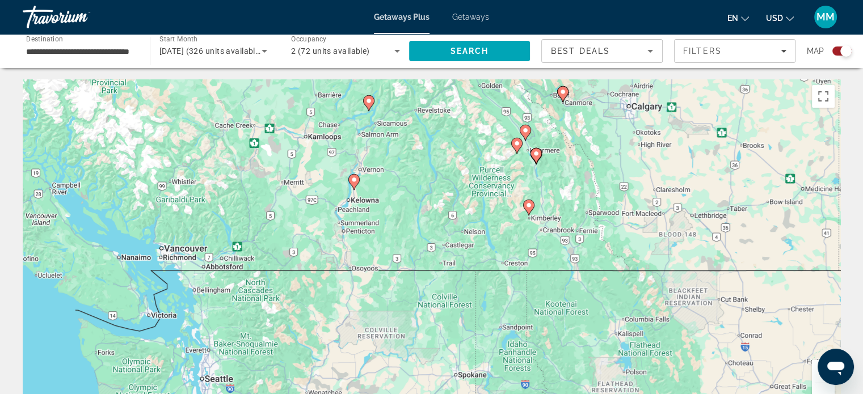
click at [354, 188] on icon "Main content" at bounding box center [353, 182] width 11 height 16
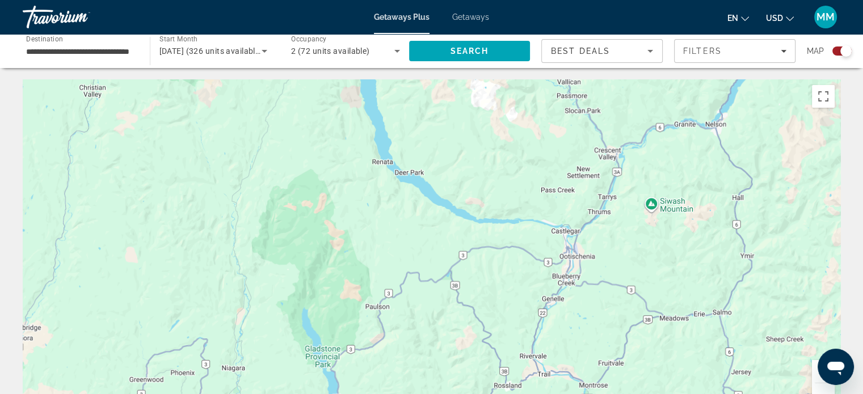
drag, startPoint x: 345, startPoint y: 179, endPoint x: 697, endPoint y: 265, distance: 362.6
click at [699, 265] on div "To navigate, press the arrow keys. To activate drag with keyboard, press Alt + …" at bounding box center [431, 249] width 817 height 340
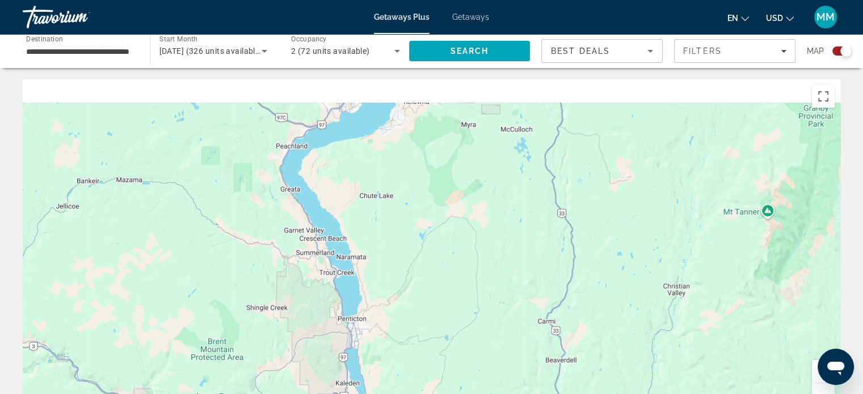
drag, startPoint x: 431, startPoint y: 210, endPoint x: 558, endPoint y: 324, distance: 170.3
click at [558, 324] on div "To navigate, press the arrow keys. To activate drag with keyboard, press Alt + …" at bounding box center [431, 249] width 817 height 340
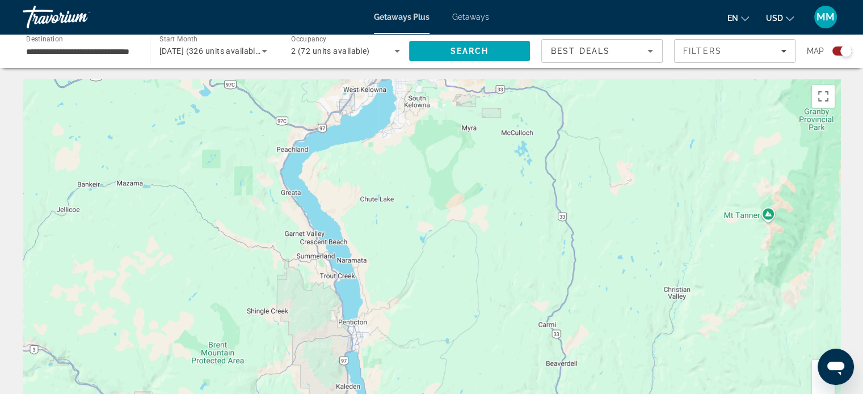
drag, startPoint x: 829, startPoint y: 47, endPoint x: 833, endPoint y: 52, distance: 6.8
click at [831, 49] on div "Search widget" at bounding box center [837, 51] width 28 height 9
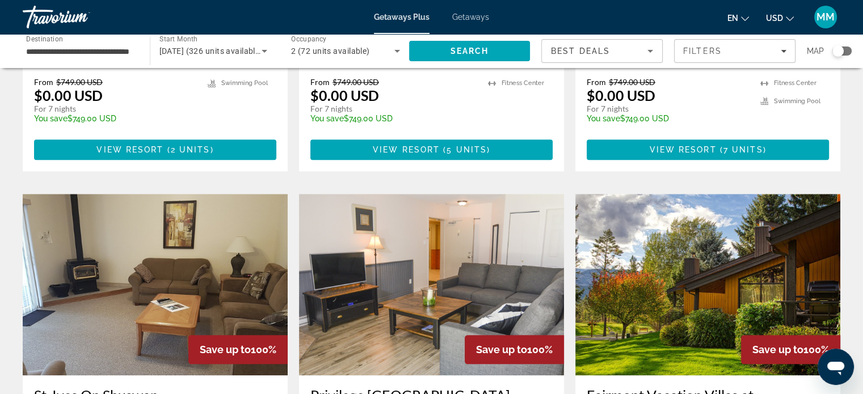
scroll to position [1021, 0]
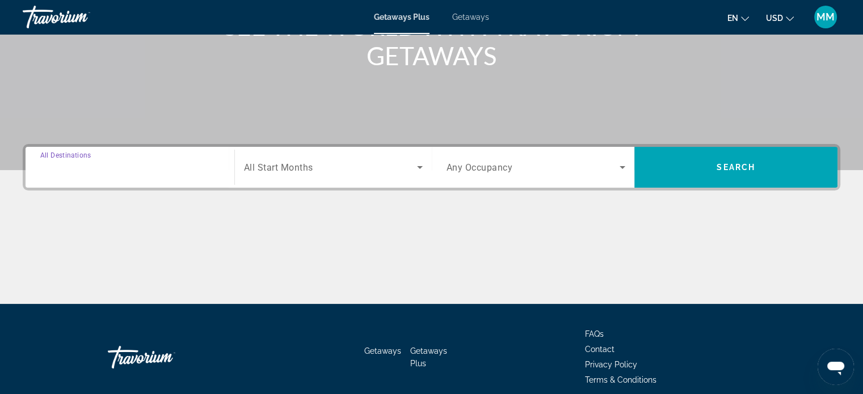
click at [148, 163] on input "Destination All Destinations" at bounding box center [129, 168] width 179 height 14
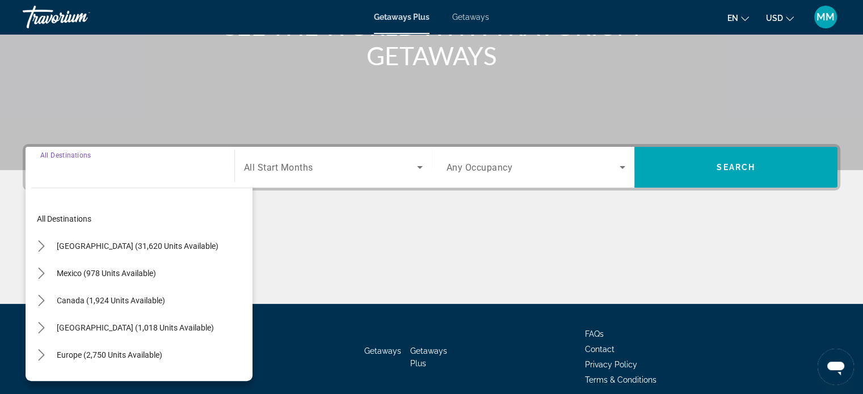
scroll to position [218, 0]
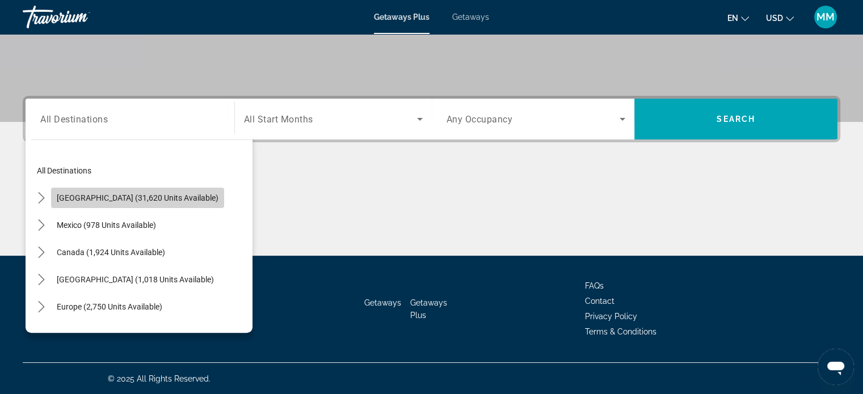
click at [149, 193] on span "[GEOGRAPHIC_DATA] (31,620 units available)" at bounding box center [138, 197] width 162 height 9
type input "**********"
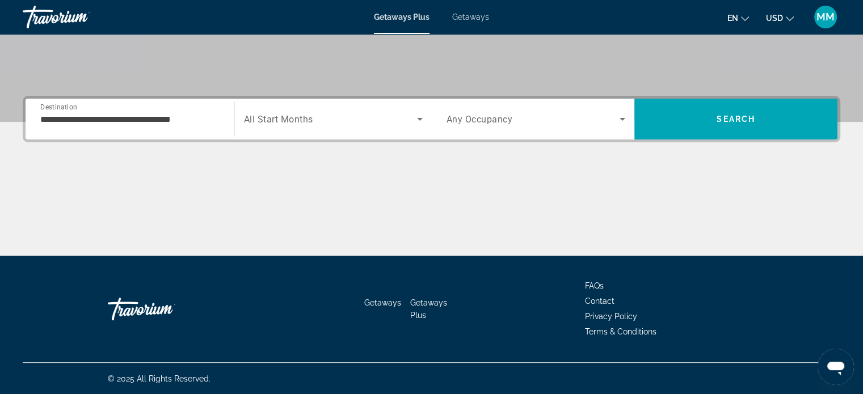
click at [290, 115] on span "All Start Months" at bounding box center [278, 119] width 69 height 11
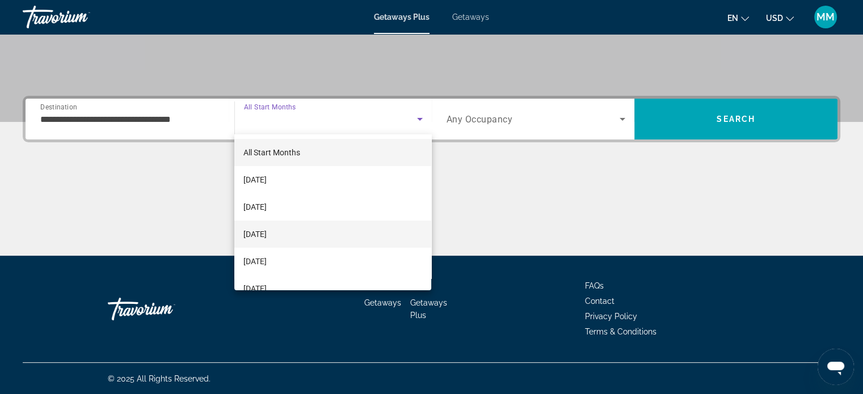
drag, startPoint x: 284, startPoint y: 208, endPoint x: 283, endPoint y: 231, distance: 23.3
click at [283, 231] on div "All Start Months [DATE] [DATE] [DATE] [DATE] [DATE] [DATE] [DATE] [DATE] [DATE]…" at bounding box center [332, 212] width 197 height 156
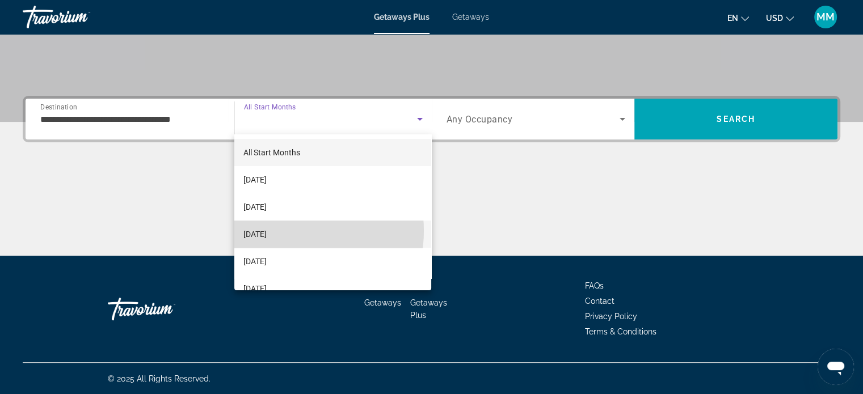
click at [267, 231] on span "[DATE]" at bounding box center [254, 234] width 23 height 14
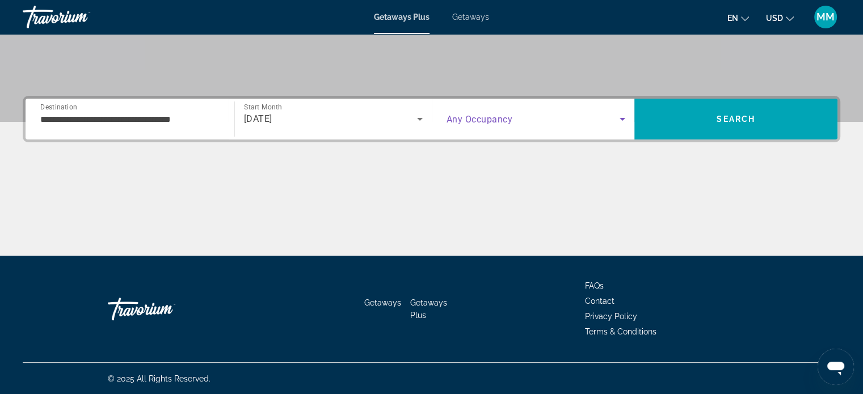
click at [522, 119] on span "Search widget" at bounding box center [533, 119] width 174 height 14
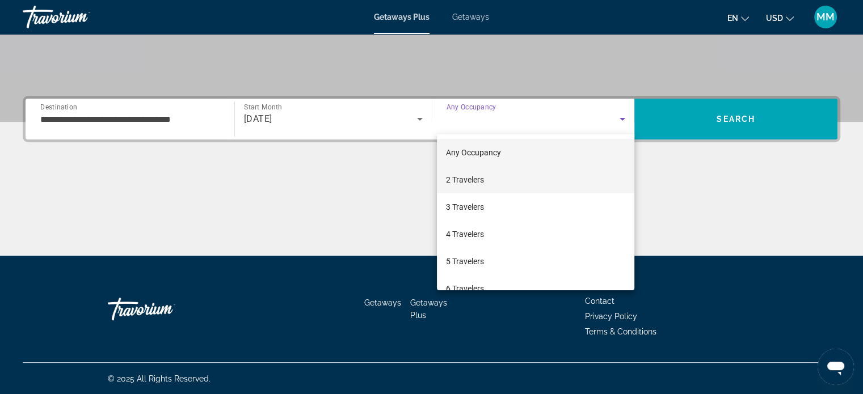
click at [465, 179] on span "2 Travelers" at bounding box center [465, 180] width 38 height 14
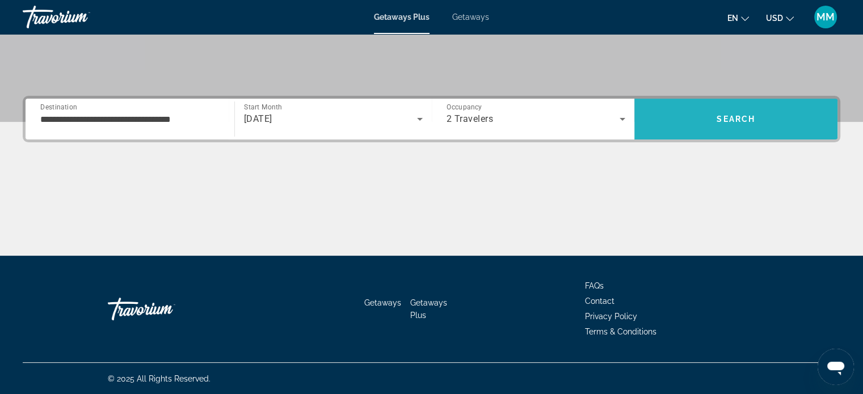
click at [737, 117] on span "Search" at bounding box center [735, 119] width 39 height 9
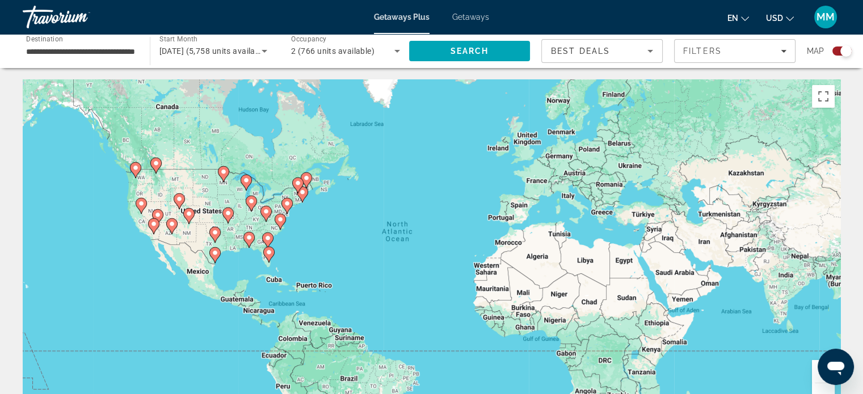
click at [814, 372] on button "Zoom in" at bounding box center [823, 371] width 23 height 23
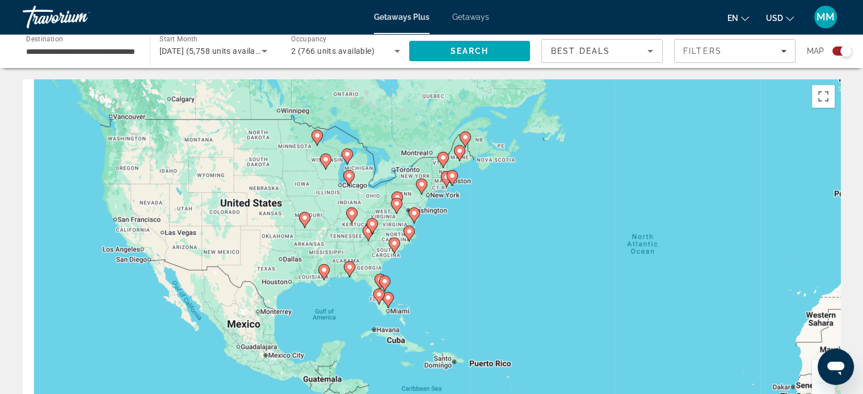
drag, startPoint x: 302, startPoint y: 242, endPoint x: 587, endPoint y: 274, distance: 286.5
click at [587, 274] on div "To activate drag with keyboard, press Alt + Enter. Once in keyboard drag state,…" at bounding box center [431, 249] width 817 height 340
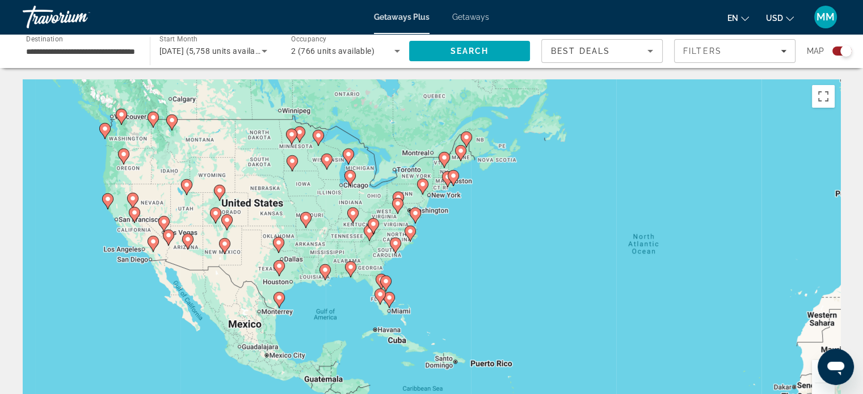
click at [814, 369] on button "Zoom in" at bounding box center [823, 371] width 23 height 23
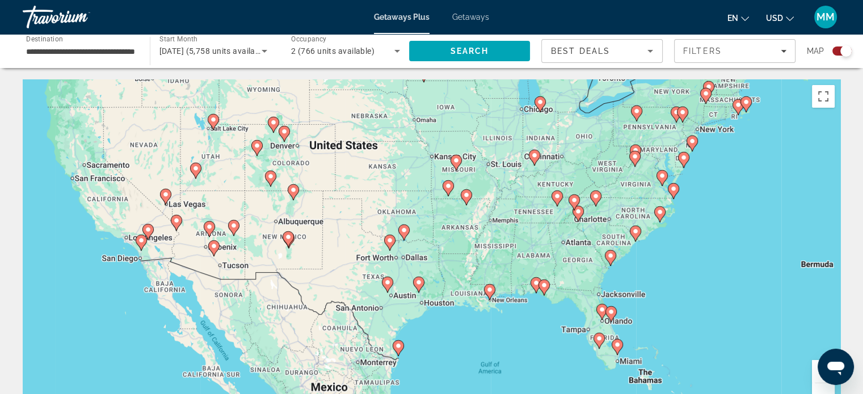
drag, startPoint x: 544, startPoint y: 290, endPoint x: 747, endPoint y: 276, distance: 202.9
click at [747, 276] on div "To activate drag with keyboard, press Alt + Enter. Once in keyboard drag state,…" at bounding box center [431, 249] width 817 height 340
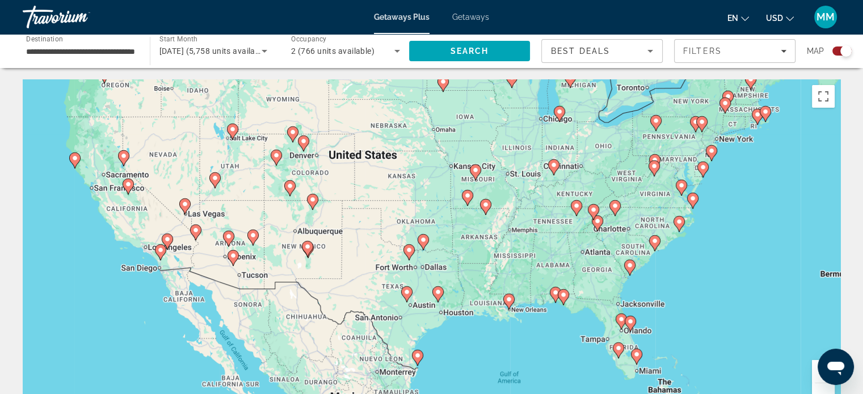
drag, startPoint x: 706, startPoint y: 264, endPoint x: 725, endPoint y: 276, distance: 22.7
click at [725, 276] on div "To activate drag with keyboard, press Alt + Enter. Once in keyboard drag state,…" at bounding box center [431, 249] width 817 height 340
click at [160, 258] on gmp-advanced-marker "Main content" at bounding box center [161, 252] width 11 height 17
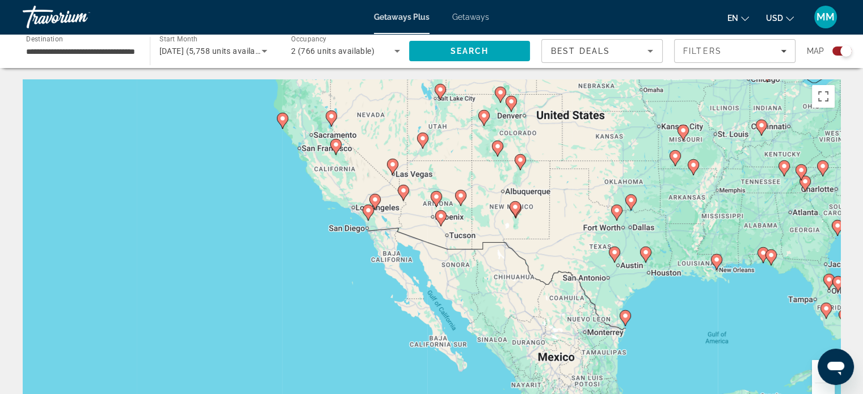
drag, startPoint x: 753, startPoint y: 347, endPoint x: 743, endPoint y: 346, distance: 10.2
click at [704, 326] on div "To activate drag with keyboard, press Alt + Enter. Once in keyboard drag state,…" at bounding box center [431, 249] width 817 height 340
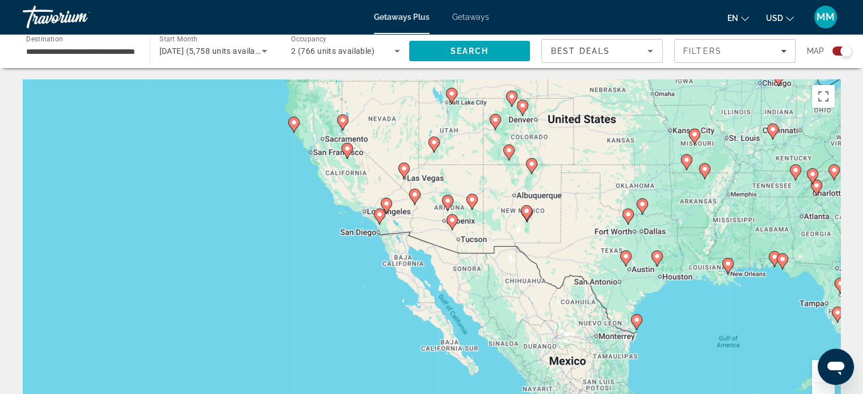
click at [815, 377] on button "Zoom in" at bounding box center [823, 371] width 23 height 23
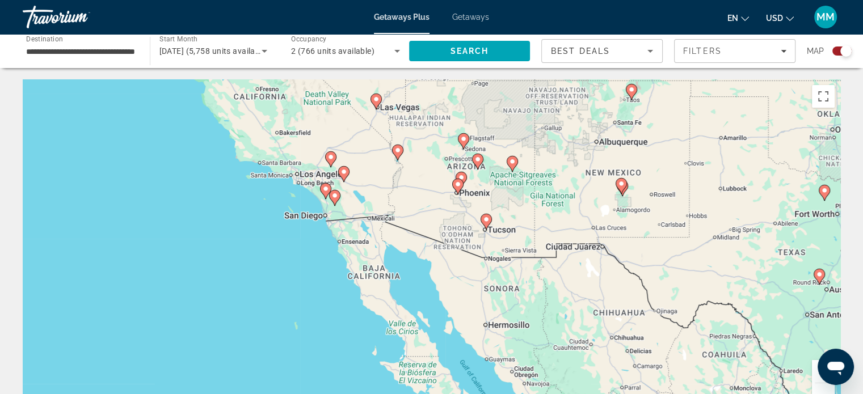
click at [815, 377] on button "Zoom in" at bounding box center [823, 371] width 23 height 23
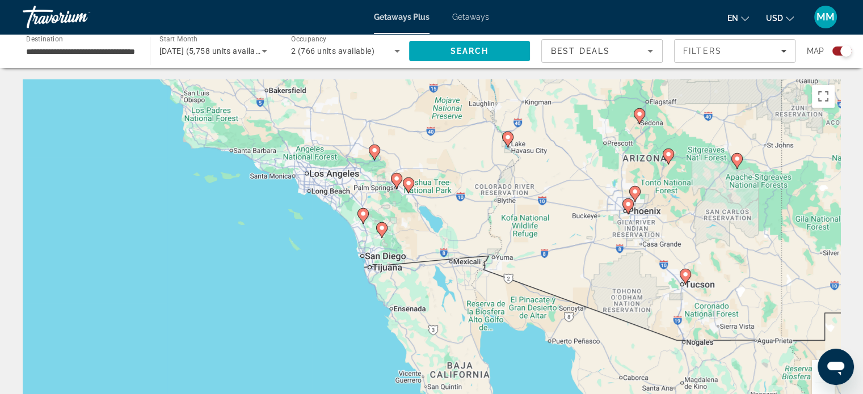
drag, startPoint x: 390, startPoint y: 239, endPoint x: 571, endPoint y: 331, distance: 203.4
click at [571, 331] on div "To activate drag with keyboard, press Alt + Enter. Once in keyboard drag state,…" at bounding box center [431, 249] width 817 height 340
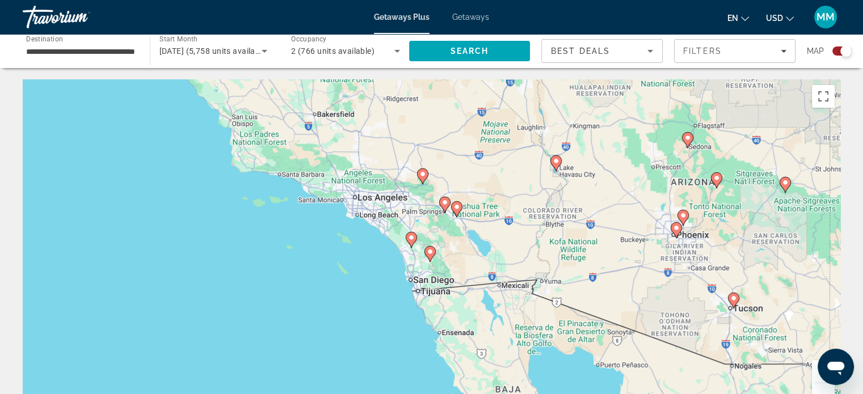
click at [815, 378] on button "Zoom in" at bounding box center [823, 371] width 23 height 23
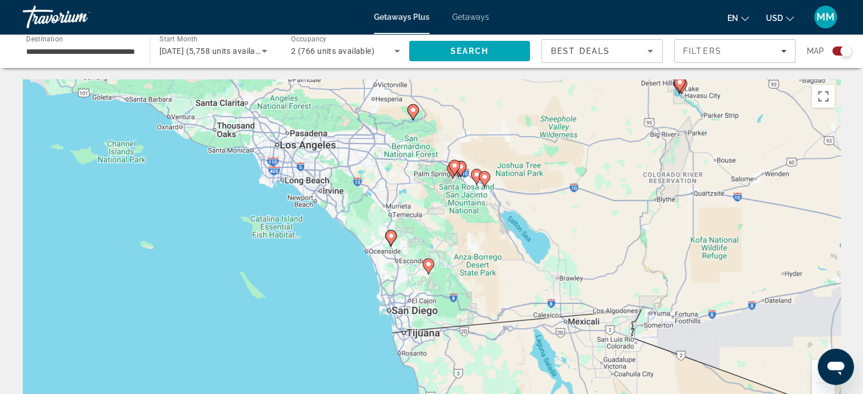
click at [815, 378] on button "Zoom in" at bounding box center [823, 371] width 23 height 23
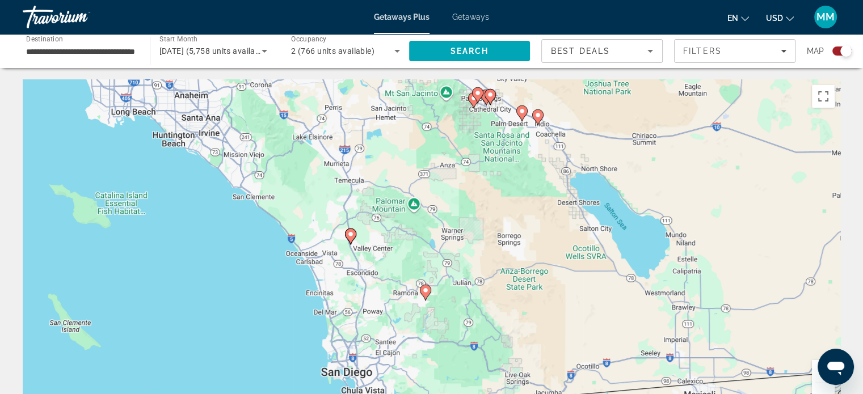
click at [815, 378] on button "Zoom in" at bounding box center [823, 371] width 23 height 23
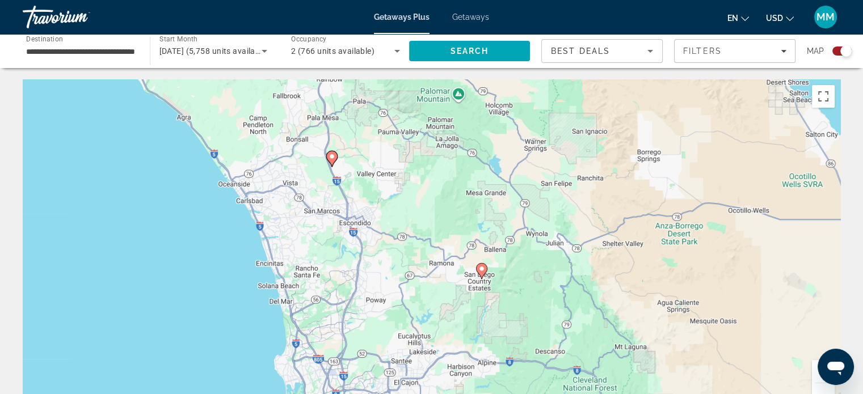
drag, startPoint x: 341, startPoint y: 280, endPoint x: 404, endPoint y: 207, distance: 96.1
click at [404, 207] on div "To activate drag with keyboard, press Alt + Enter. Once in keyboard drag state,…" at bounding box center [431, 249] width 817 height 340
click at [332, 159] on image "Main content" at bounding box center [331, 156] width 7 height 7
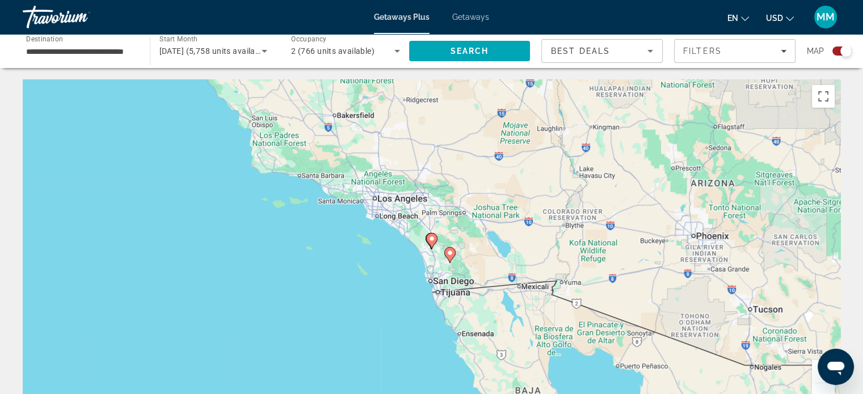
click at [432, 239] on image "Main content" at bounding box center [431, 238] width 7 height 7
type input "**********"
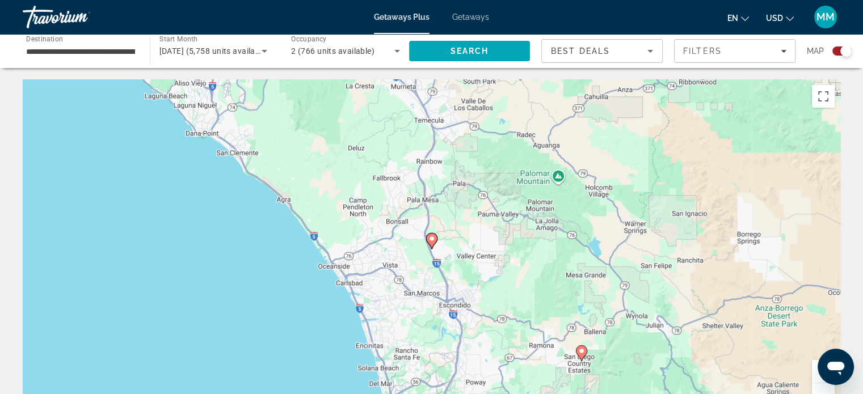
click at [835, 53] on div "Search widget" at bounding box center [841, 51] width 19 height 9
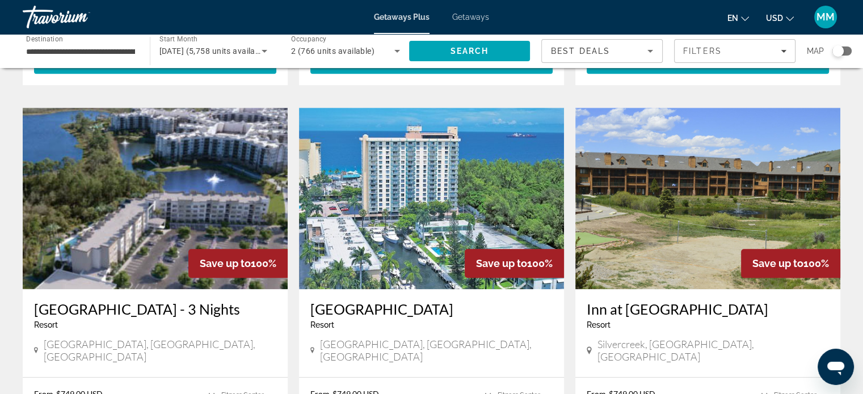
scroll to position [851, 0]
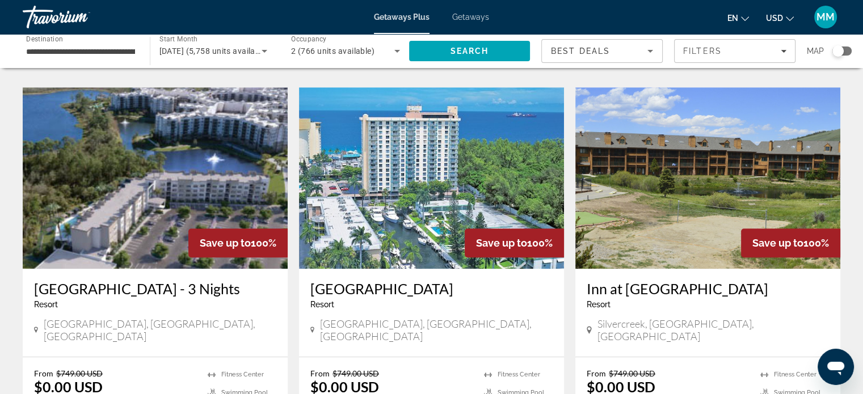
click at [381, 280] on h3 "[GEOGRAPHIC_DATA]" at bounding box center [431, 288] width 242 height 17
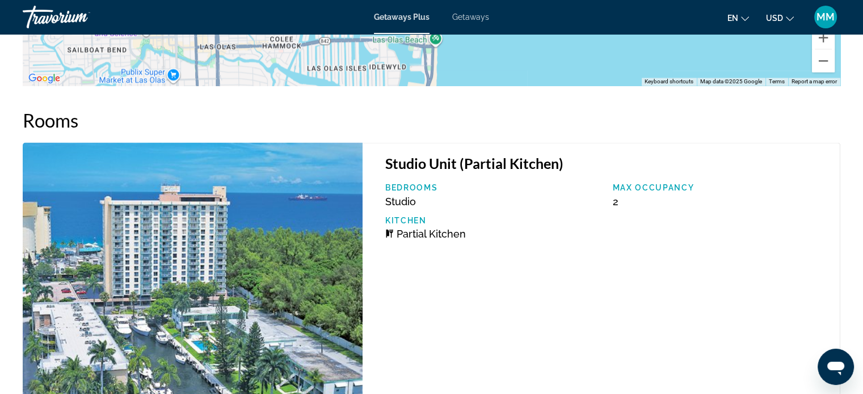
scroll to position [1985, 0]
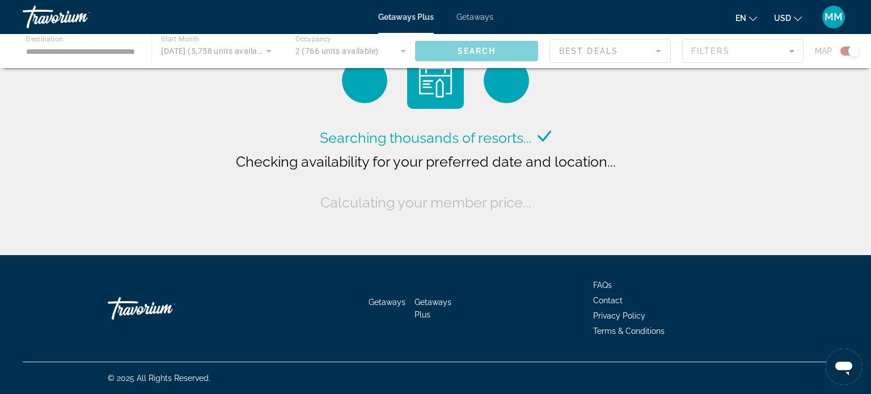
click at [466, 14] on span "Getaways" at bounding box center [475, 16] width 37 height 9
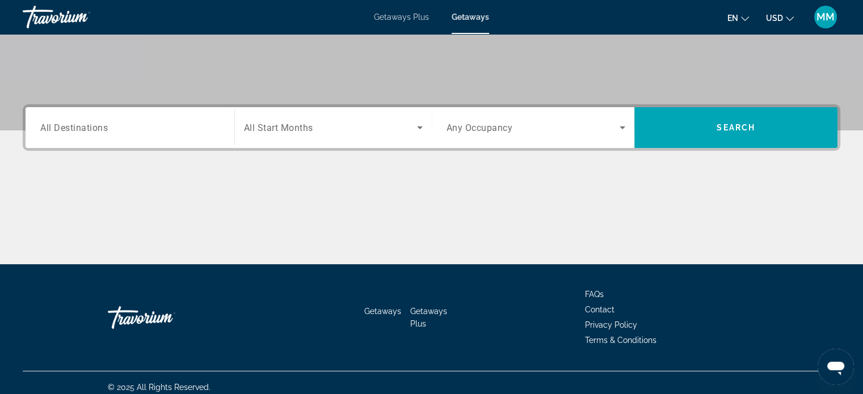
scroll to position [218, 0]
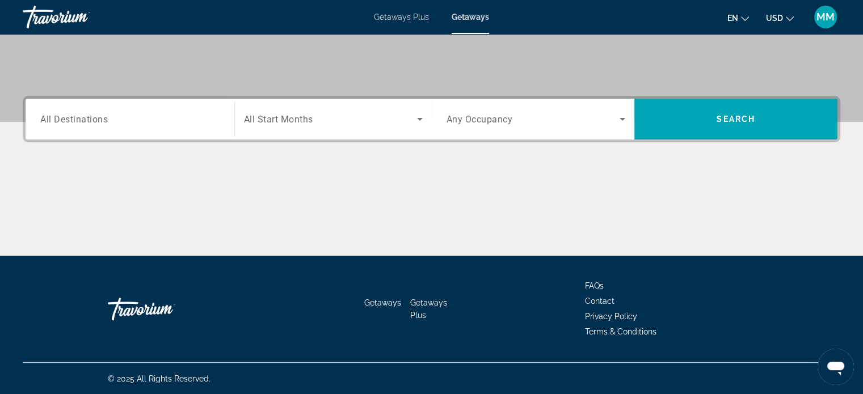
click at [103, 113] on span "All Destinations" at bounding box center [73, 118] width 67 height 11
click at [103, 113] on input "Destination All Destinations" at bounding box center [129, 120] width 179 height 14
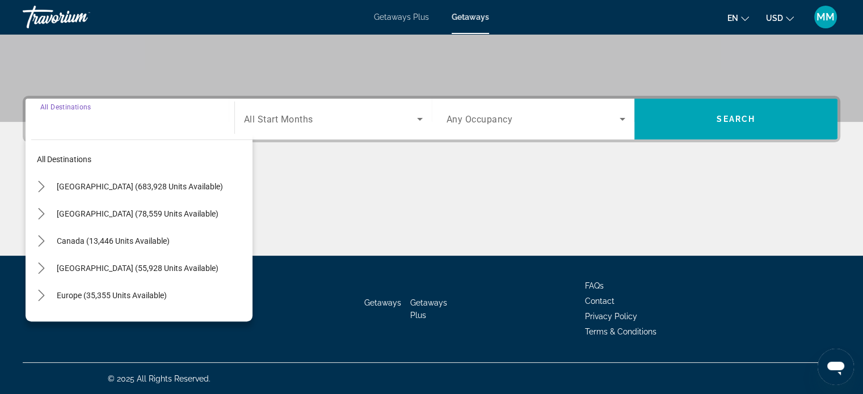
click at [134, 189] on span "[GEOGRAPHIC_DATA] (683,928 units available)" at bounding box center [140, 186] width 166 height 9
type input "**********"
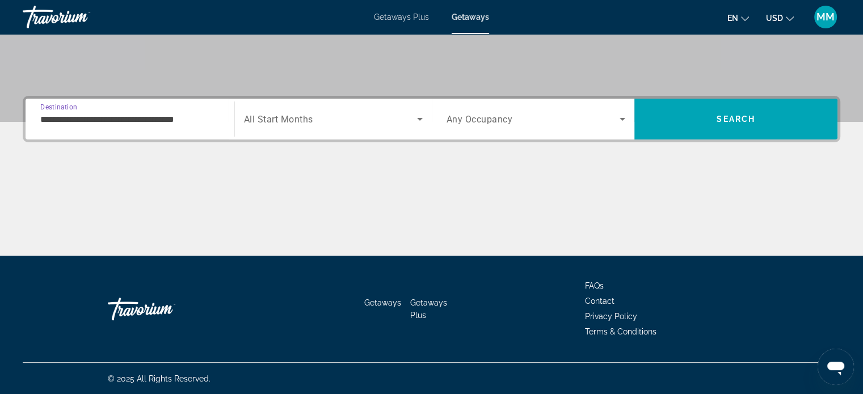
click at [270, 124] on span "Search widget" at bounding box center [330, 119] width 173 height 14
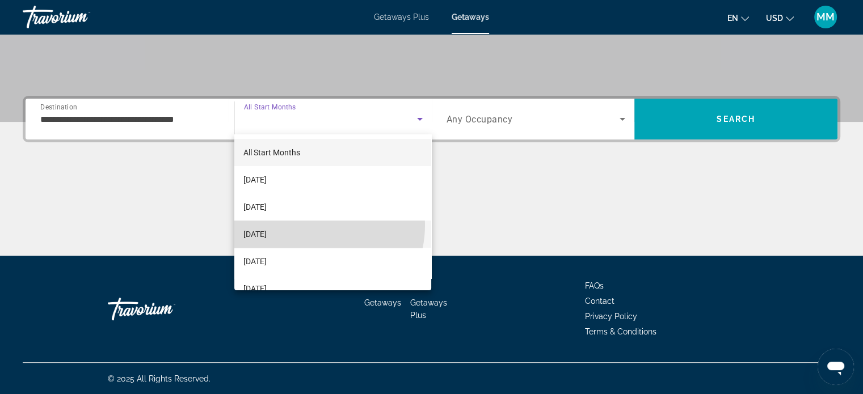
drag, startPoint x: 310, startPoint y: 225, endPoint x: 318, endPoint y: 219, distance: 10.5
click at [310, 225] on mat-option "[DATE]" at bounding box center [332, 234] width 197 height 27
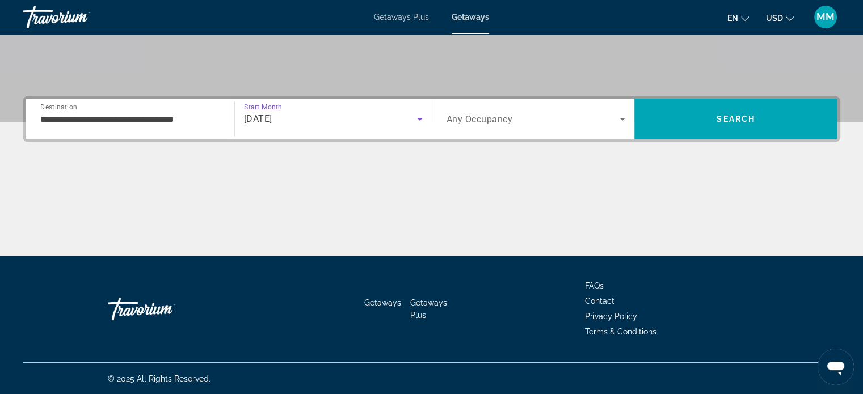
click at [502, 124] on div "Occupancy Any Occupancy" at bounding box center [535, 119] width 179 height 32
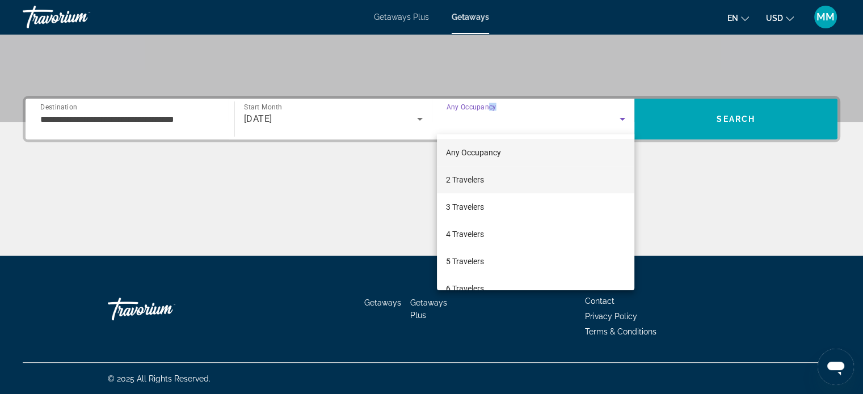
click at [475, 172] on mat-option "2 Travelers" at bounding box center [535, 179] width 197 height 27
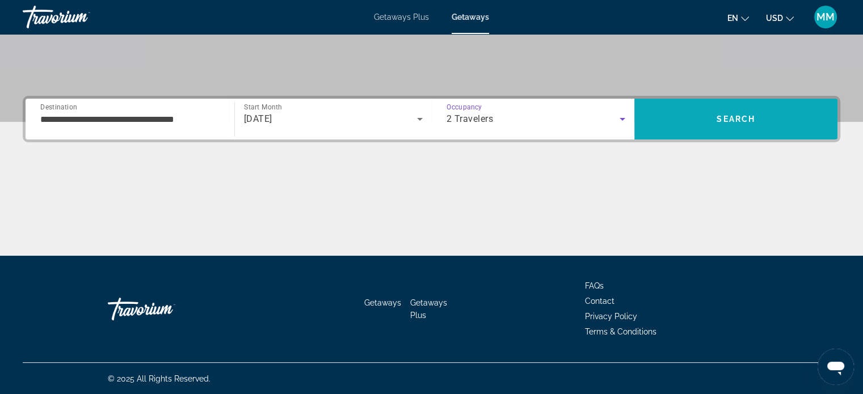
click at [719, 106] on button "Search" at bounding box center [735, 119] width 203 height 41
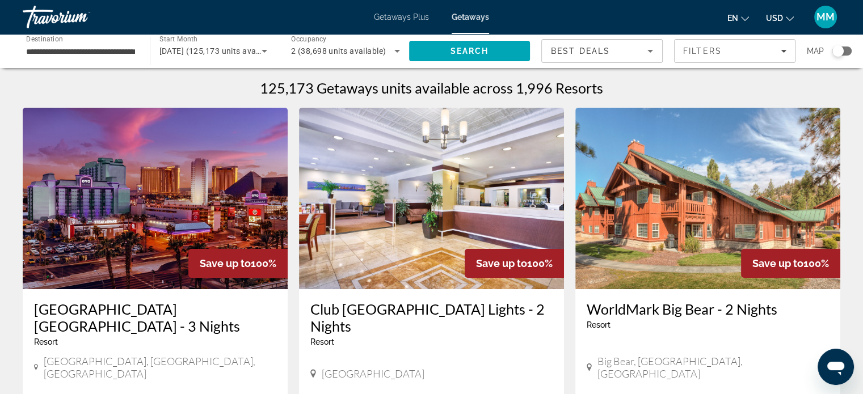
click at [172, 165] on img "Main content" at bounding box center [155, 198] width 265 height 181
click at [846, 52] on div "Search widget" at bounding box center [841, 51] width 19 height 9
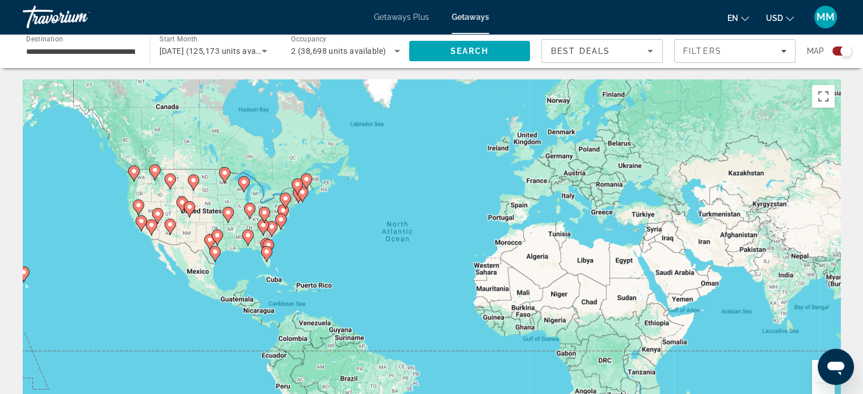
click at [265, 260] on icon "Main content" at bounding box center [266, 254] width 11 height 16
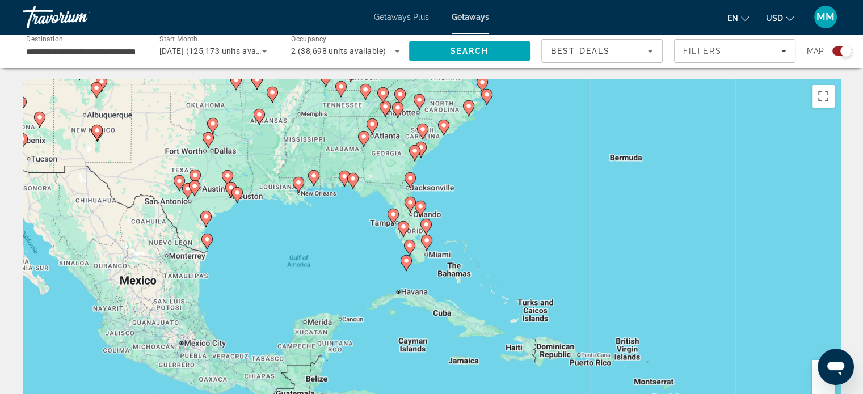
drag, startPoint x: 338, startPoint y: 179, endPoint x: 292, endPoint y: 201, distance: 51.5
click at [267, 177] on div "To activate drag with keyboard, press Alt + Enter. Once in keyboard drag state,…" at bounding box center [431, 249] width 817 height 340
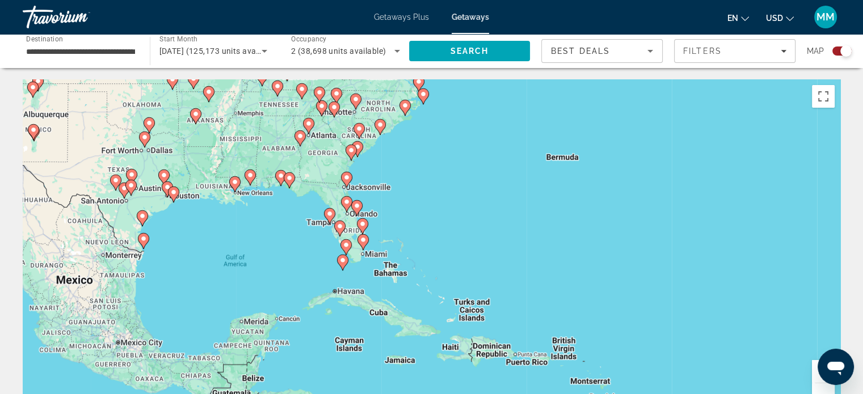
click at [361, 233] on gmp-advanced-marker "Main content" at bounding box center [362, 226] width 11 height 17
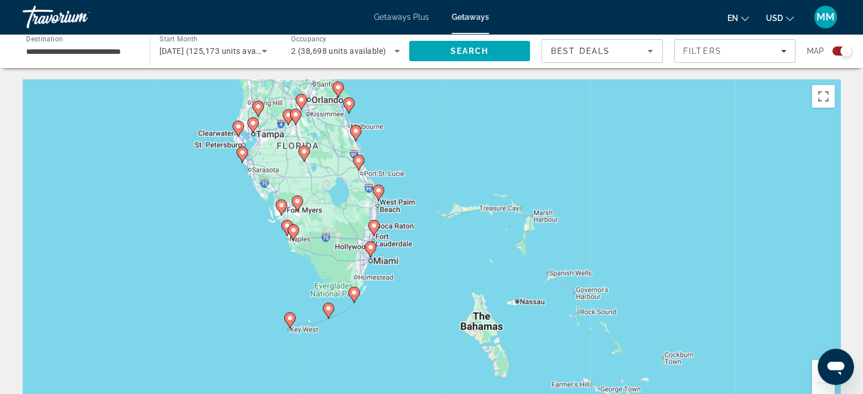
drag, startPoint x: 361, startPoint y: 235, endPoint x: 288, endPoint y: 157, distance: 107.1
click at [288, 157] on div "To activate drag with keyboard, press Alt + Enter. Once in keyboard drag state,…" at bounding box center [431, 249] width 817 height 340
click at [353, 231] on div "To activate drag with keyboard, press Alt + Enter. Once in keyboard drag state,…" at bounding box center [431, 249] width 817 height 340
click at [371, 256] on icon "Main content" at bounding box center [370, 250] width 10 height 15
type input "**********"
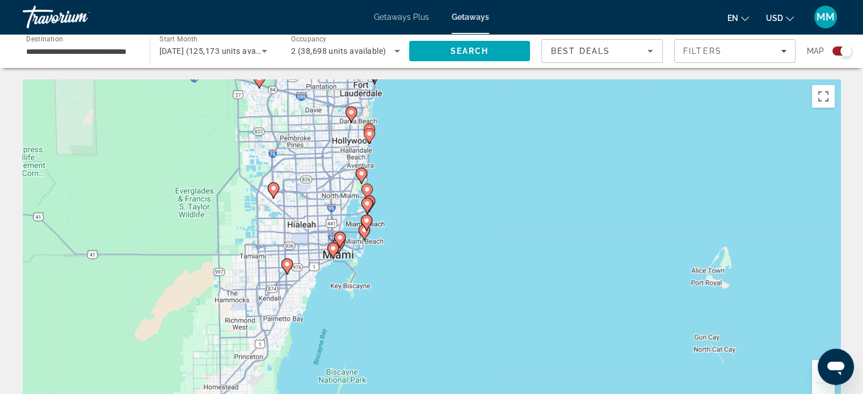
drag, startPoint x: 365, startPoint y: 273, endPoint x: 299, endPoint y: 222, distance: 83.7
click at [299, 222] on div "To navigate, press the arrow keys. To activate drag with keyboard, press Alt + …" at bounding box center [431, 249] width 817 height 340
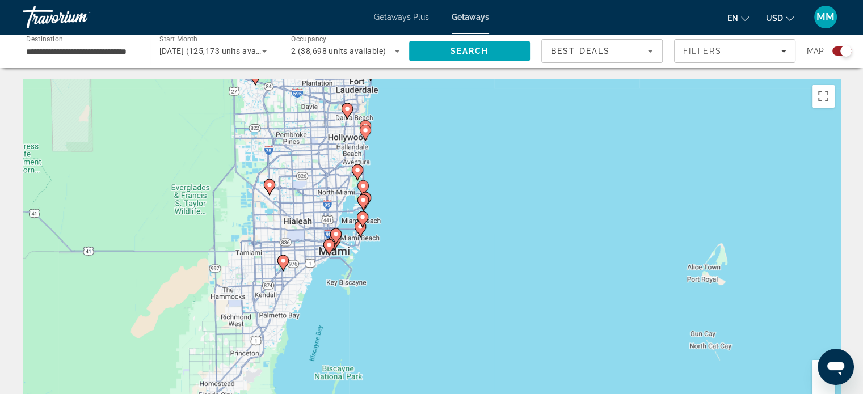
click at [368, 197] on gmp-advanced-marker "Main content" at bounding box center [362, 202] width 11 height 17
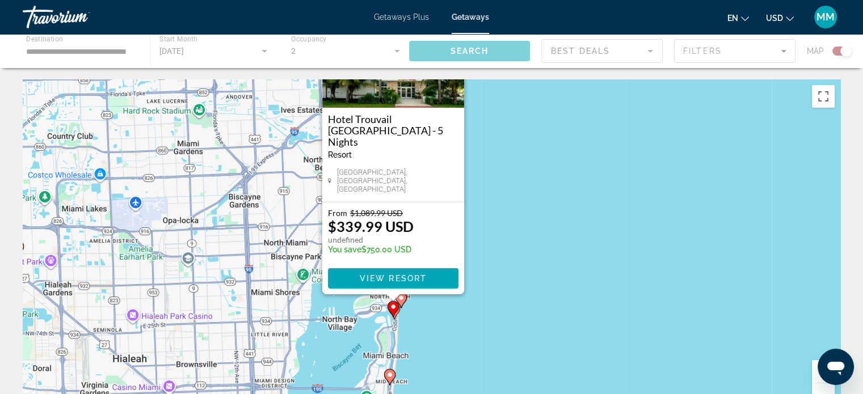
drag, startPoint x: 263, startPoint y: 195, endPoint x: 250, endPoint y: 169, distance: 28.7
click at [250, 169] on div "To activate drag with keyboard, press Alt + Enter. Once in keyboard drag state,…" at bounding box center [431, 249] width 817 height 340
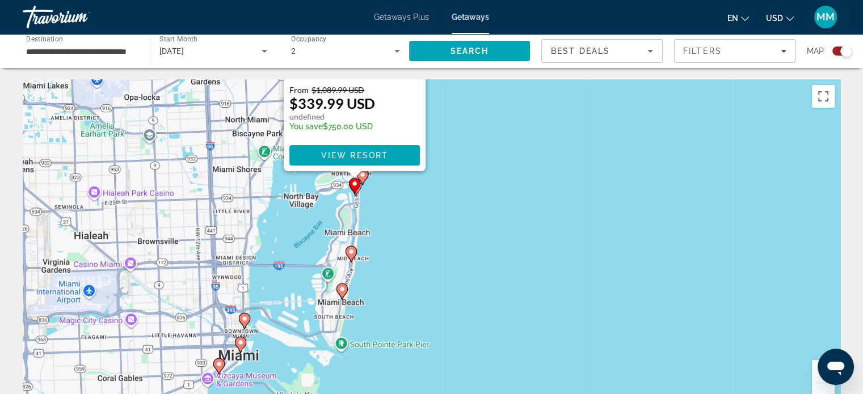
drag, startPoint x: 273, startPoint y: 273, endPoint x: 239, endPoint y: 138, distance: 139.2
click at [234, 147] on div "To activate drag with keyboard, press Alt + Enter. Once in keyboard drag state,…" at bounding box center [431, 249] width 817 height 340
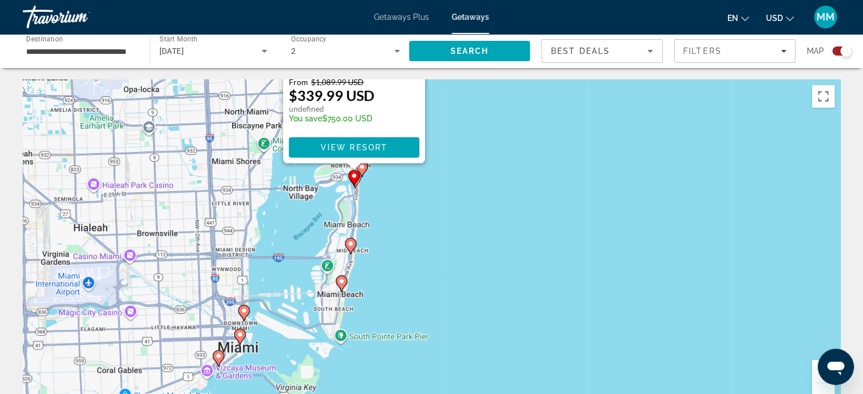
click at [832, 41] on div "Map" at bounding box center [828, 51] width 45 height 24
click at [840, 49] on div "Search widget" at bounding box center [845, 50] width 11 height 11
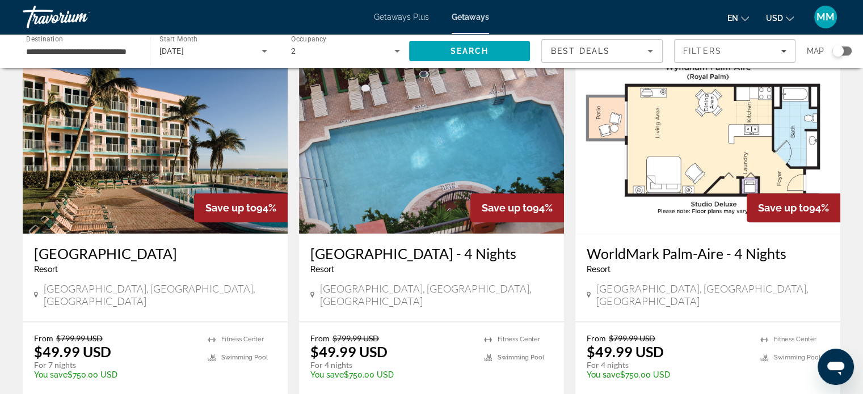
scroll to position [1321, 0]
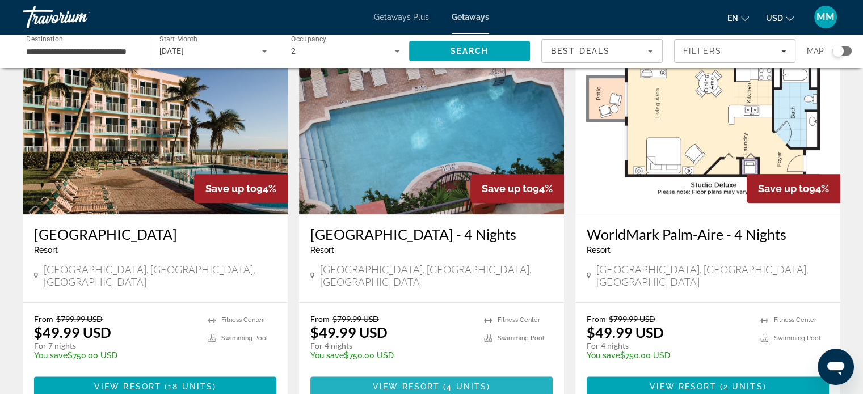
click at [461, 382] on span "4 units" at bounding box center [466, 386] width 40 height 9
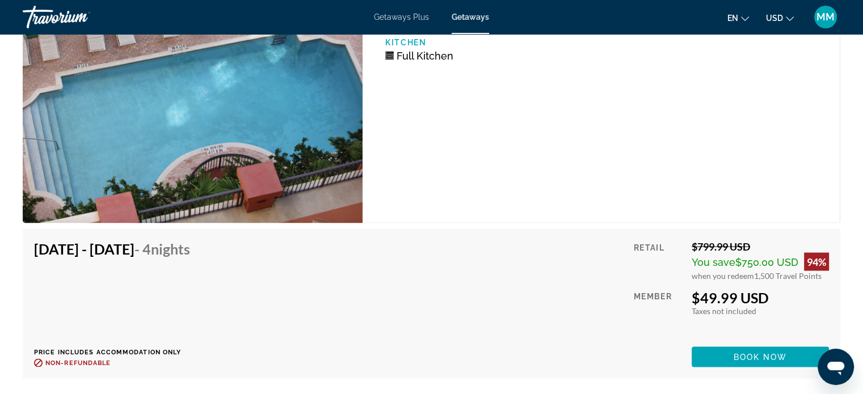
scroll to position [2182, 0]
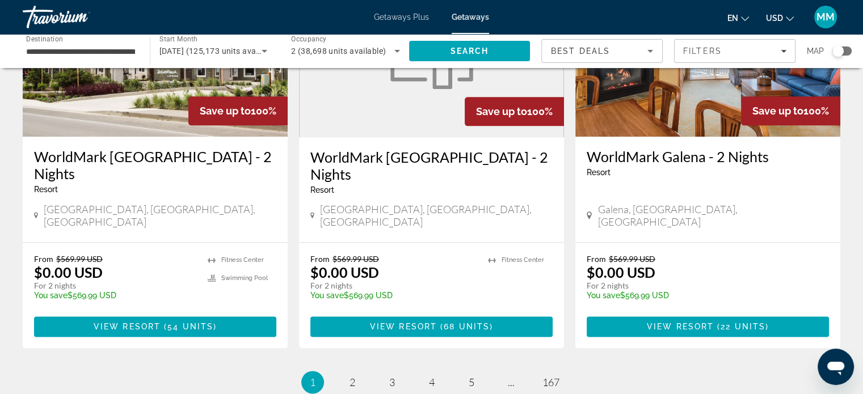
scroll to position [1492, 0]
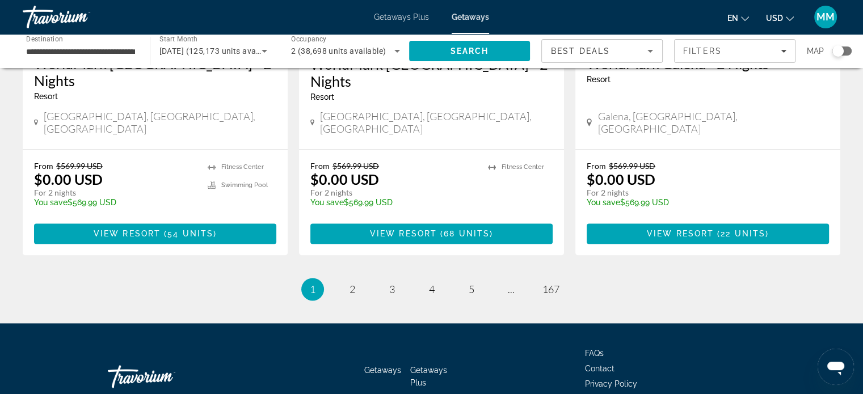
click at [847, 52] on div "Search widget" at bounding box center [841, 51] width 19 height 9
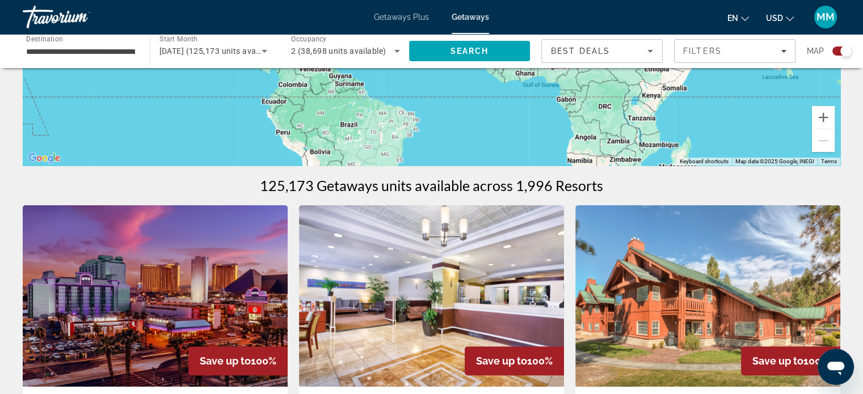
scroll to position [85, 0]
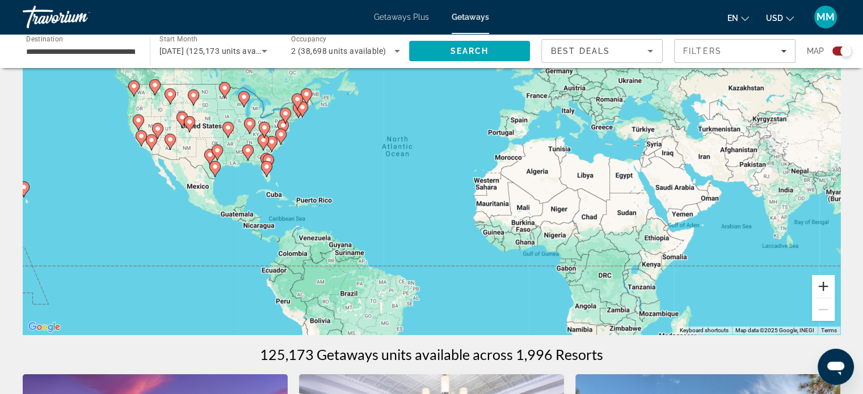
click at [819, 288] on button "Zoom in" at bounding box center [823, 286] width 23 height 23
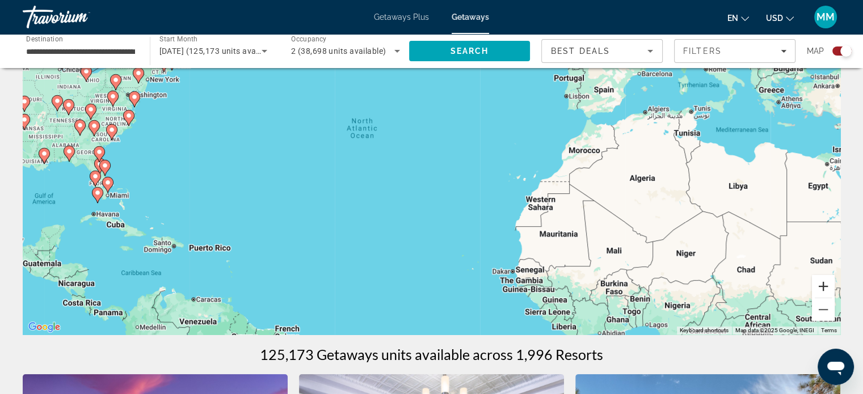
click at [826, 288] on button "Zoom in" at bounding box center [823, 286] width 23 height 23
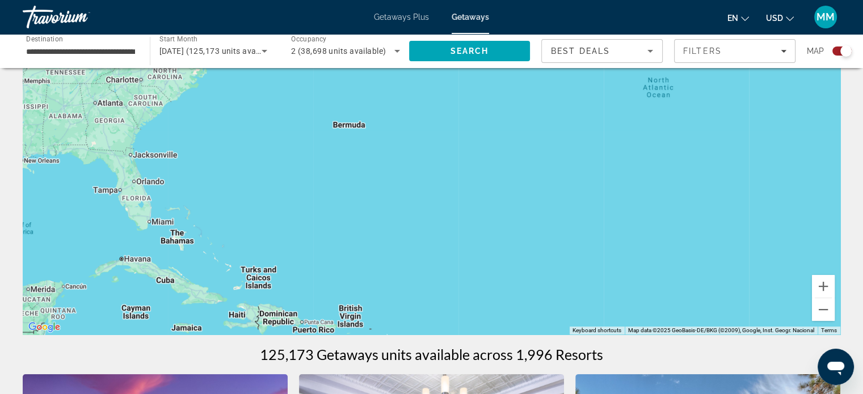
drag, startPoint x: 376, startPoint y: 206, endPoint x: 711, endPoint y: 202, distance: 335.2
click at [753, 200] on div "To activate drag with keyboard, press Alt + Enter. Once in keyboard drag state,…" at bounding box center [431, 164] width 817 height 340
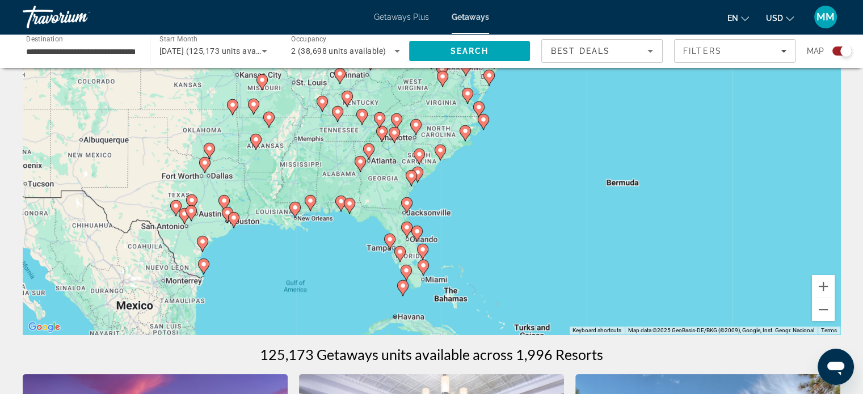
drag, startPoint x: 487, startPoint y: 213, endPoint x: 736, endPoint y: 269, distance: 254.6
click at [760, 272] on div "To activate drag with keyboard, press Alt + Enter. Once in keyboard drag state,…" at bounding box center [431, 164] width 817 height 340
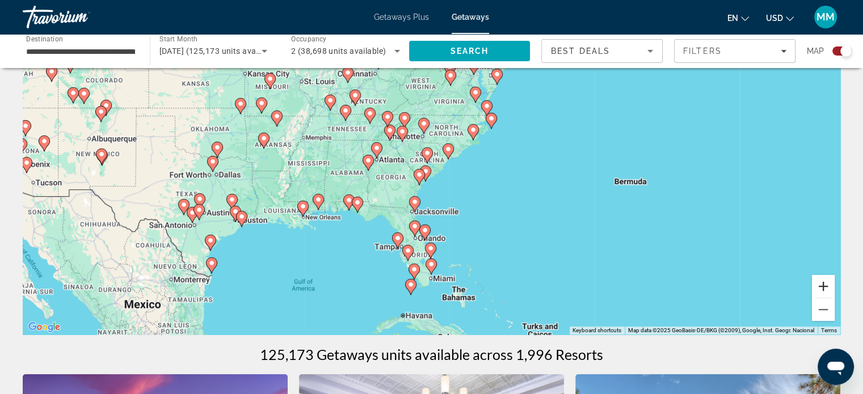
drag, startPoint x: 815, startPoint y: 281, endPoint x: 822, endPoint y: 284, distance: 7.9
click at [818, 282] on button "Zoom in" at bounding box center [823, 286] width 23 height 23
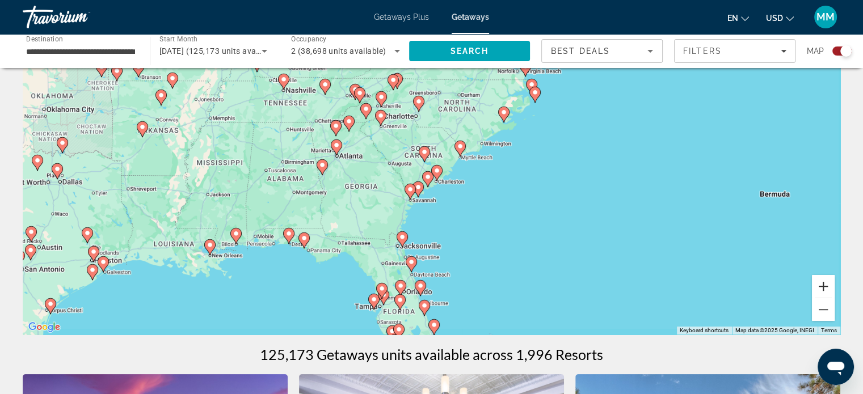
click at [822, 284] on button "Zoom in" at bounding box center [823, 286] width 23 height 23
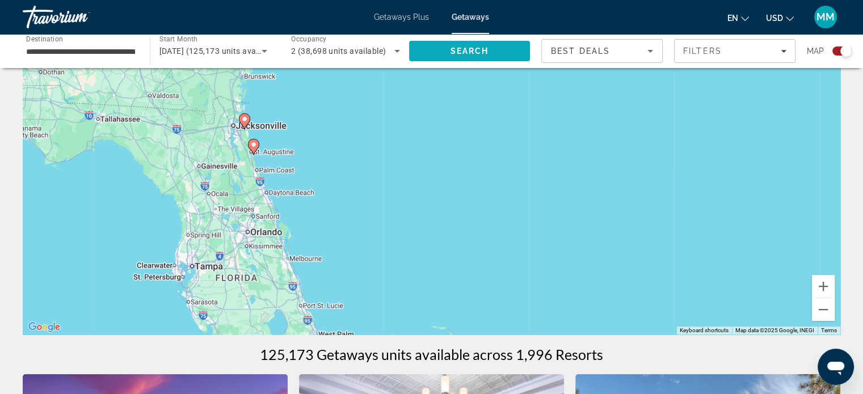
drag, startPoint x: 644, startPoint y: 281, endPoint x: 520, endPoint y: 48, distance: 263.6
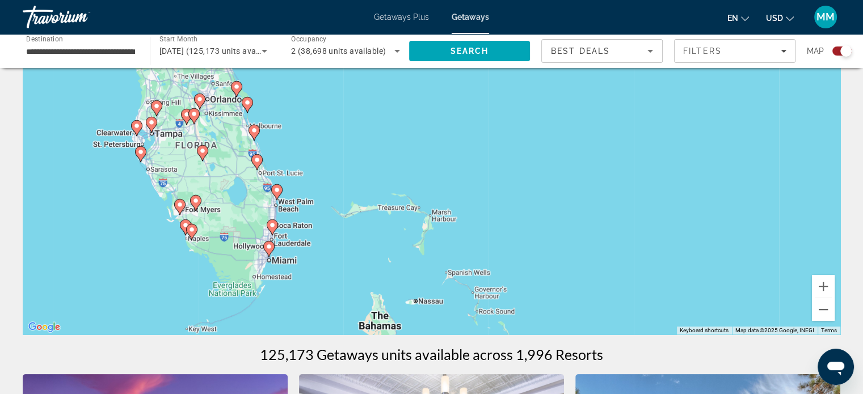
drag, startPoint x: 638, startPoint y: 222, endPoint x: 800, endPoint y: 210, distance: 162.6
click at [614, 120] on div "To activate drag with keyboard, press Alt + Enter. Once in keyboard drag state,…" at bounding box center [431, 164] width 817 height 340
click at [822, 285] on button "Zoom in" at bounding box center [823, 286] width 23 height 23
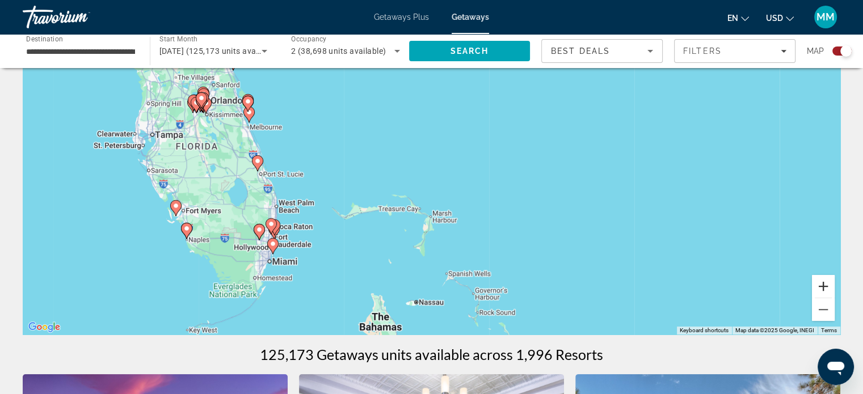
click at [822, 285] on button "Zoom in" at bounding box center [823, 286] width 23 height 23
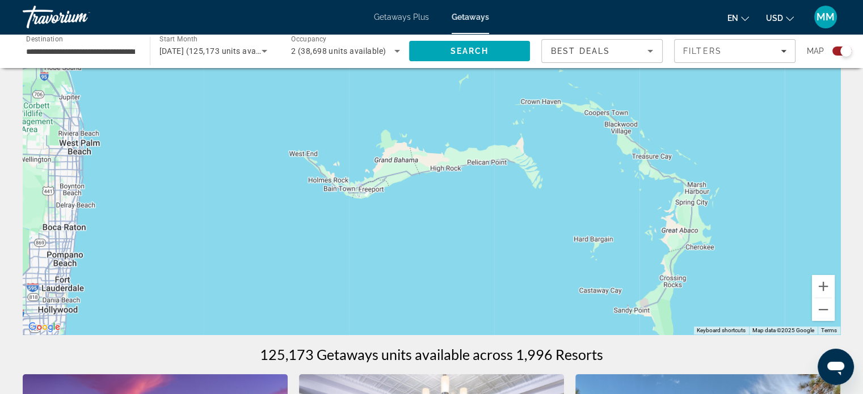
drag, startPoint x: 515, startPoint y: 221, endPoint x: 784, endPoint y: 33, distance: 327.6
click at [784, 33] on div "**********" at bounding box center [431, 112] width 863 height 394
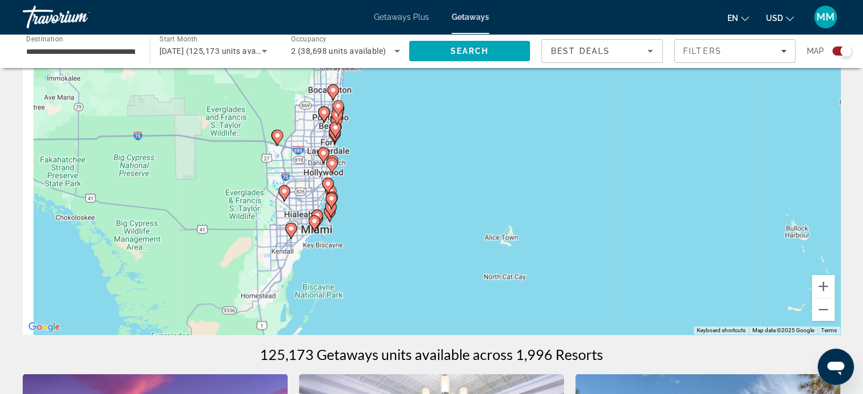
drag, startPoint x: 394, startPoint y: 189, endPoint x: 665, endPoint y: 55, distance: 302.1
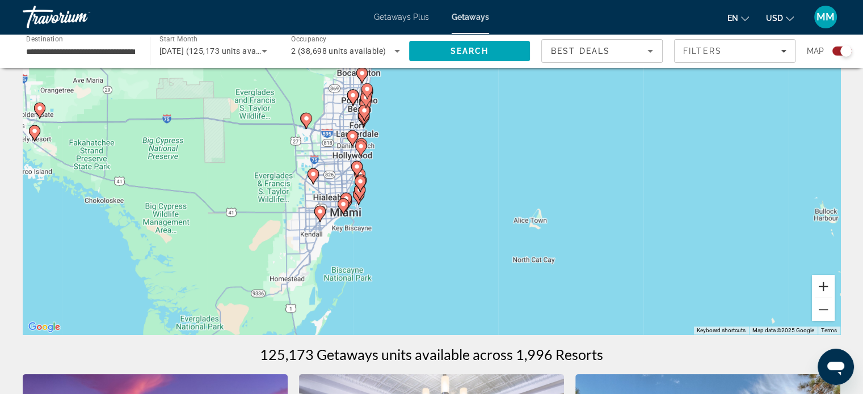
click at [823, 283] on button "Zoom in" at bounding box center [823, 286] width 23 height 23
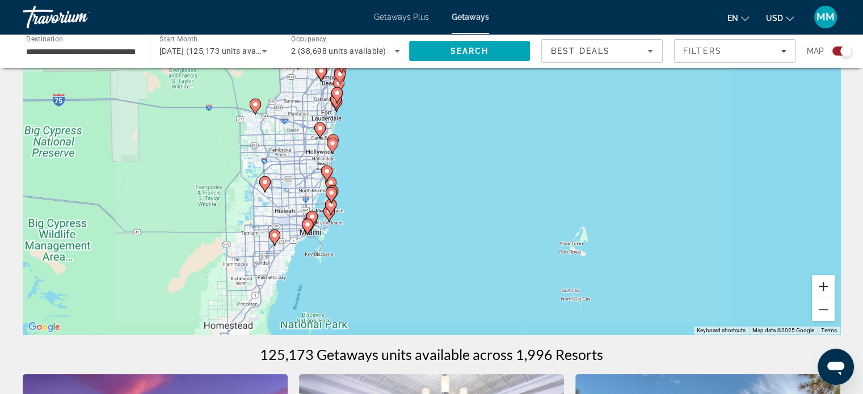
click at [823, 282] on button "Zoom in" at bounding box center [823, 286] width 23 height 23
click at [824, 282] on button "Zoom in" at bounding box center [823, 286] width 23 height 23
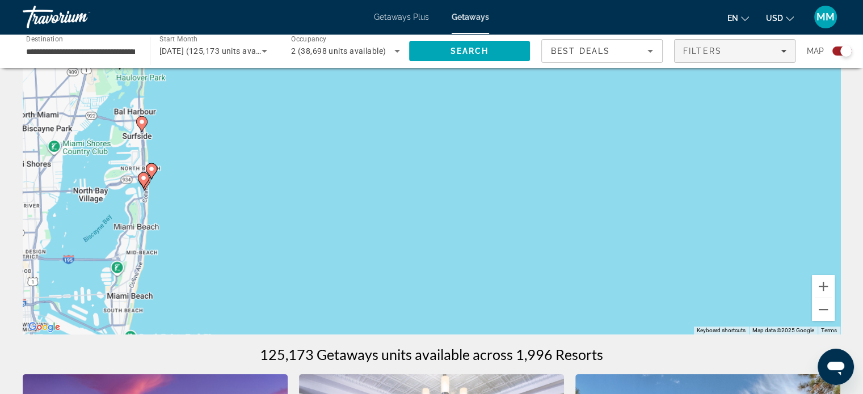
drag, startPoint x: 458, startPoint y: 254, endPoint x: 737, endPoint y: 58, distance: 340.5
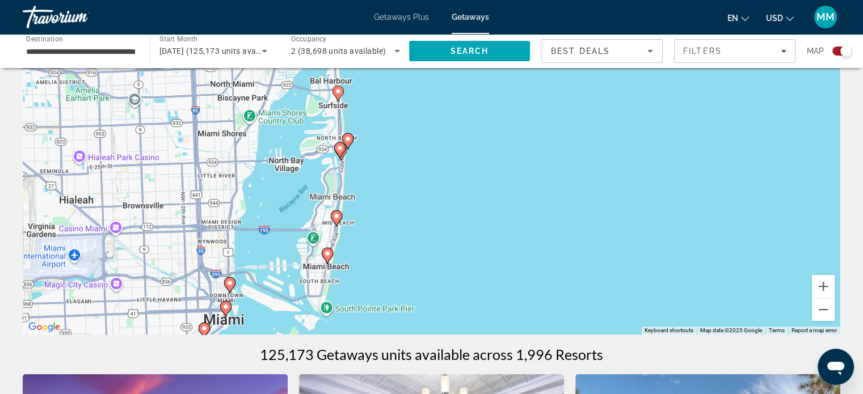
drag, startPoint x: 626, startPoint y: 127, endPoint x: 705, endPoint y: 104, distance: 82.0
click at [705, 104] on div "To activate drag with keyboard, press Alt + Enter. Once in keyboard drag state,…" at bounding box center [431, 164] width 817 height 340
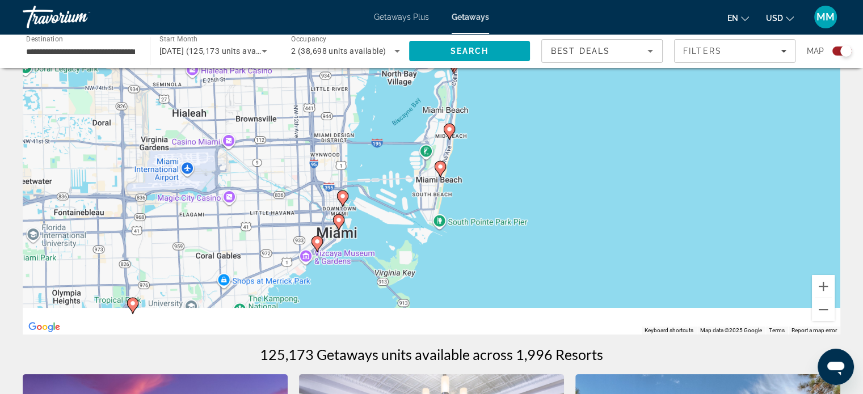
drag, startPoint x: 592, startPoint y: 187, endPoint x: 635, endPoint y: 107, distance: 90.6
click at [634, 104] on div "To activate drag with keyboard, press Alt + Enter. Once in keyboard drag state,…" at bounding box center [431, 164] width 817 height 340
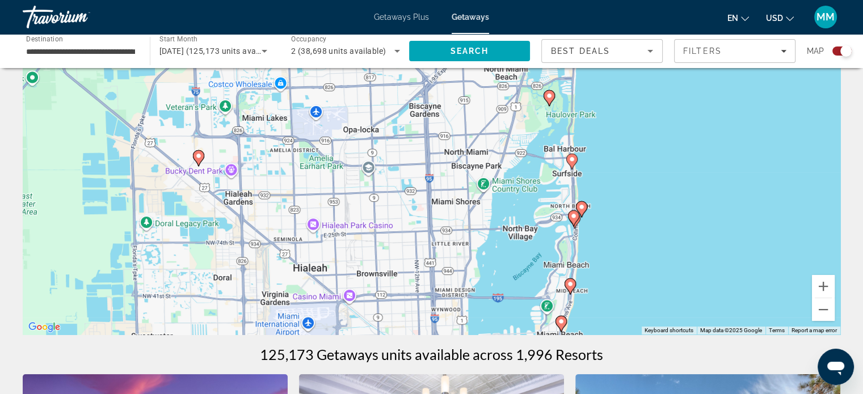
drag, startPoint x: 676, startPoint y: 219, endPoint x: 740, endPoint y: 332, distance: 129.5
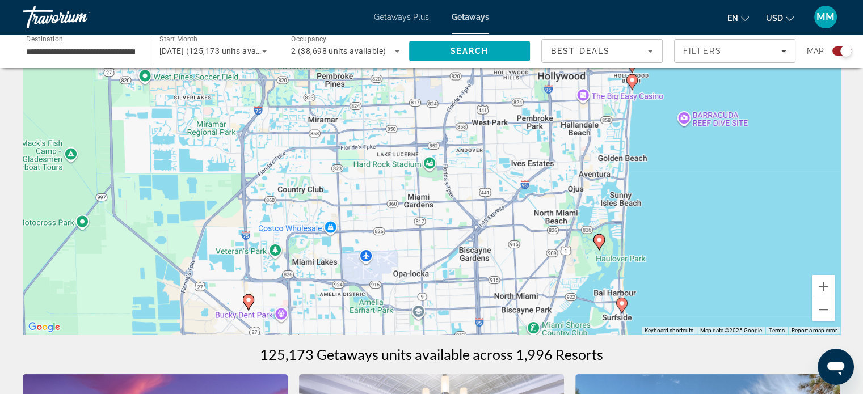
drag, startPoint x: 685, startPoint y: 165, endPoint x: 721, endPoint y: 260, distance: 102.0
click at [742, 322] on div "To activate drag with keyboard, press Alt + Enter. Once in keyboard drag state,…" at bounding box center [431, 164] width 817 height 340
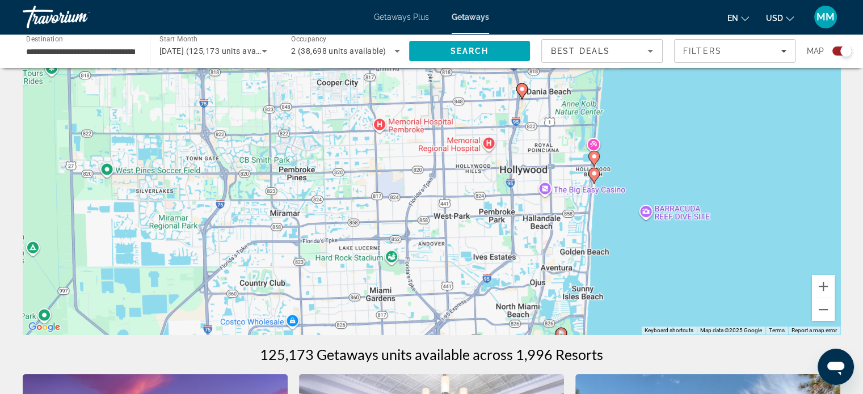
drag, startPoint x: 707, startPoint y: 214, endPoint x: 667, endPoint y: 307, distance: 101.1
click at [667, 307] on div "To activate drag with keyboard, press Alt + Enter. Once in keyboard drag state,…" at bounding box center [431, 164] width 817 height 340
click at [826, 283] on button "Zoom in" at bounding box center [823, 286] width 23 height 23
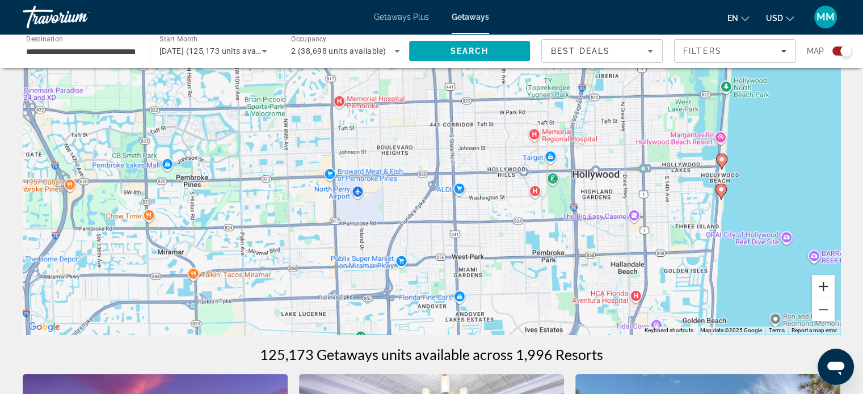
click at [826, 283] on button "Zoom in" at bounding box center [823, 286] width 23 height 23
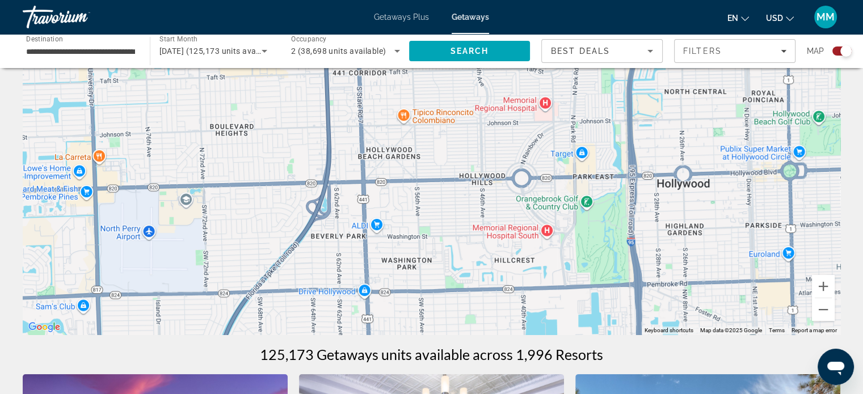
drag, startPoint x: 675, startPoint y: 242, endPoint x: 334, endPoint y: 274, distance: 342.3
click at [334, 273] on div "To activate drag with keyboard, press Alt + Enter. Once in keyboard drag state,…" at bounding box center [431, 164] width 817 height 340
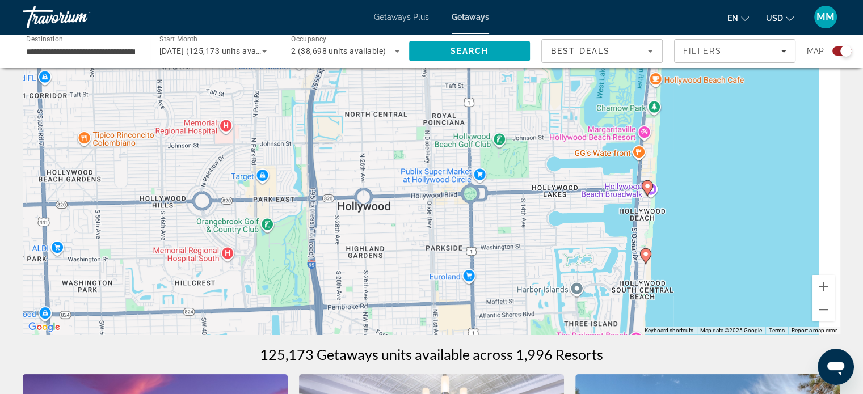
drag, startPoint x: 486, startPoint y: 230, endPoint x: 399, endPoint y: 197, distance: 92.8
click at [399, 197] on div "To activate drag with keyboard, press Alt + Enter. Once in keyboard drag state,…" at bounding box center [431, 164] width 817 height 340
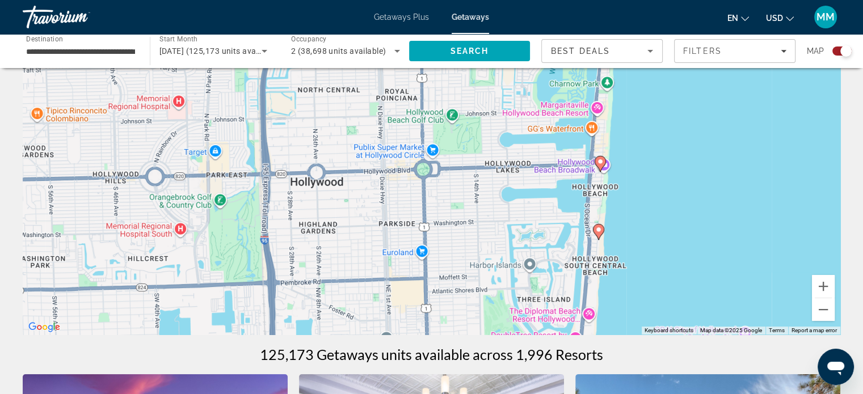
click at [594, 231] on icon "Main content" at bounding box center [598, 232] width 10 height 15
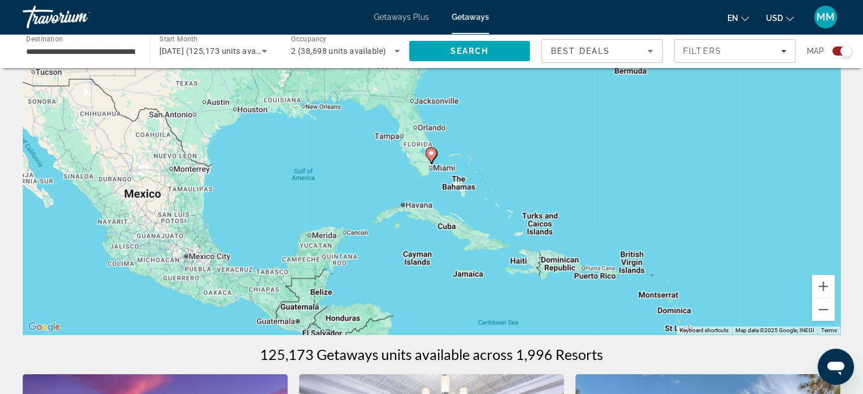
click at [431, 154] on image "Main content" at bounding box center [431, 153] width 7 height 7
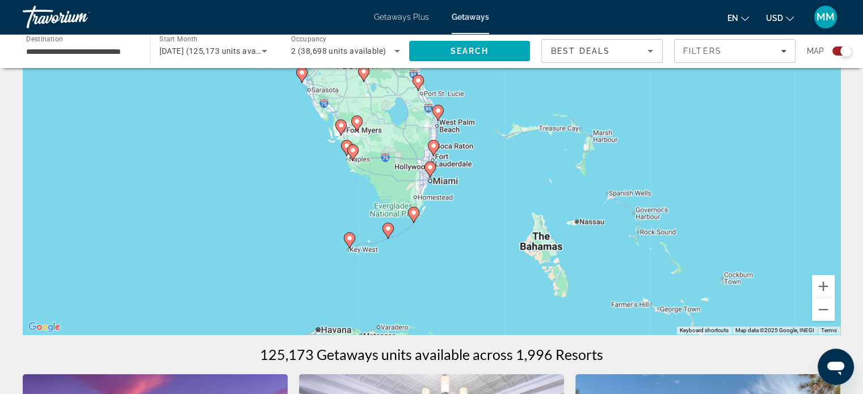
click at [436, 147] on image "Main content" at bounding box center [433, 145] width 7 height 7
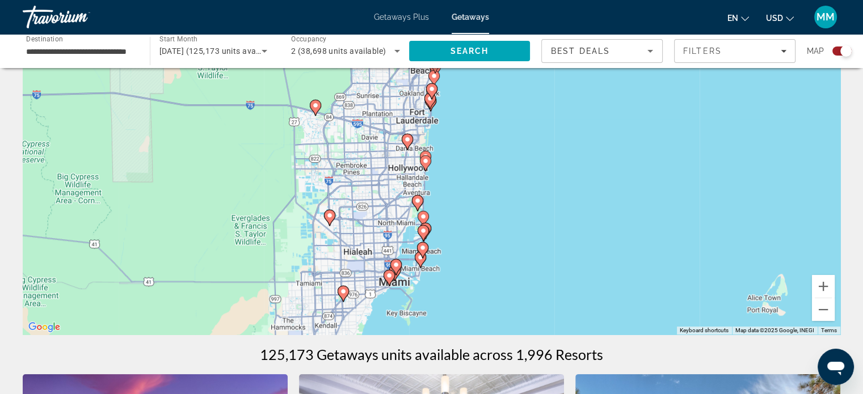
drag, startPoint x: 446, startPoint y: 179, endPoint x: 339, endPoint y: 140, distance: 114.1
click at [330, 133] on div "To navigate, press the arrow keys. To activate drag with keyboard, press Alt + …" at bounding box center [431, 164] width 817 height 340
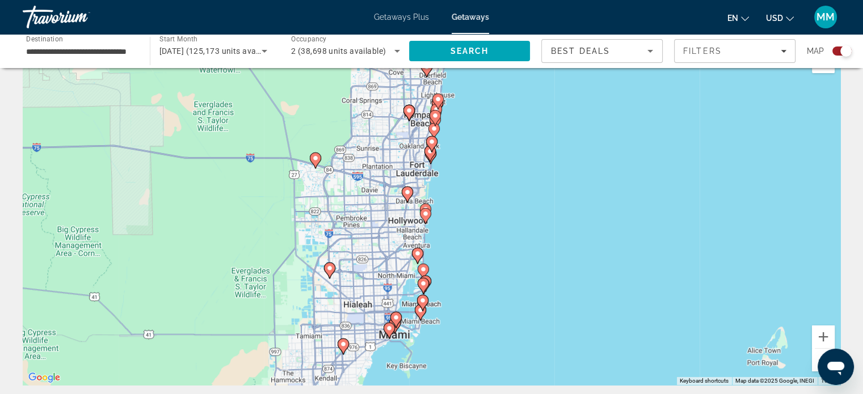
scroll to position [0, 0]
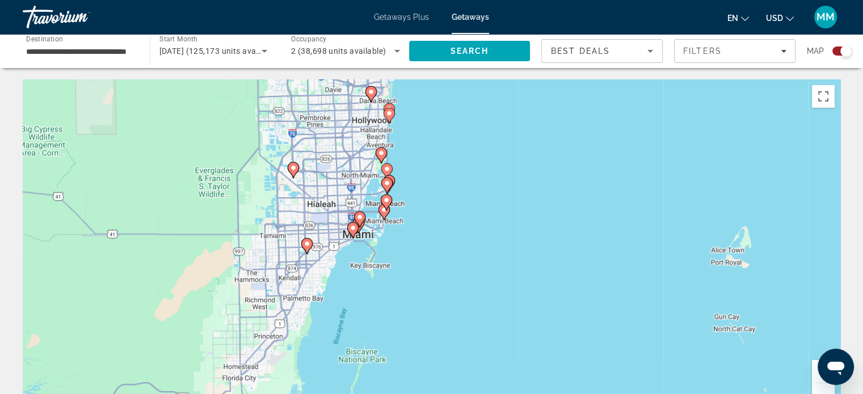
drag, startPoint x: 708, startPoint y: 156, endPoint x: 819, endPoint y: 230, distance: 133.4
click at [729, 112] on div "To navigate, press the arrow keys. To activate drag with keyboard, press Alt + …" at bounding box center [431, 249] width 817 height 340
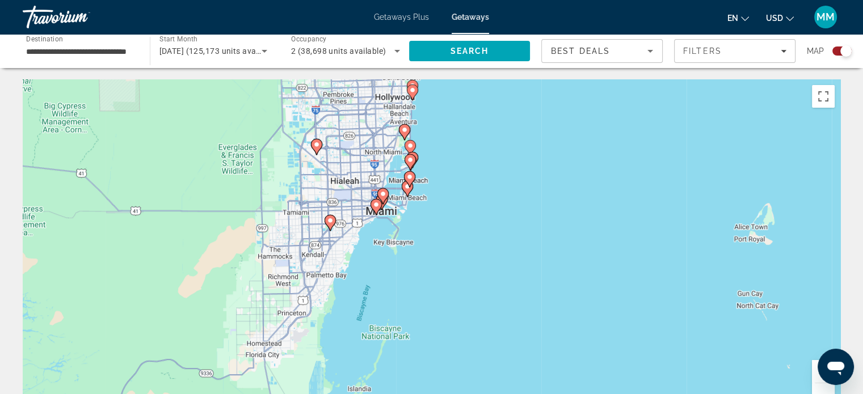
click at [817, 383] on button "Zoom out" at bounding box center [823, 394] width 23 height 23
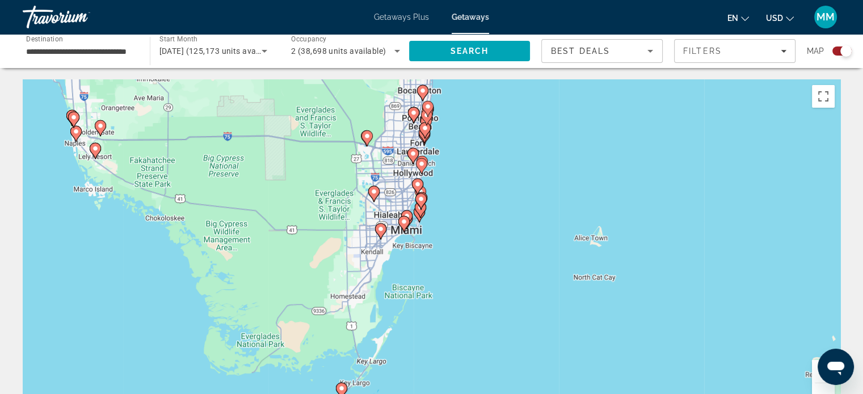
click at [823, 385] on button "Zoom out" at bounding box center [823, 394] width 23 height 23
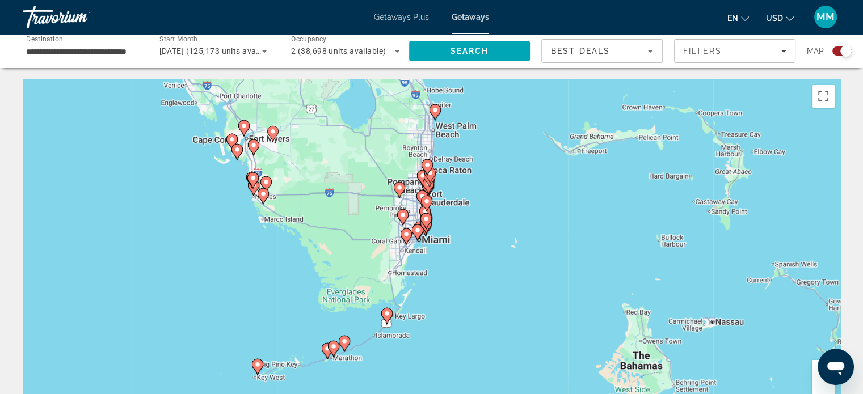
click at [816, 374] on button "Zoom in" at bounding box center [823, 371] width 23 height 23
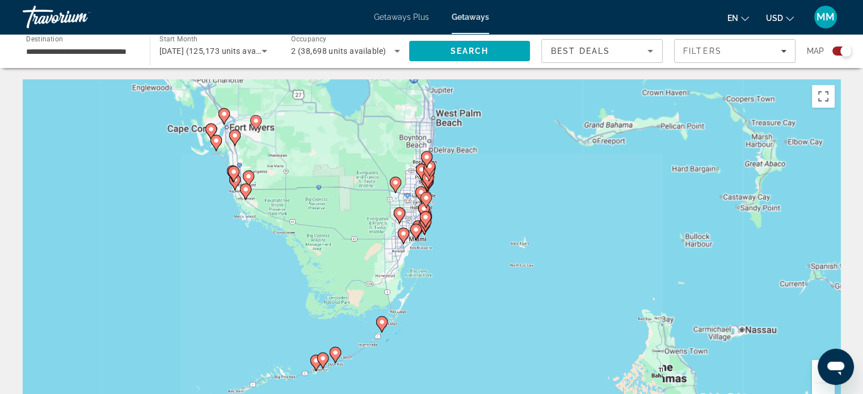
click at [816, 374] on button "Zoom in" at bounding box center [823, 371] width 23 height 23
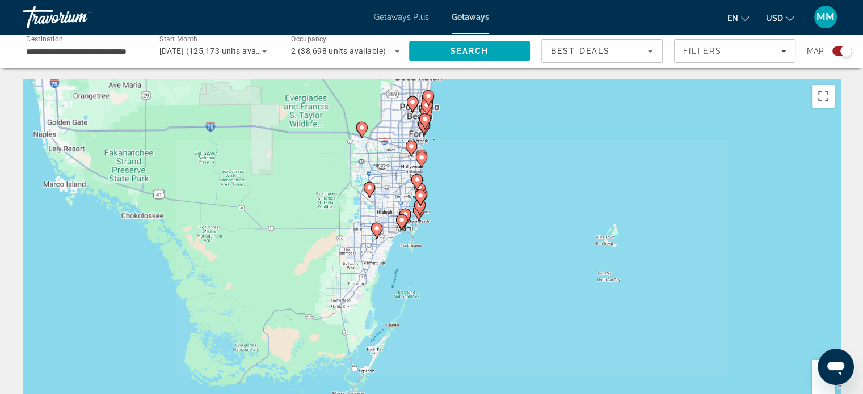
click at [816, 374] on button "Zoom in" at bounding box center [823, 371] width 23 height 23
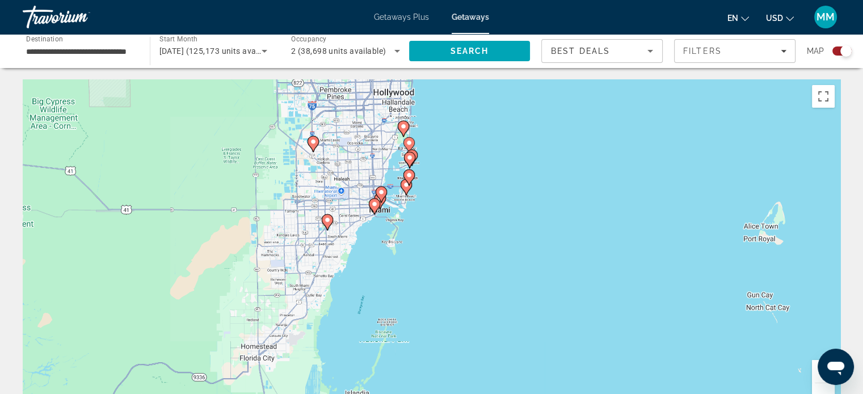
click at [816, 374] on button "Zoom in" at bounding box center [823, 371] width 23 height 23
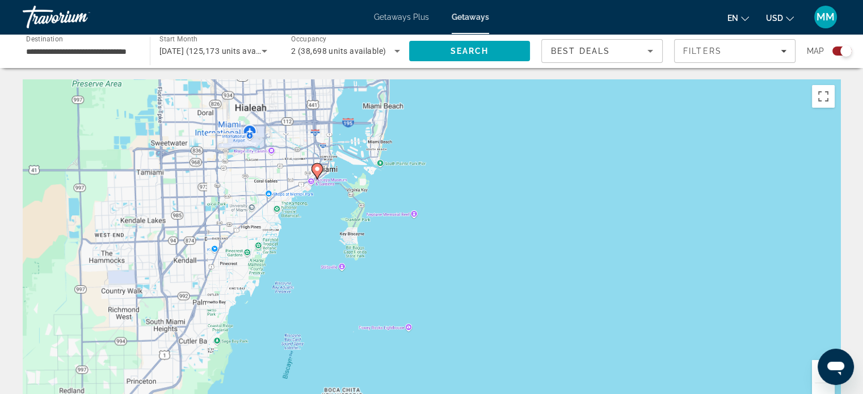
click at [816, 374] on button "Zoom in" at bounding box center [823, 371] width 23 height 23
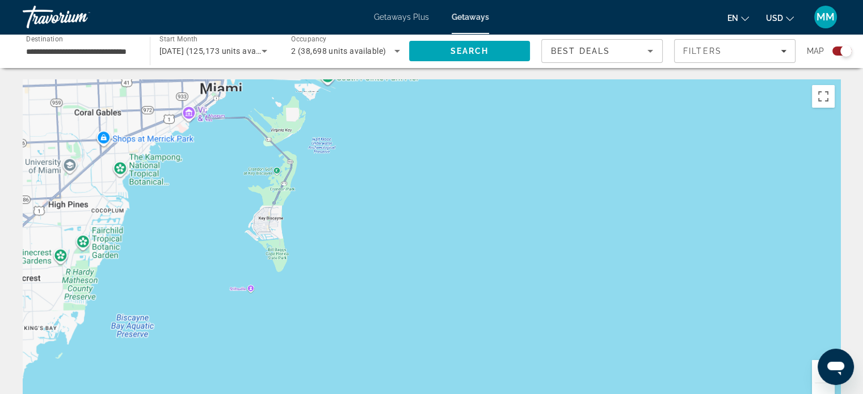
click at [816, 374] on button "Zoom in" at bounding box center [823, 371] width 23 height 23
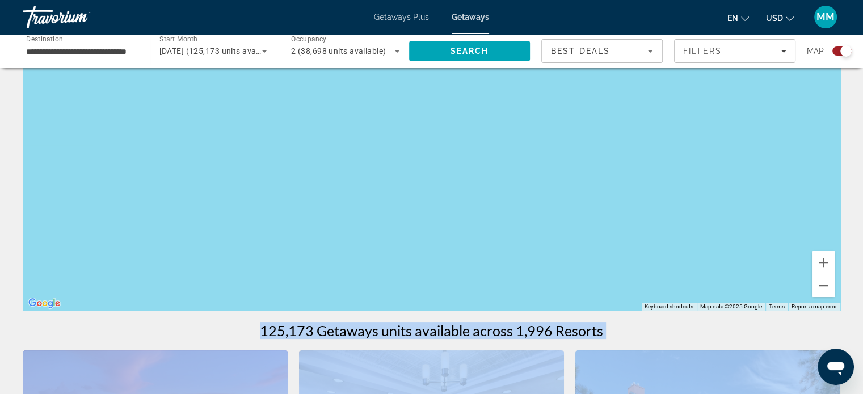
scroll to position [436, 0]
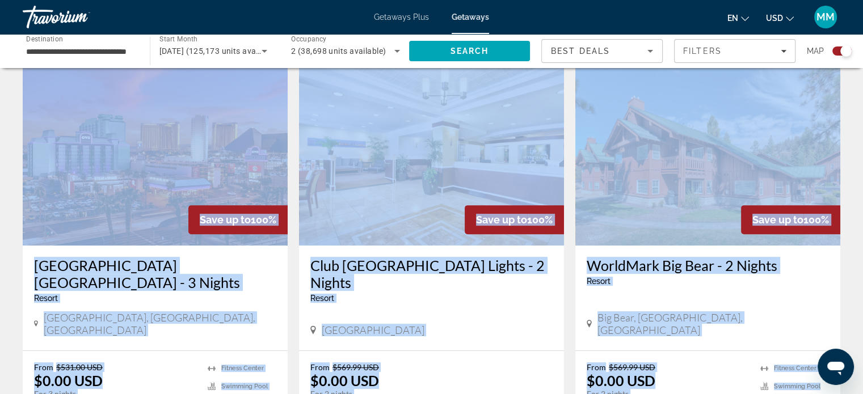
drag, startPoint x: 565, startPoint y: 194, endPoint x: 871, endPoint y: 421, distance: 380.7
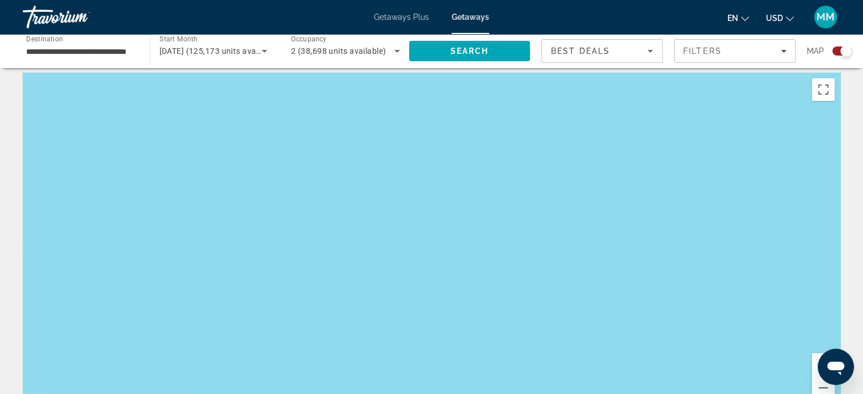
scroll to position [4, 0]
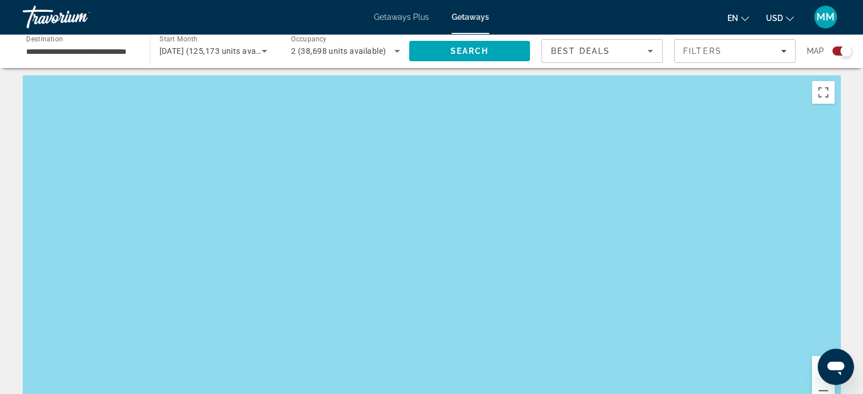
click at [573, 125] on div "To navigate, press the arrow keys." at bounding box center [431, 245] width 817 height 340
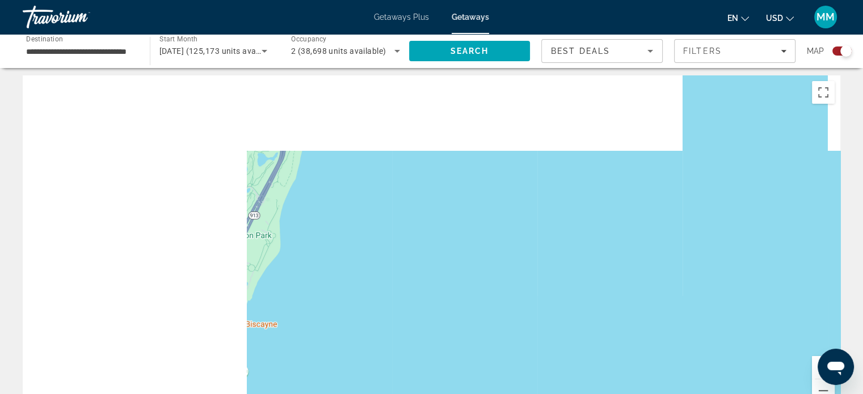
drag, startPoint x: 525, startPoint y: 160, endPoint x: 871, endPoint y: 353, distance: 395.8
click at [863, 353] on html "**********" at bounding box center [431, 193] width 863 height 394
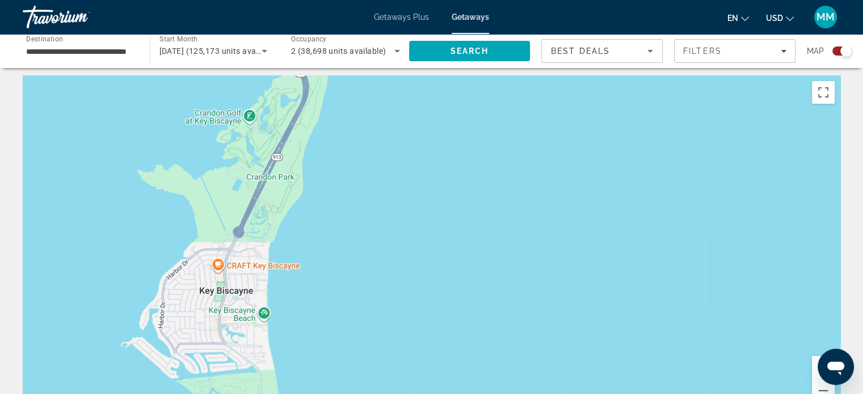
drag, startPoint x: 549, startPoint y: 236, endPoint x: 668, endPoint y: 52, distance: 219.6
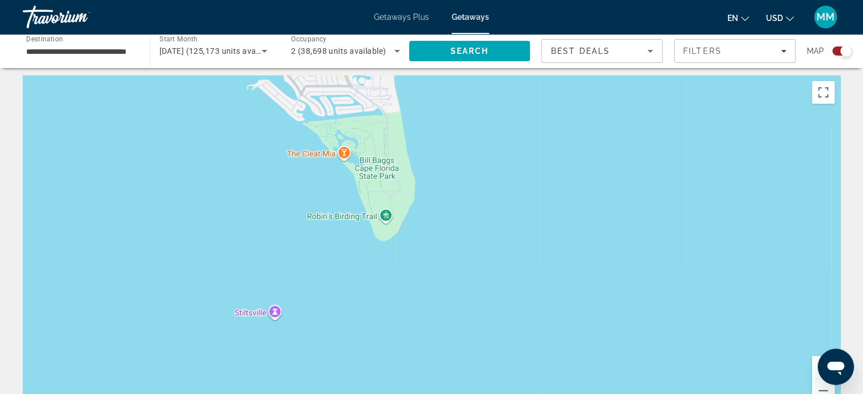
drag, startPoint x: 708, startPoint y: 279, endPoint x: 758, endPoint y: 190, distance: 102.1
click at [695, 229] on div "To navigate, press the arrow keys." at bounding box center [431, 245] width 817 height 340
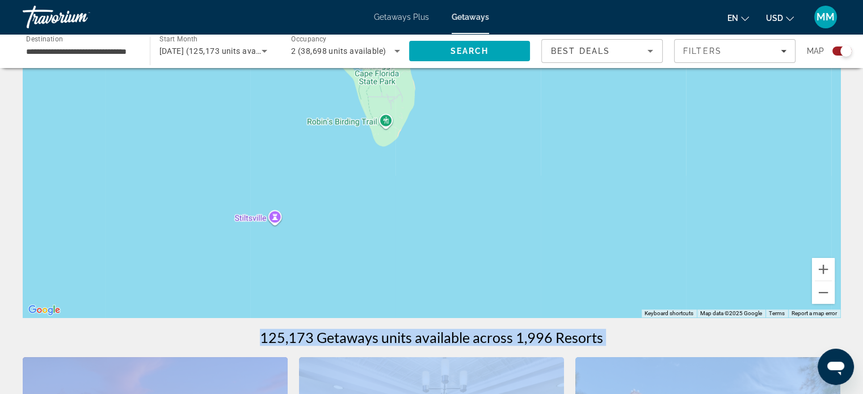
scroll to position [81, 0]
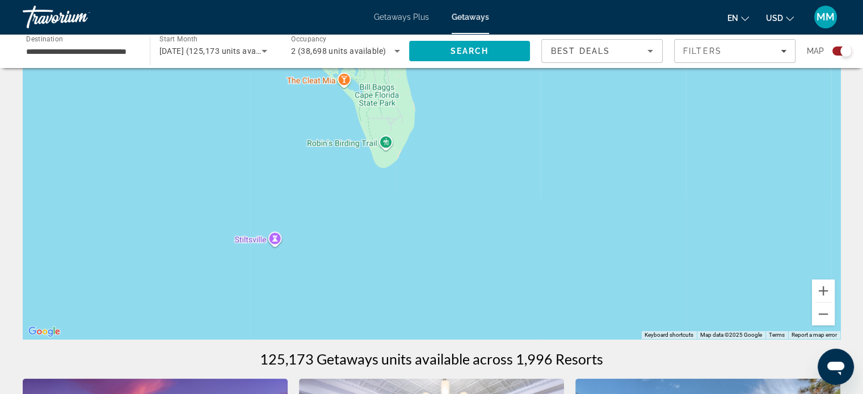
click at [837, 52] on div "Search widget" at bounding box center [841, 51] width 19 height 9
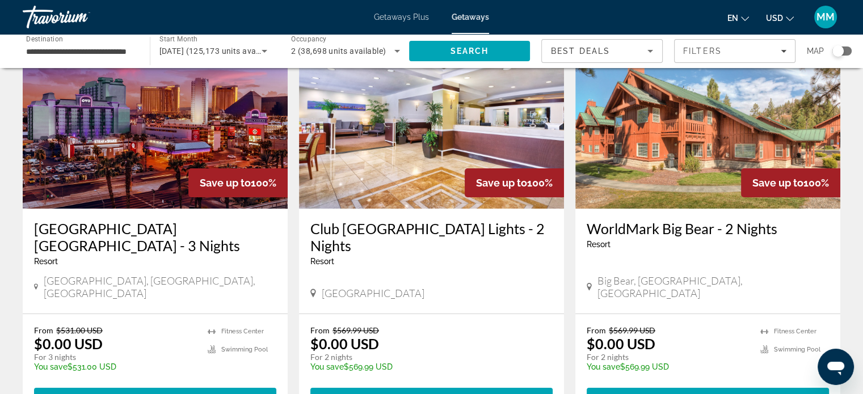
scroll to position [0, 0]
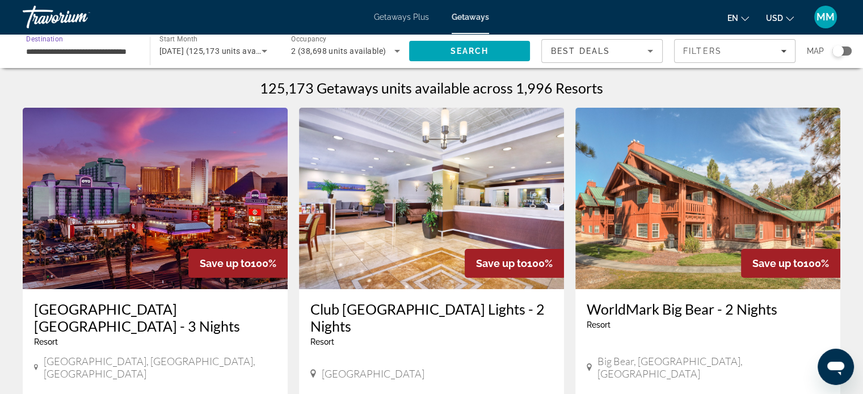
click at [58, 53] on input "**********" at bounding box center [80, 52] width 109 height 14
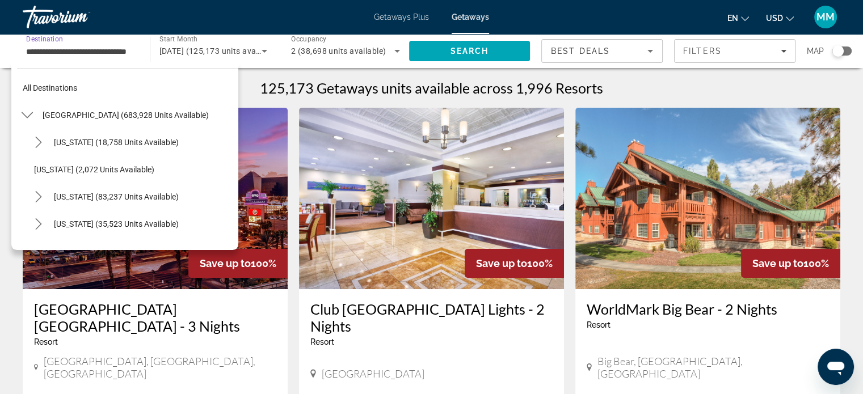
scroll to position [176, 0]
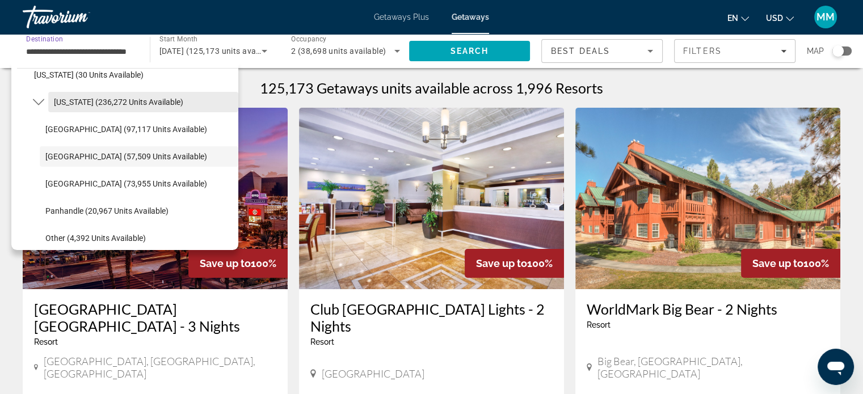
click at [113, 102] on span "[US_STATE] (236,272 units available)" at bounding box center [118, 102] width 129 height 9
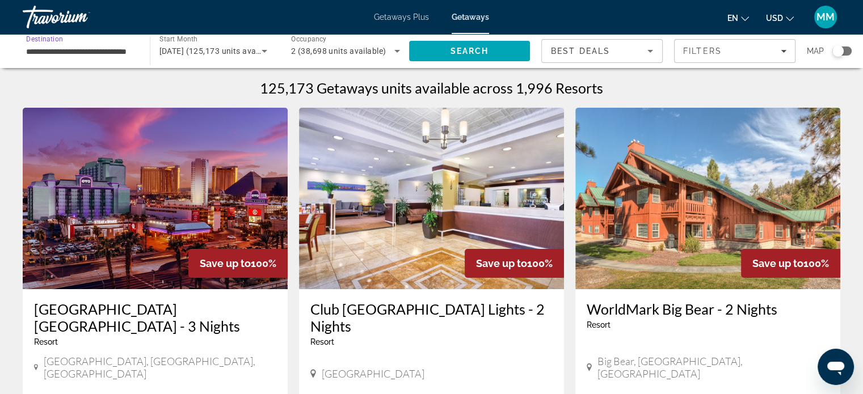
type input "**********"
click at [463, 47] on span "Search" at bounding box center [469, 51] width 39 height 9
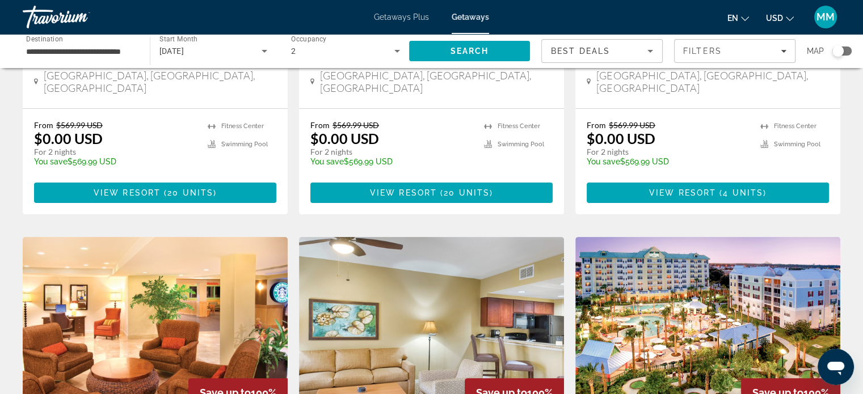
scroll to position [284, 0]
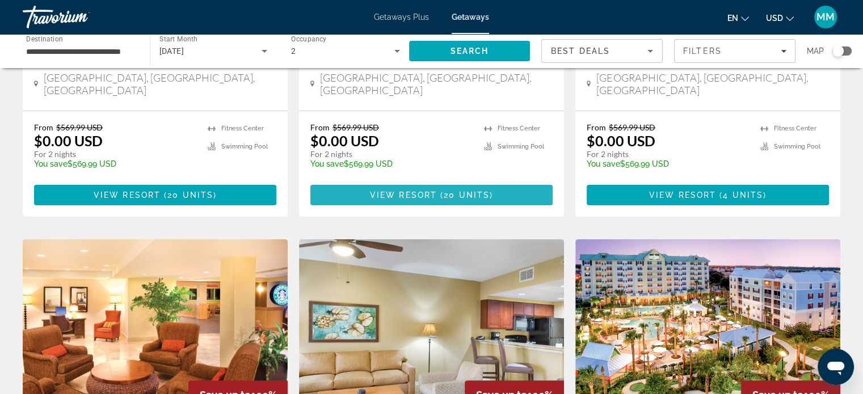
click at [457, 191] on span "20 units" at bounding box center [467, 195] width 46 height 9
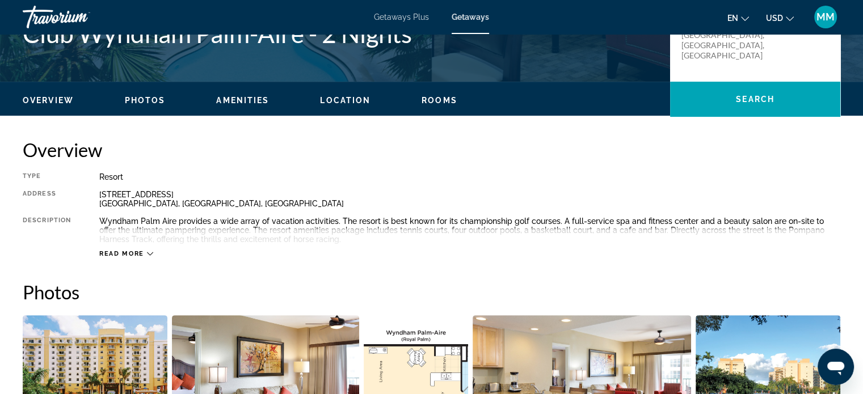
scroll to position [284, 0]
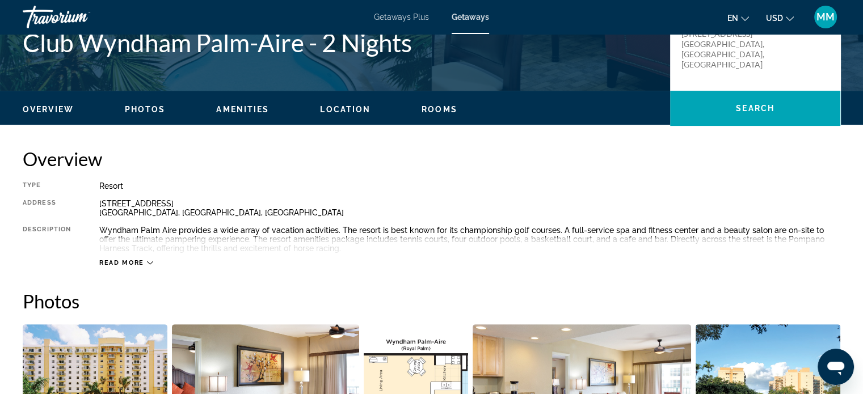
click at [138, 265] on span "Read more" at bounding box center [121, 262] width 45 height 7
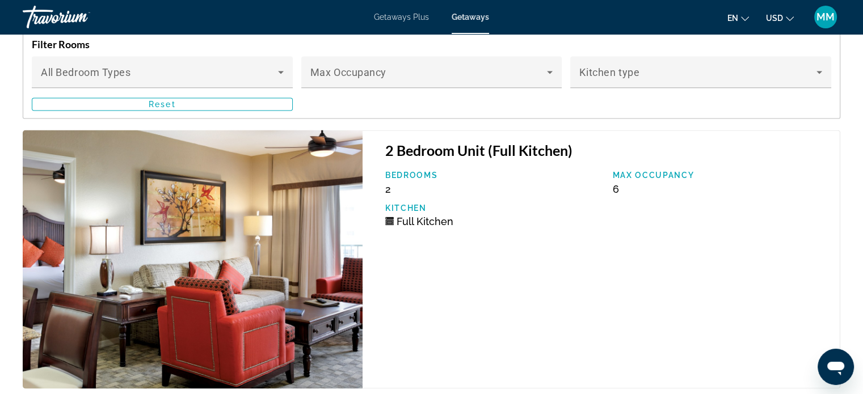
scroll to position [1815, 0]
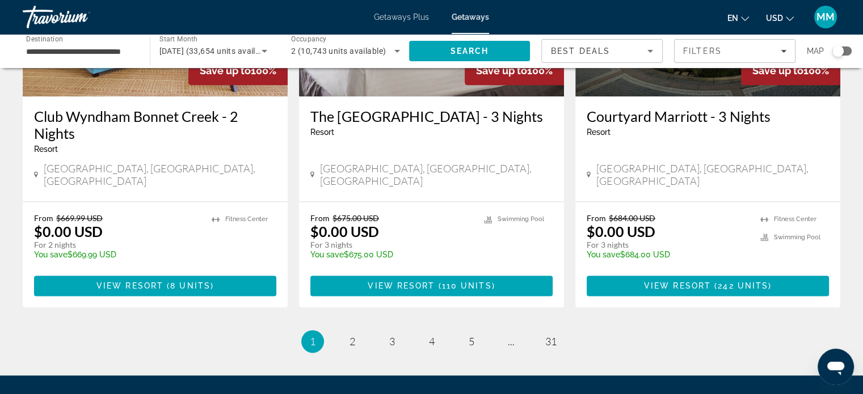
scroll to position [1475, 0]
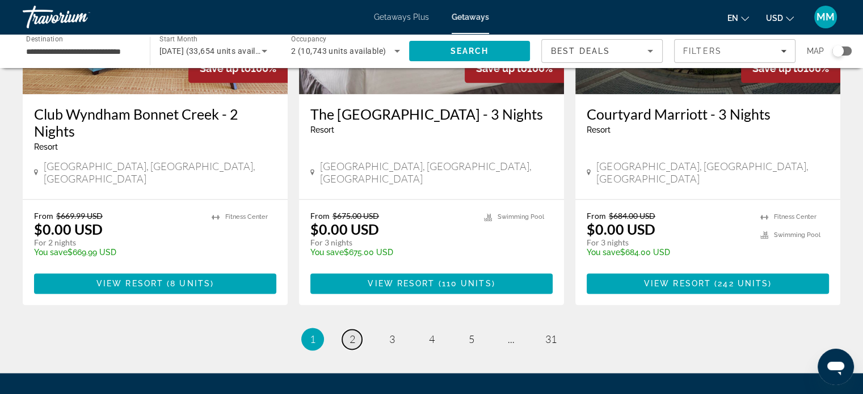
click at [358, 330] on link "page 2" at bounding box center [352, 340] width 20 height 20
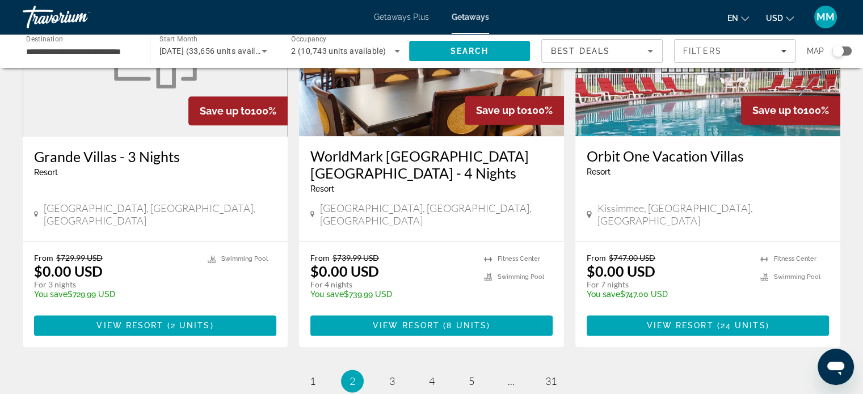
scroll to position [1411, 0]
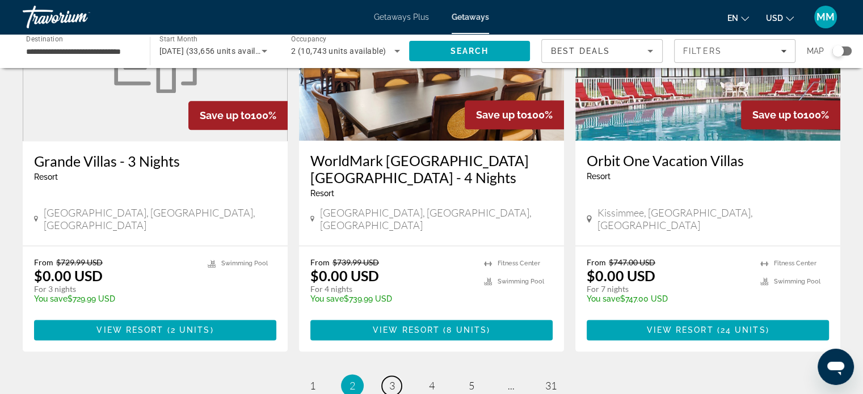
click at [395, 376] on link "page 3" at bounding box center [392, 386] width 20 height 20
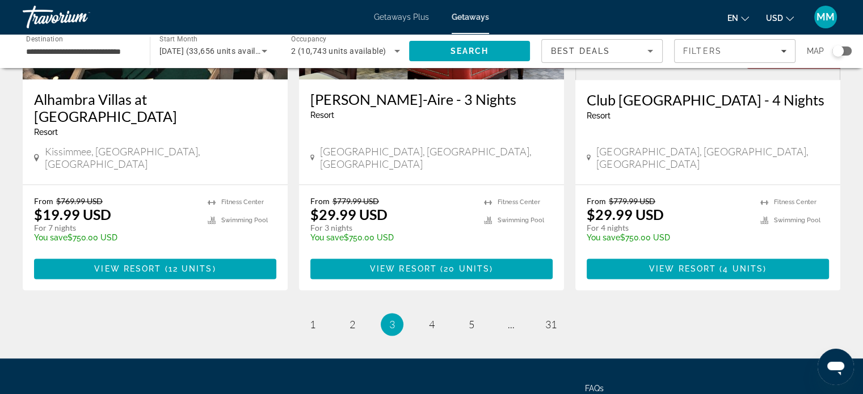
scroll to position [1475, 0]
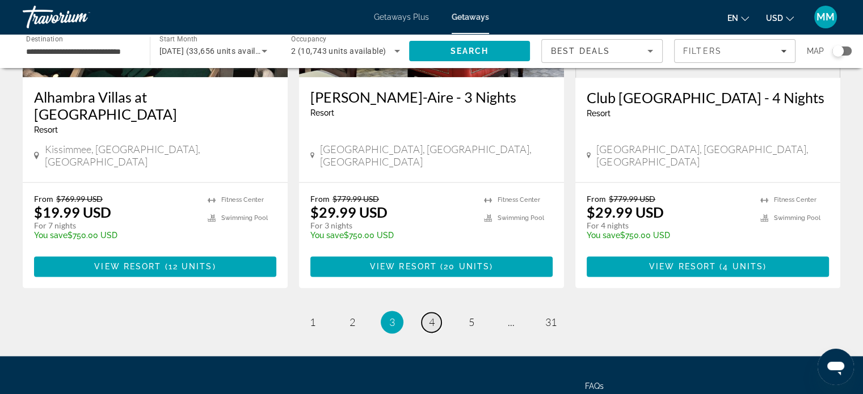
click at [426, 312] on link "page 4" at bounding box center [431, 322] width 20 height 20
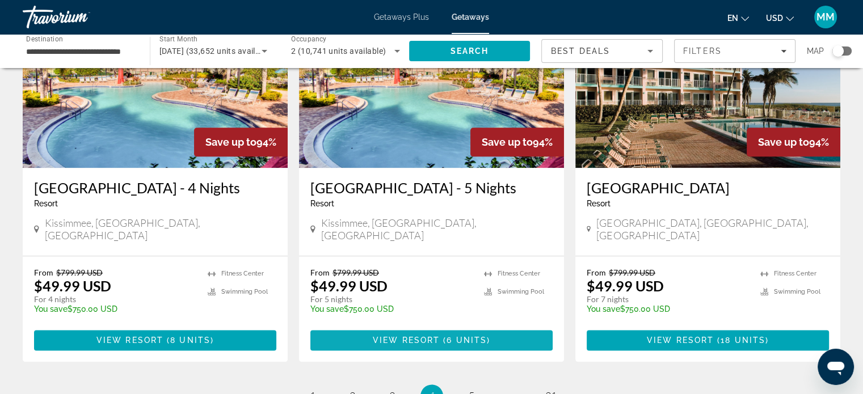
scroll to position [1456, 0]
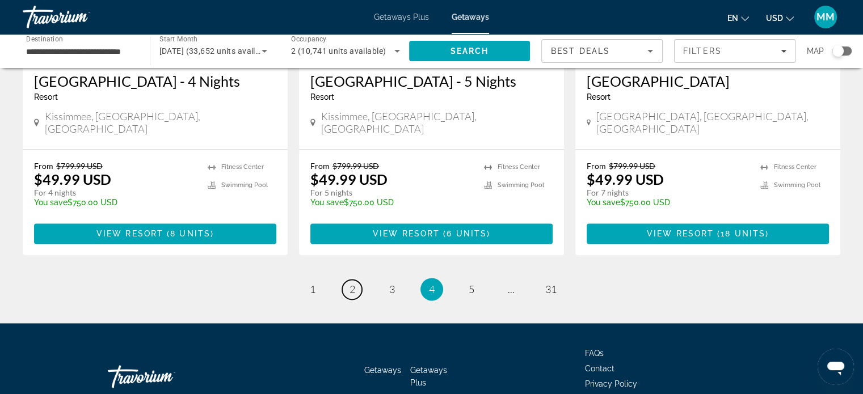
click at [358, 280] on link "page 2" at bounding box center [352, 290] width 20 height 20
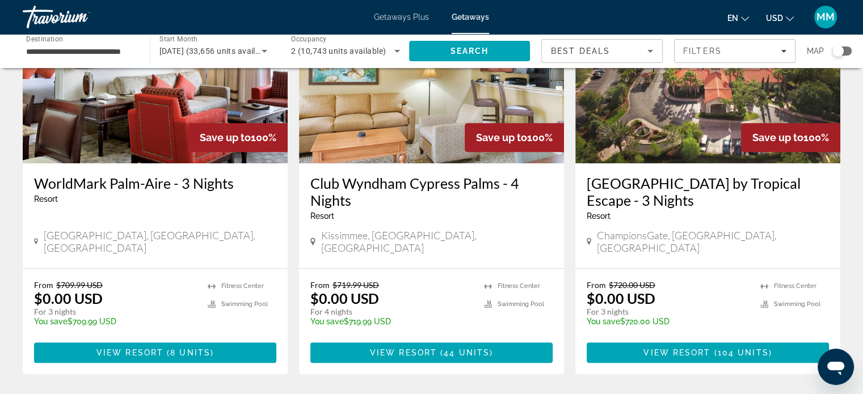
scroll to position [560, 0]
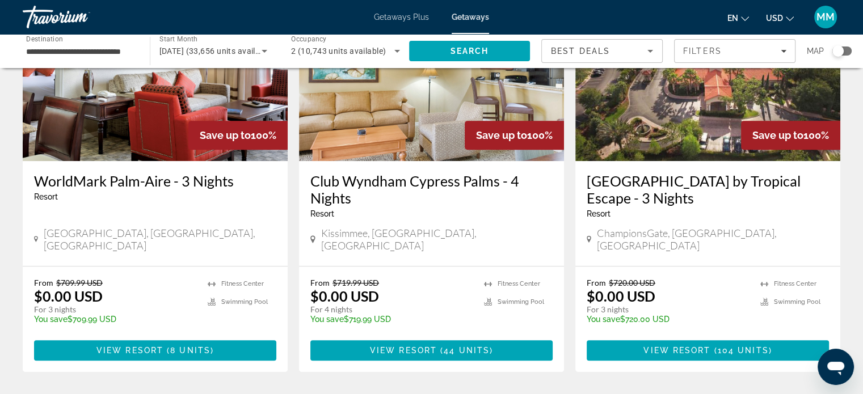
click at [130, 126] on img "Main content" at bounding box center [155, 70] width 265 height 181
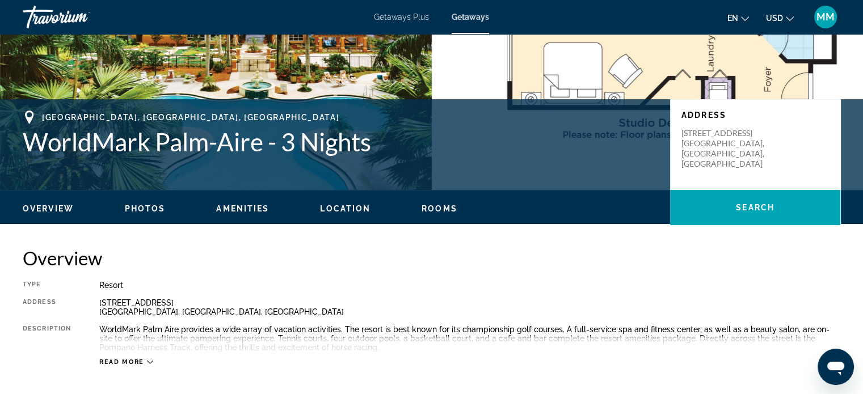
scroll to position [284, 0]
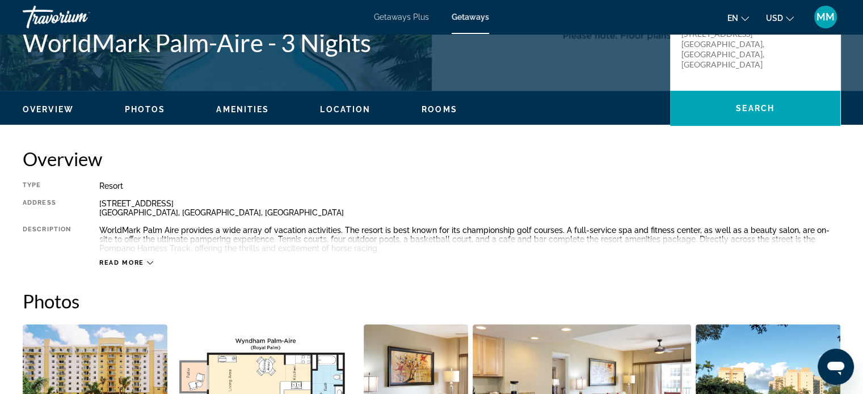
click at [147, 264] on icon "Main content" at bounding box center [150, 263] width 6 height 6
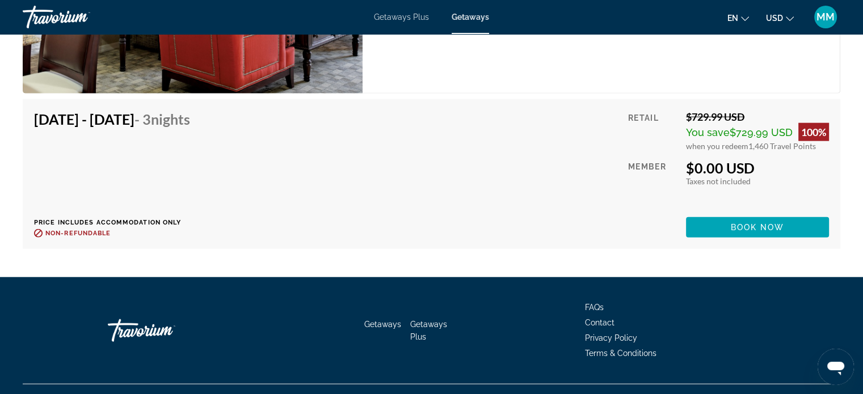
scroll to position [2666, 0]
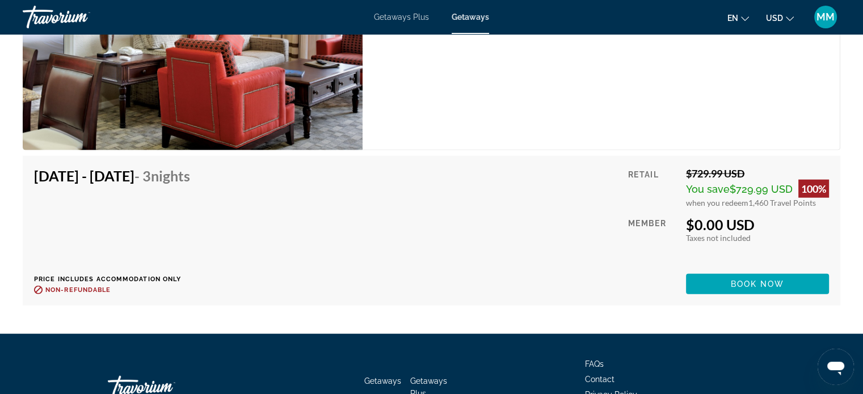
drag, startPoint x: 482, startPoint y: 217, endPoint x: 386, endPoint y: 202, distance: 97.5
click at [386, 202] on div "[DATE] - [DATE] - 3 Nights Price includes accommodation only Refundable until :…" at bounding box center [431, 230] width 795 height 127
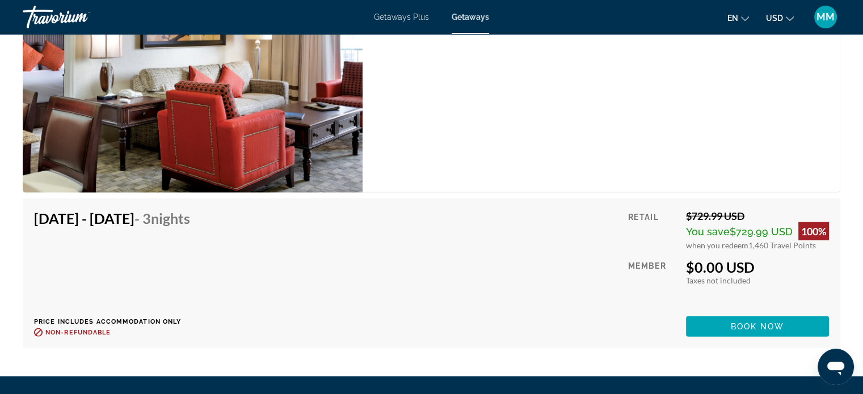
scroll to position [2516, 0]
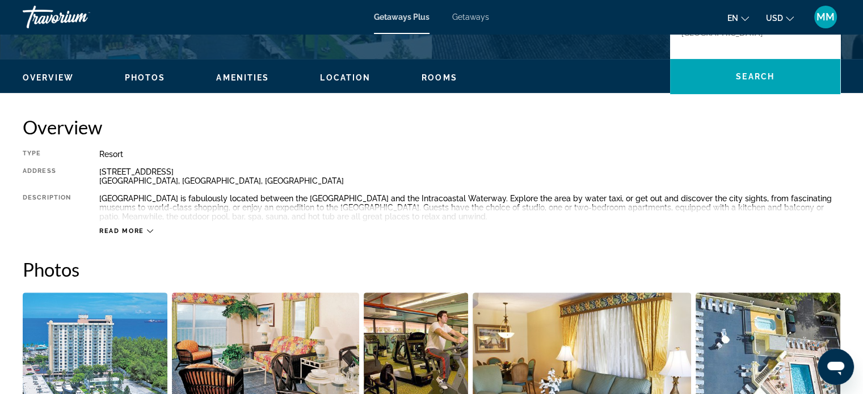
scroll to position [170, 0]
